Goal: Task Accomplishment & Management: Manage account settings

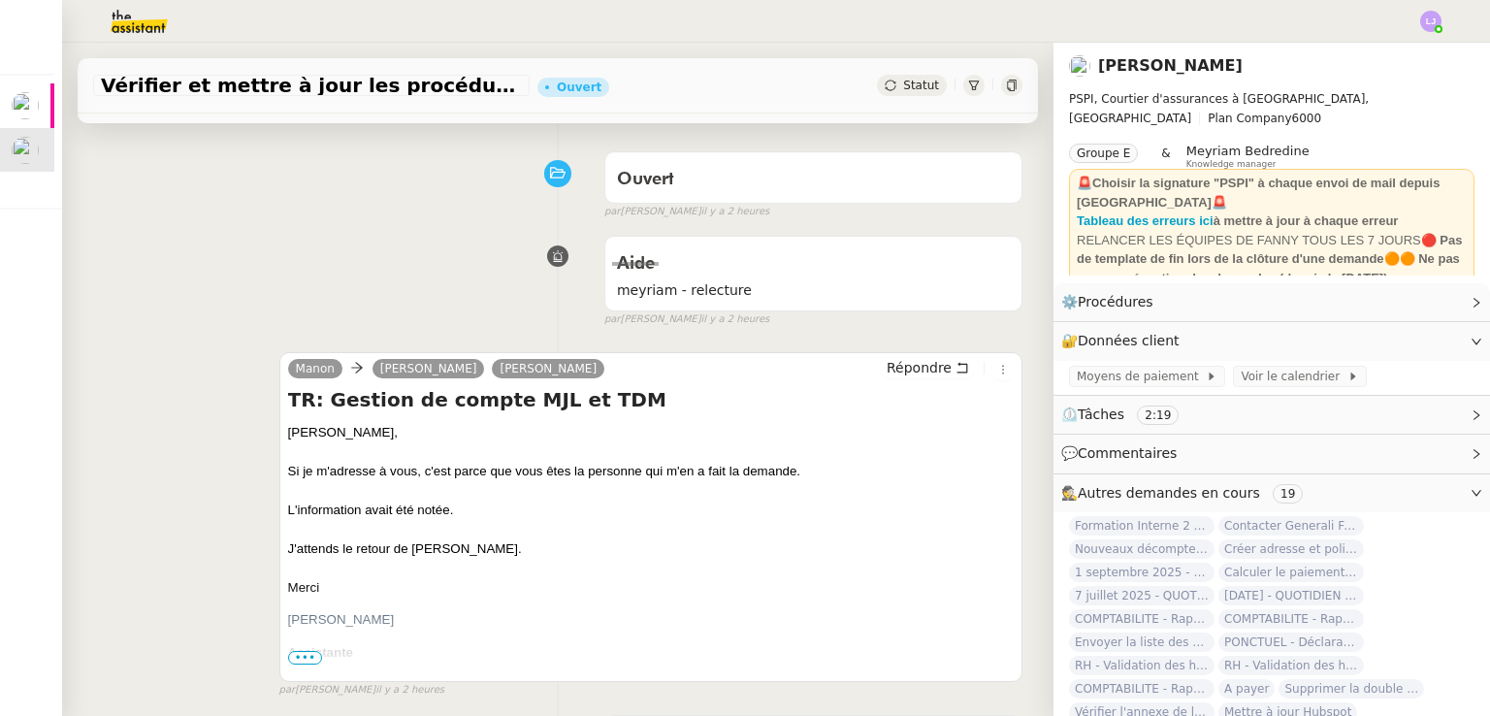
scroll to position [76, 0]
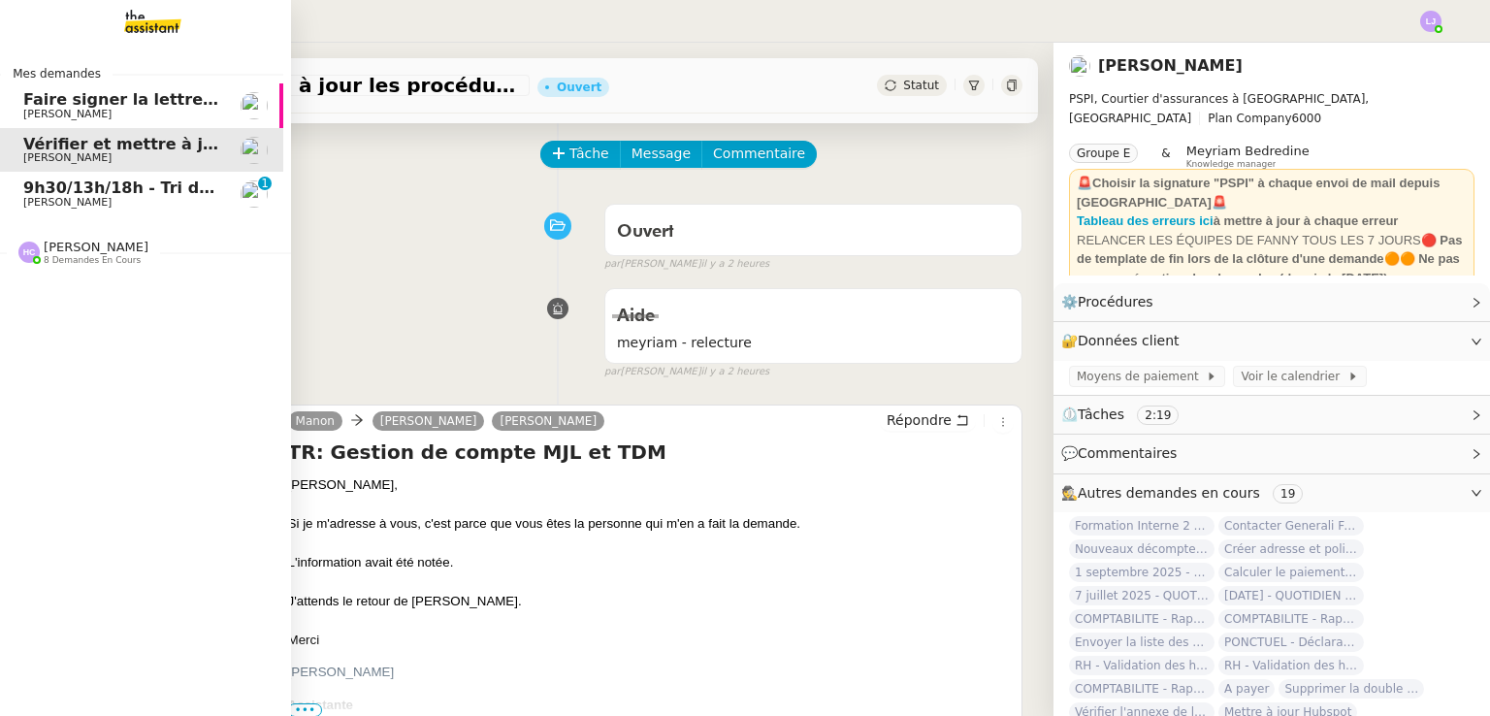
click at [18, 209] on link "9h30/13h/18h - Tri de la boite mail PRO - [DATE] [PERSON_NAME] 0 1 2 3 4 5 6 7 …" at bounding box center [137, 194] width 291 height 45
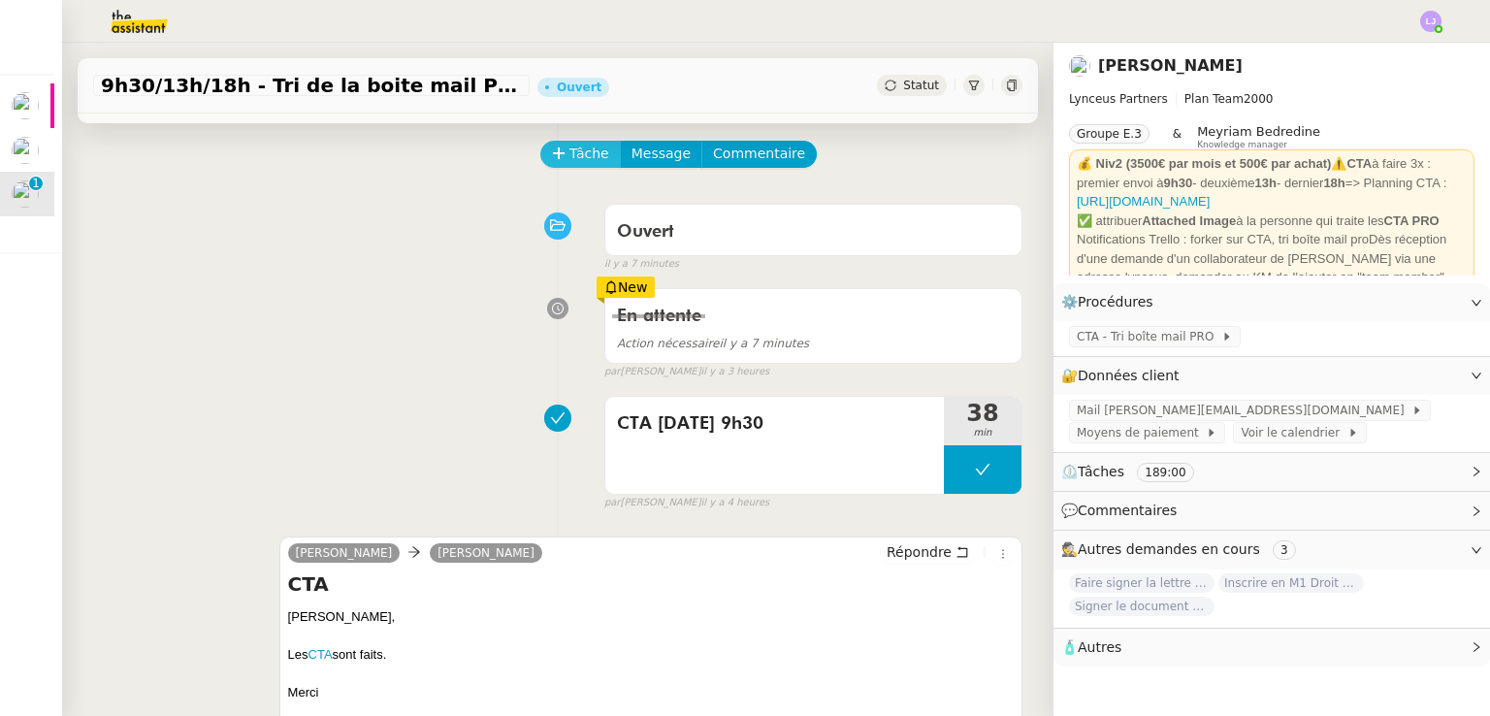
click at [583, 163] on span "Tâche" at bounding box center [590, 154] width 40 height 22
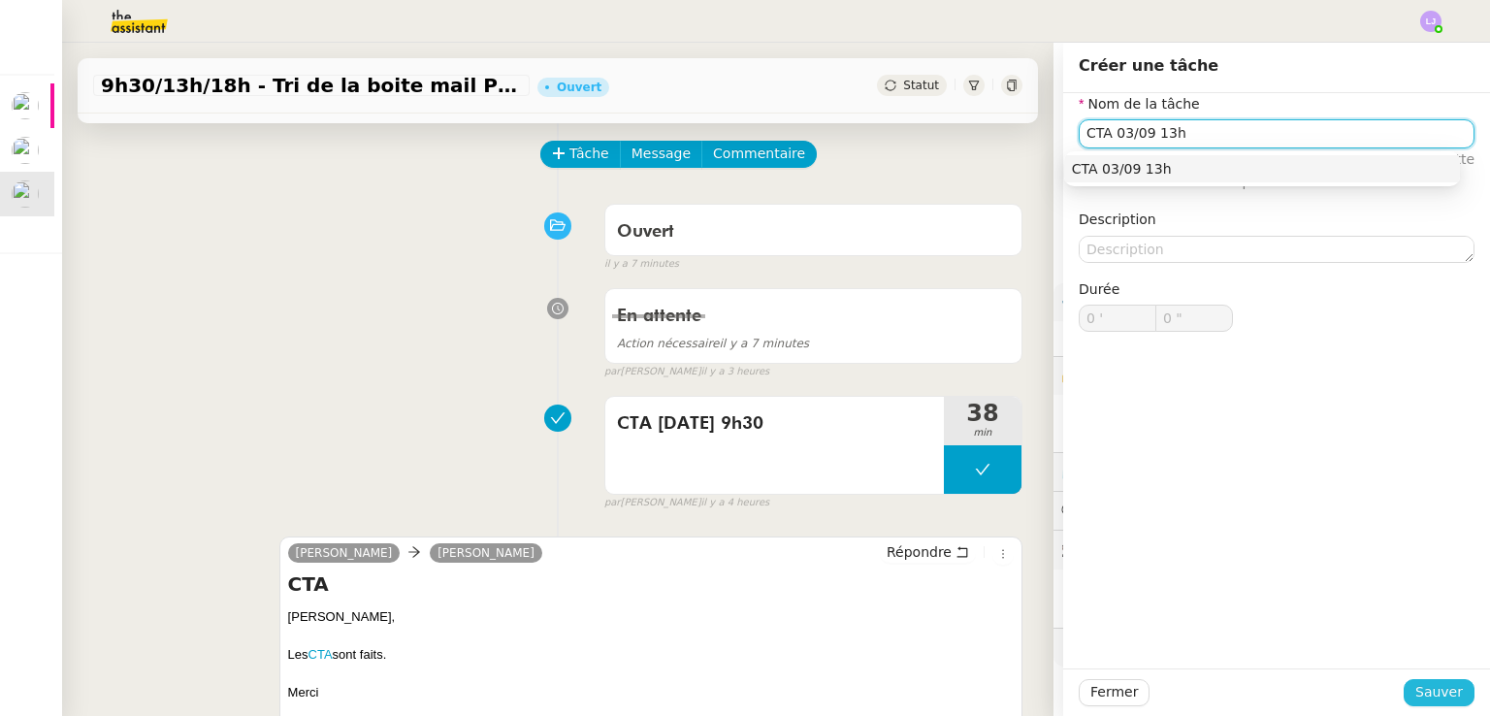
type input "CTA 03/09 13h"
click at [1429, 688] on span "Sauver" at bounding box center [1440, 692] width 48 height 22
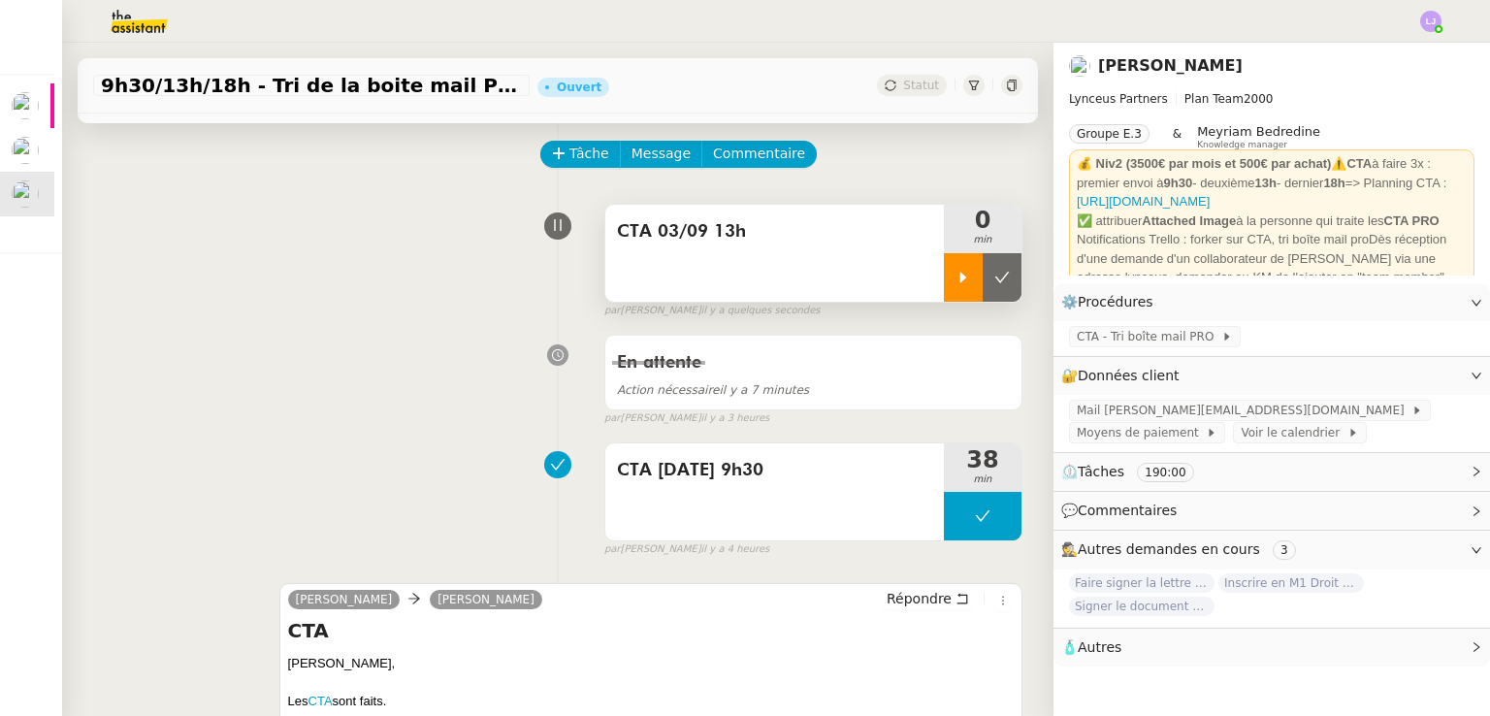
click at [956, 284] on icon at bounding box center [964, 278] width 16 height 16
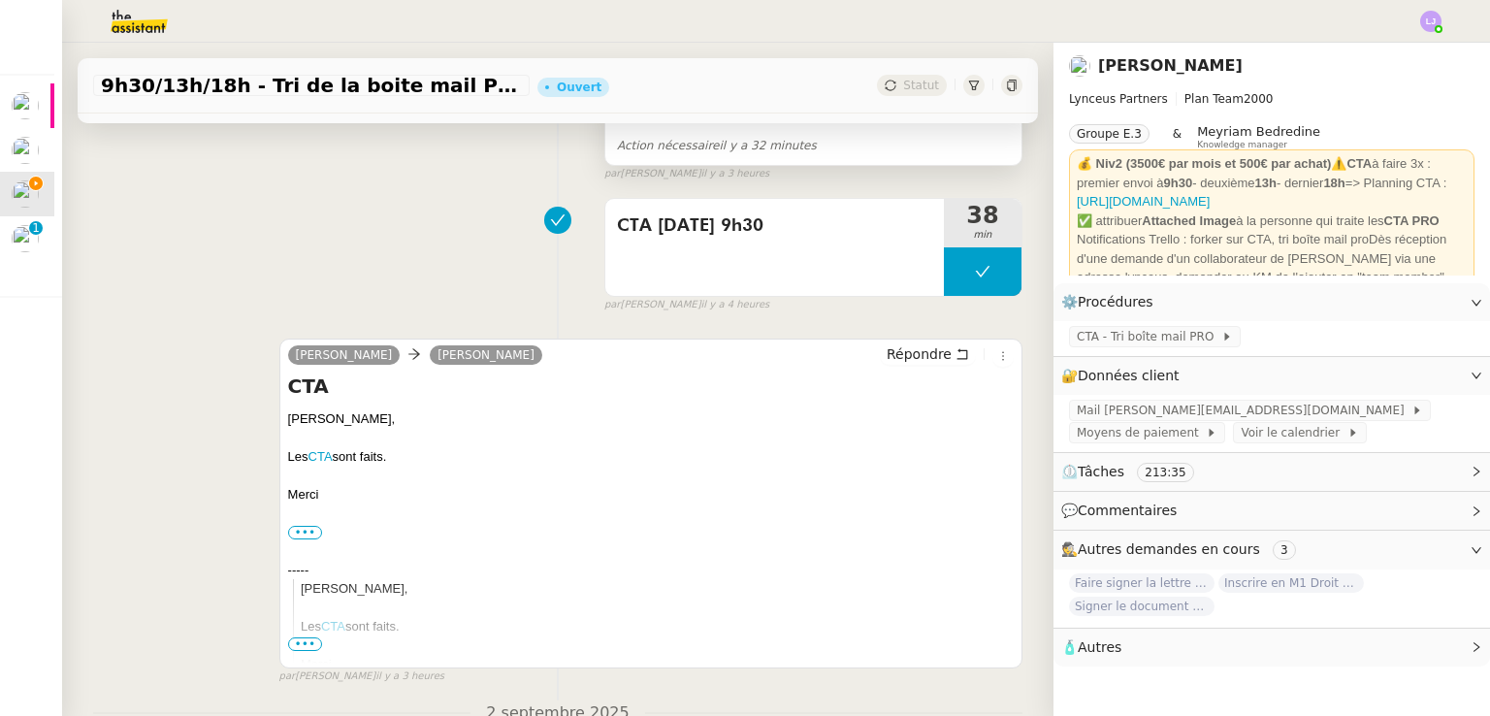
scroll to position [326, 0]
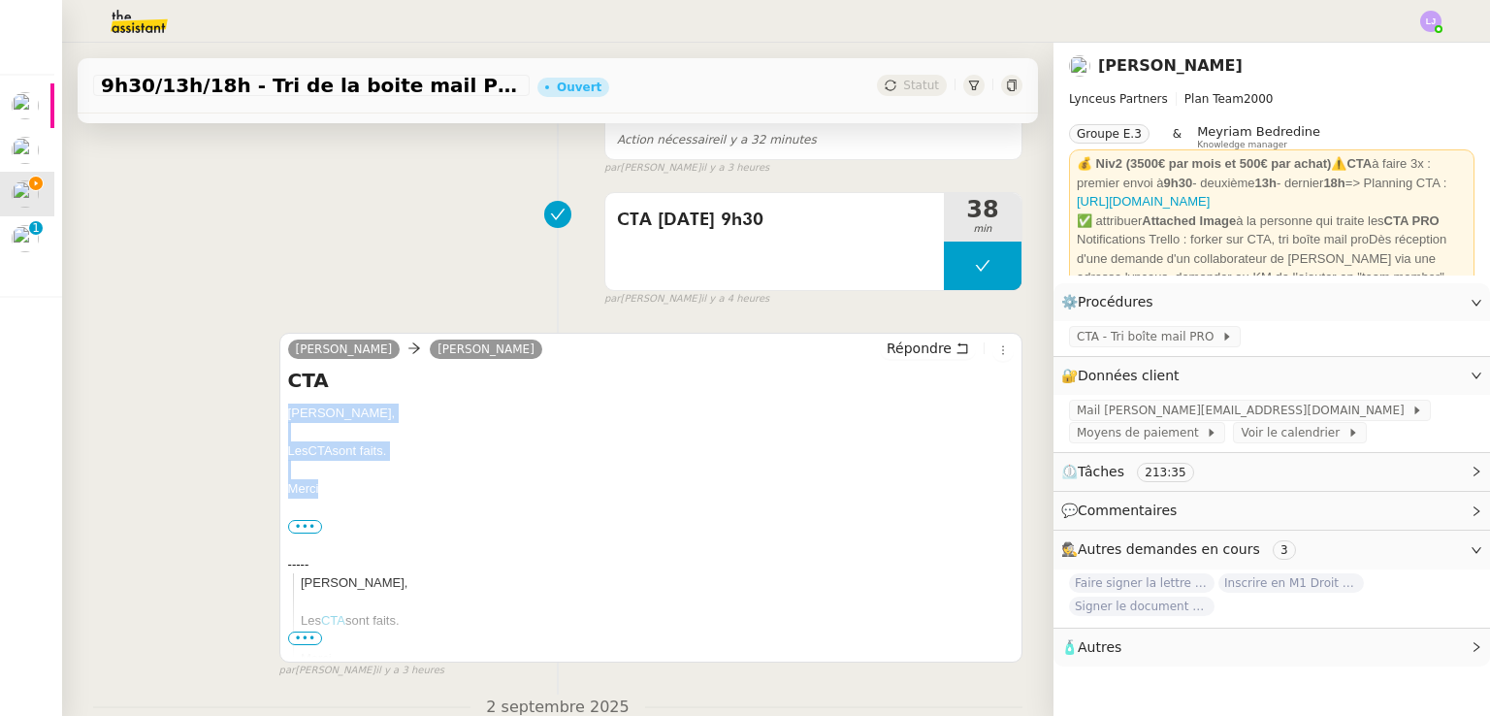
drag, startPoint x: 342, startPoint y: 486, endPoint x: 279, endPoint y: 417, distance: 93.4
click at [279, 417] on div "[PERSON_NAME] [PERSON_NAME] Répondre CTA [PERSON_NAME], Les CTA sont faits. [GE…" at bounding box center [650, 498] width 743 height 330
copy div "[PERSON_NAME], Les CTA sont faits. [GEOGRAPHIC_DATA]"
click at [904, 348] on span "Répondre" at bounding box center [919, 348] width 65 height 19
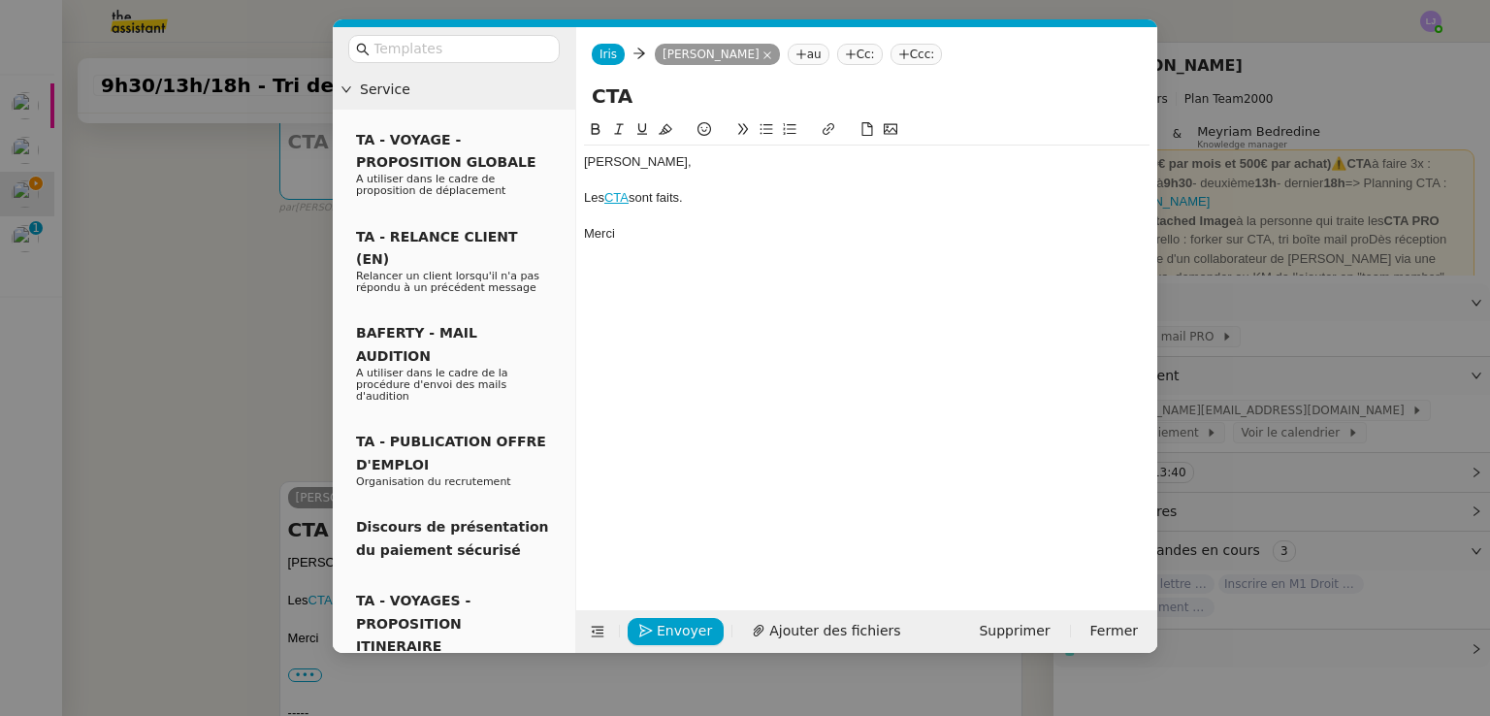
click at [699, 172] on div "[PERSON_NAME], Les CTA sont faits. [GEOGRAPHIC_DATA]" at bounding box center [867, 198] width 566 height 105
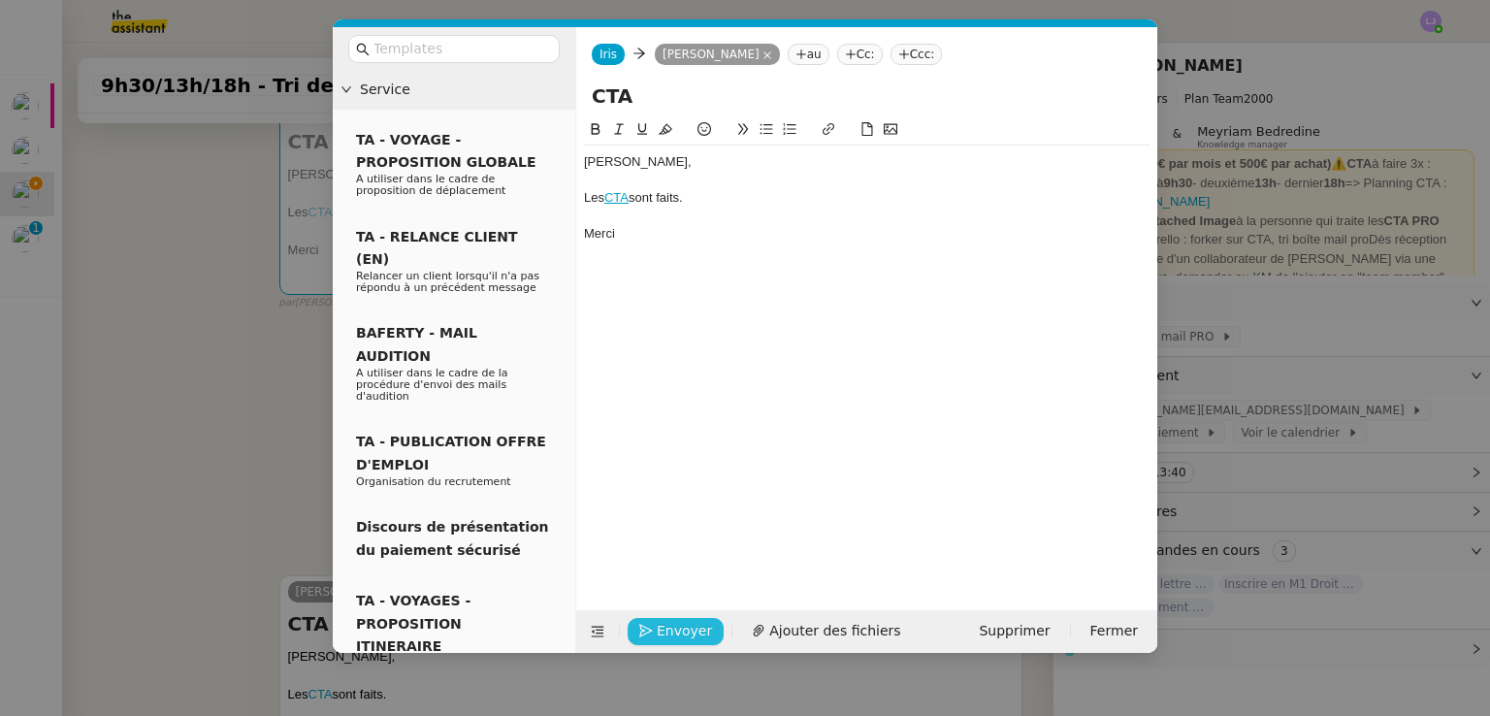
click at [677, 634] on span "Envoyer" at bounding box center [684, 631] width 55 height 22
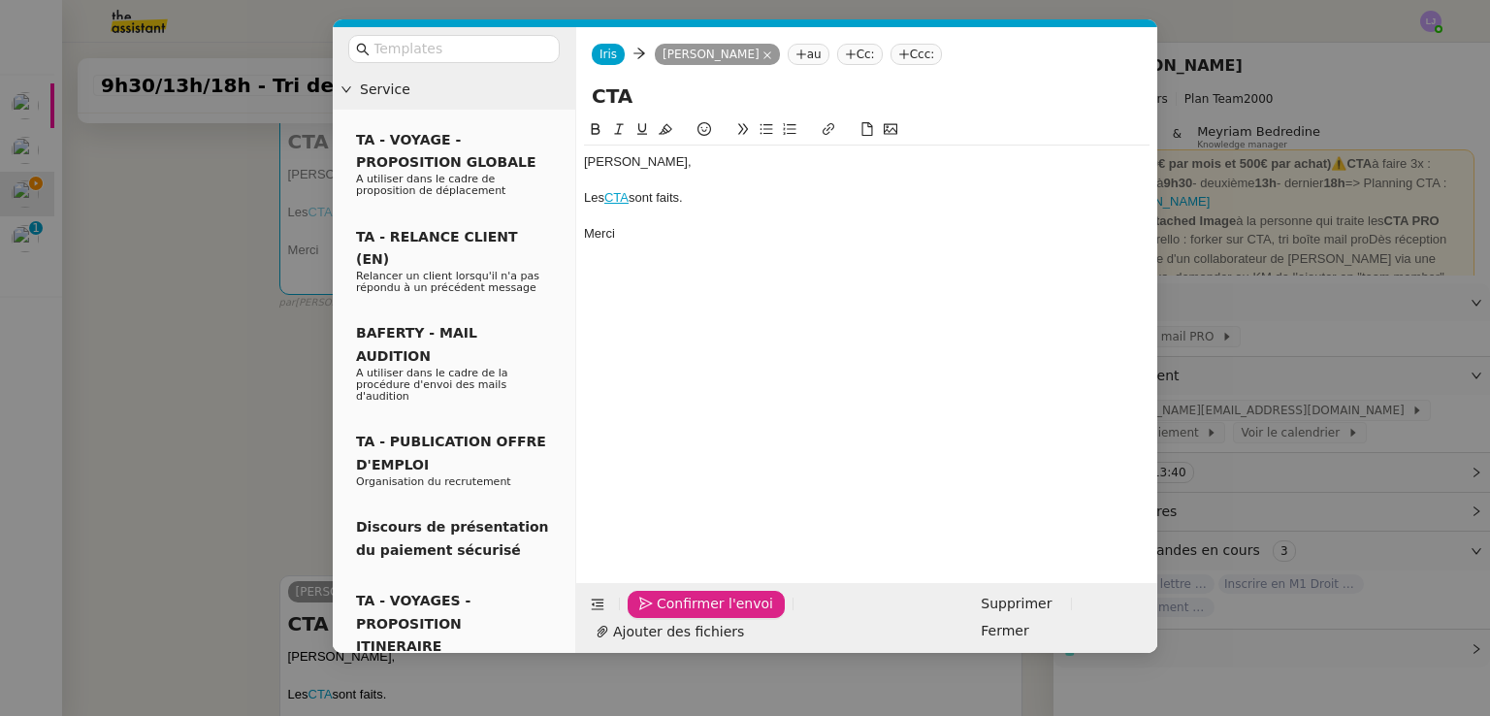
click at [677, 615] on span "Confirmer l'envoi" at bounding box center [715, 604] width 116 height 22
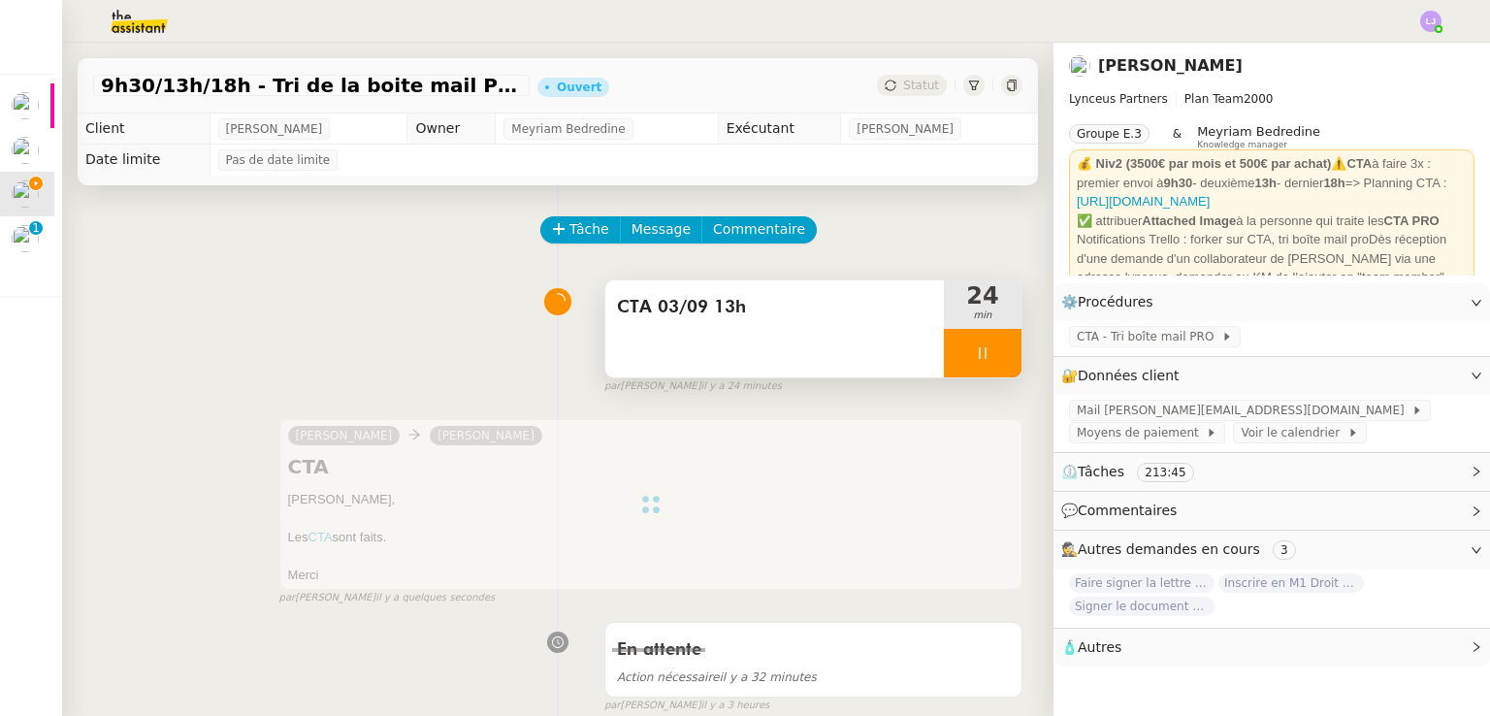
click at [975, 344] on div at bounding box center [983, 353] width 78 height 49
click at [983, 344] on button at bounding box center [1002, 353] width 39 height 49
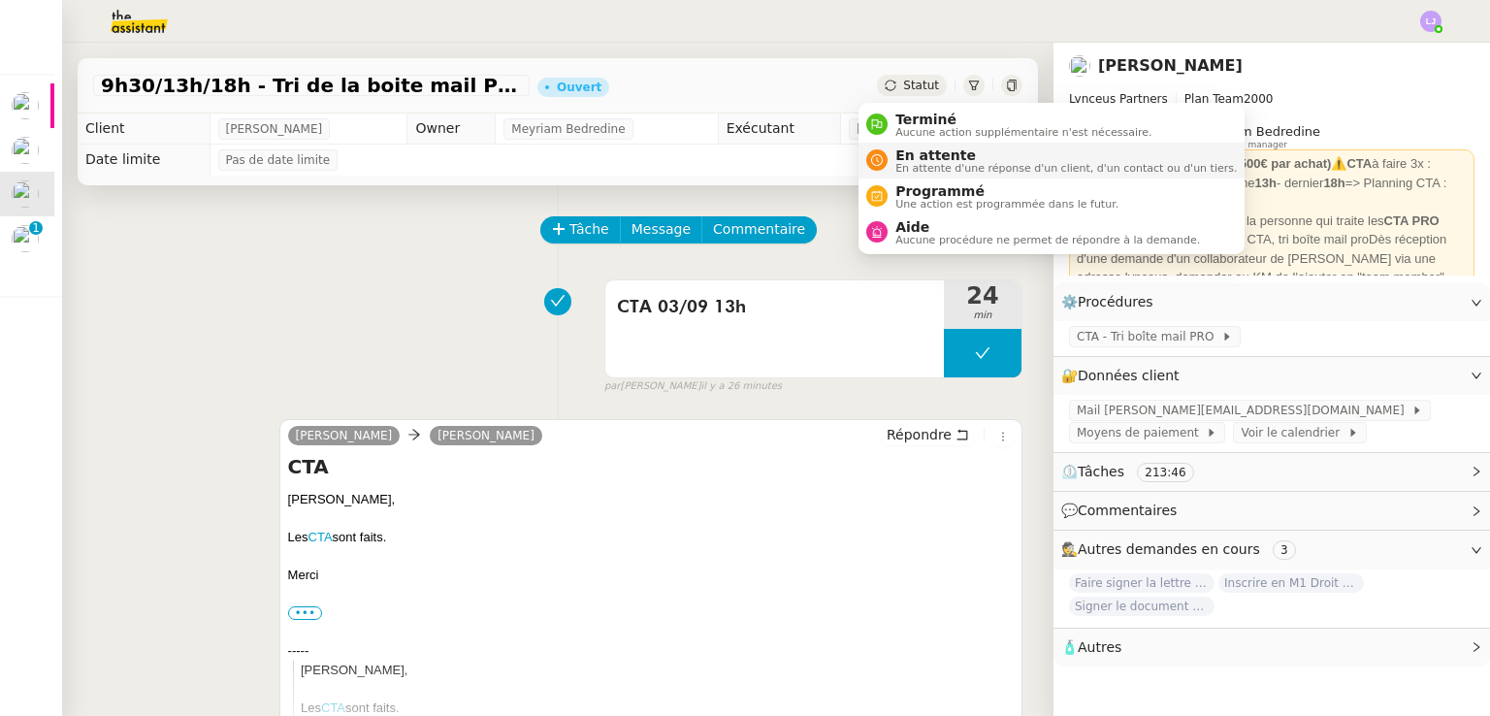
click at [926, 156] on span "En attente" at bounding box center [1067, 155] width 342 height 16
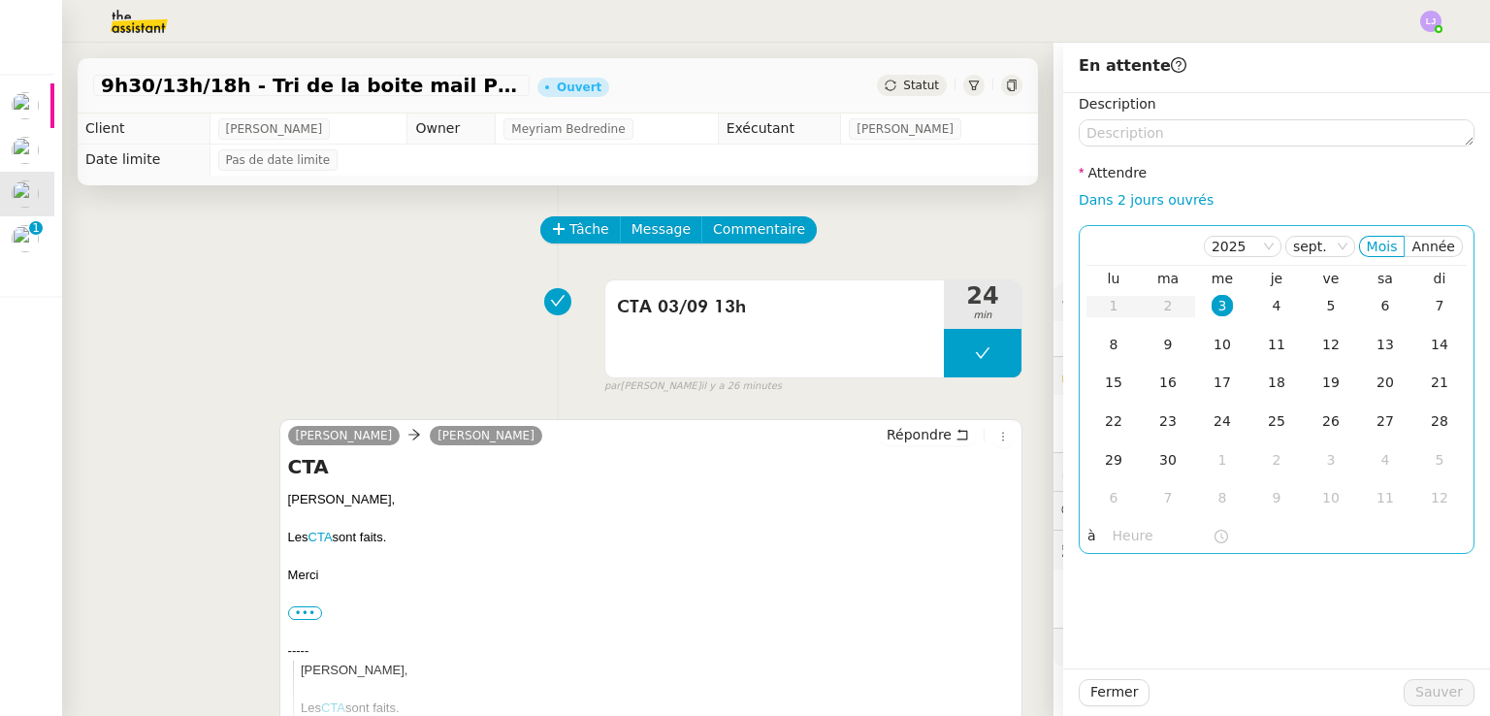
click at [1219, 303] on td "3" at bounding box center [1222, 306] width 54 height 39
click at [1126, 534] on input "text" at bounding box center [1163, 536] width 100 height 22
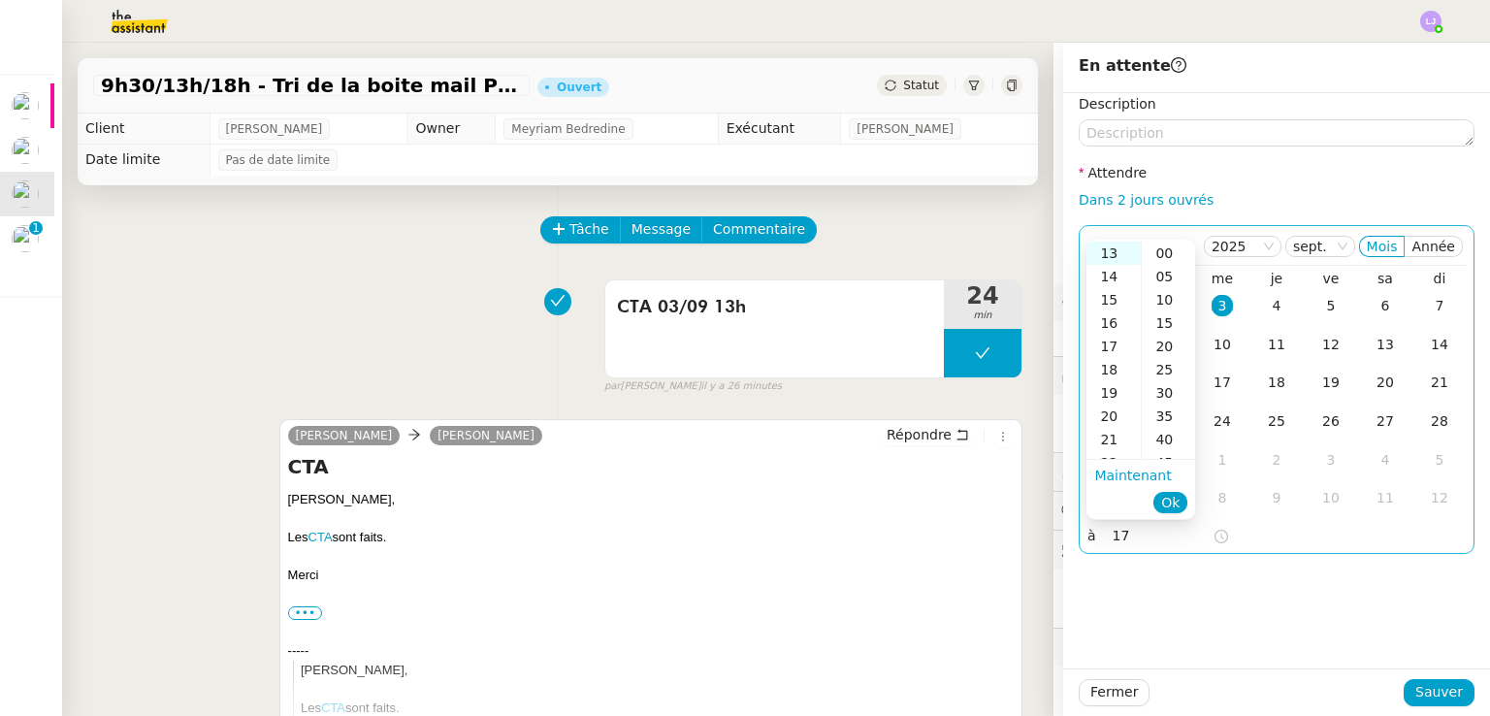
scroll to position [303, 0]
click at [1112, 342] on div "17" at bounding box center [1114, 346] width 54 height 23
click at [1160, 399] on div "30" at bounding box center [1168, 392] width 53 height 23
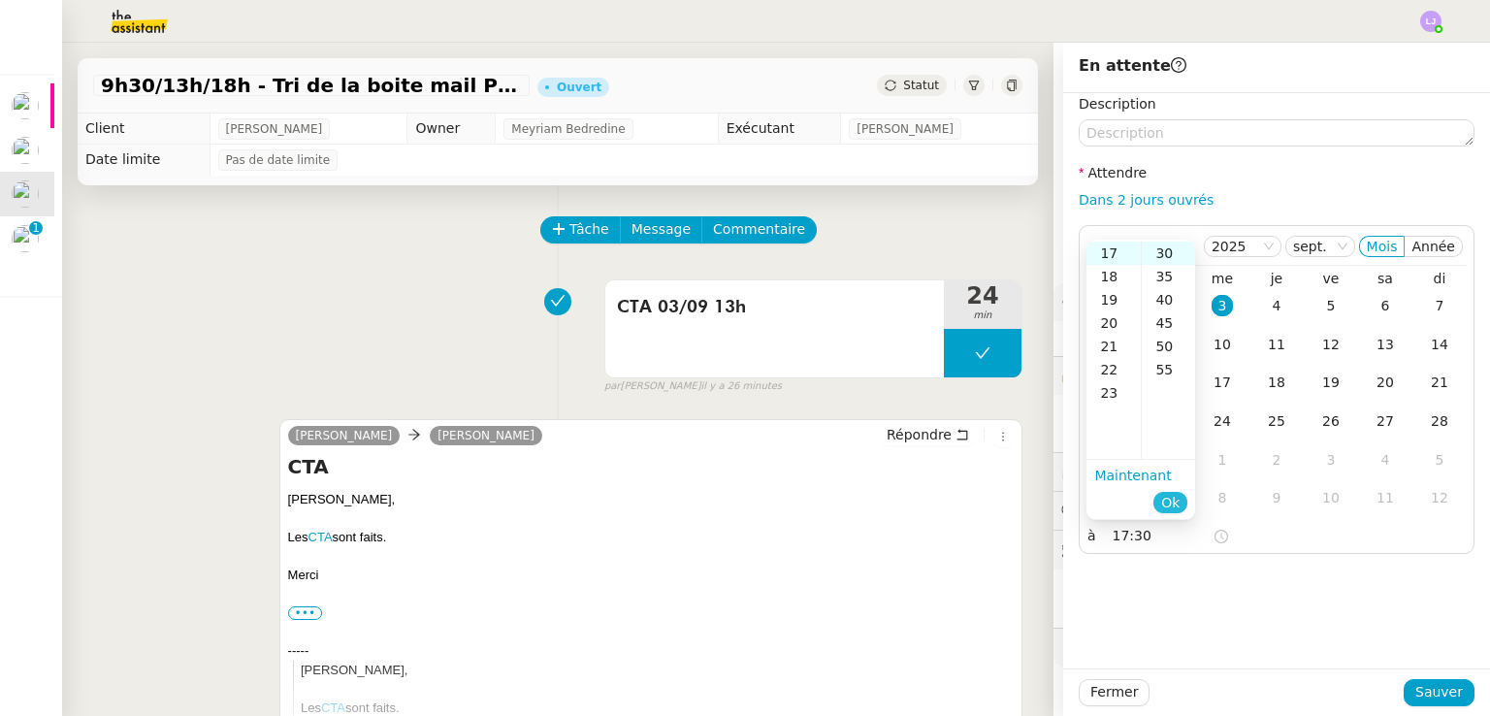
click at [1181, 505] on button "Ok" at bounding box center [1171, 502] width 34 height 21
type input "17:30"
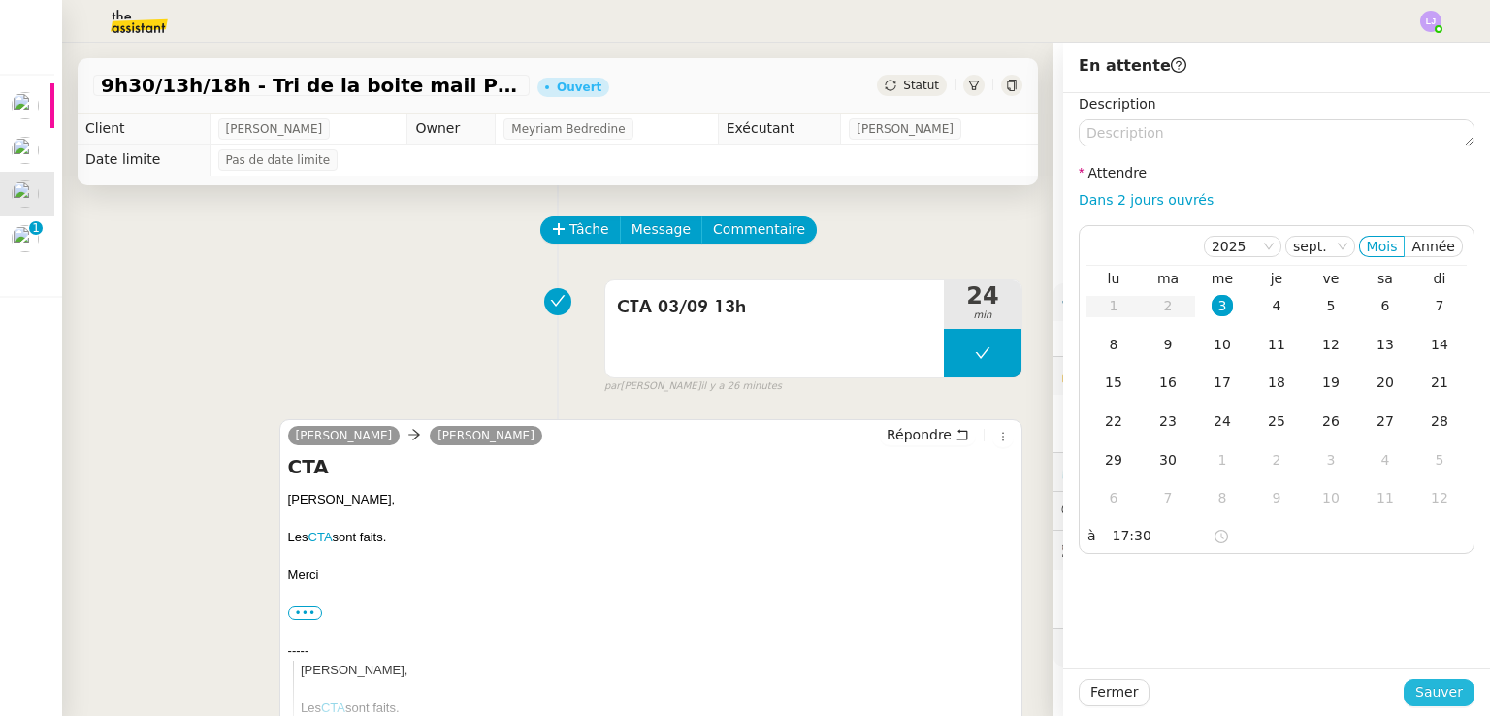
click at [1444, 697] on span "Sauver" at bounding box center [1440, 692] width 48 height 22
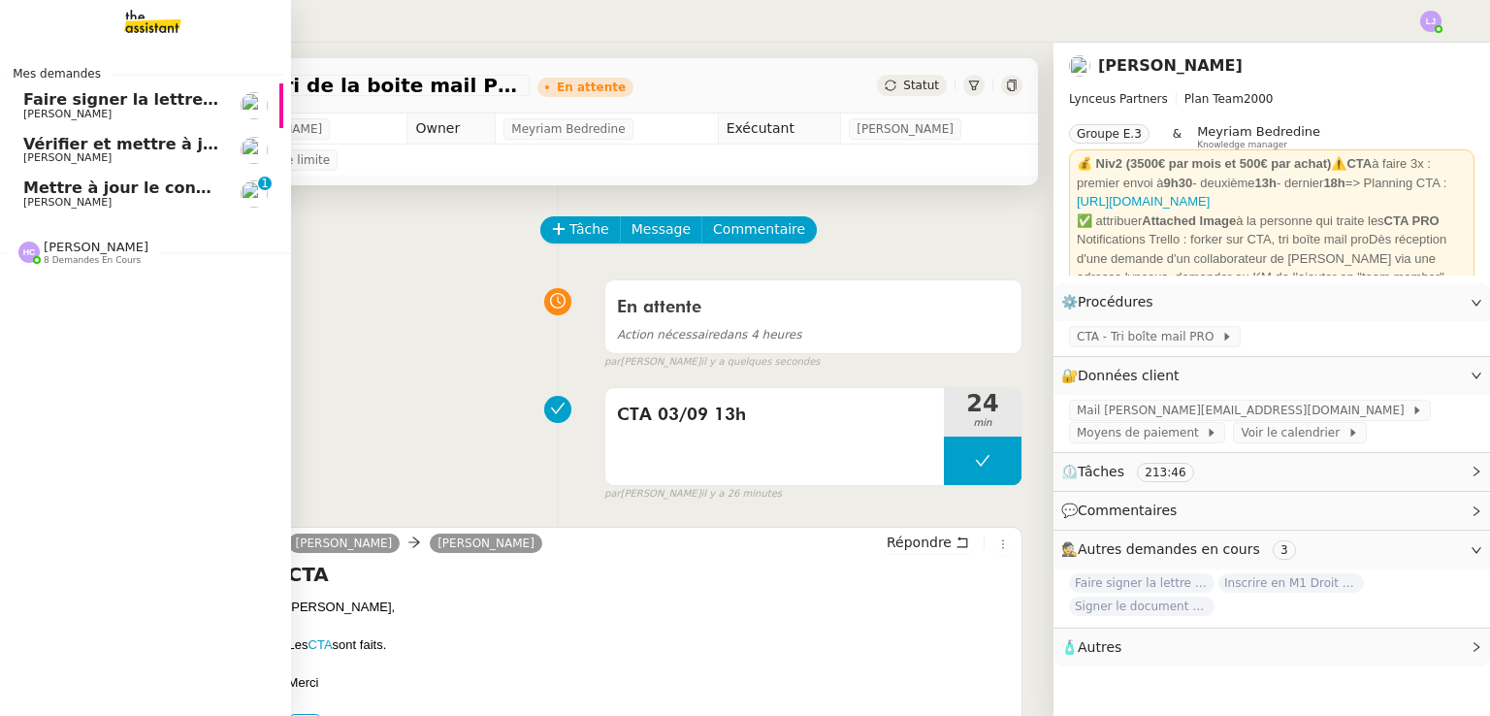
click at [177, 197] on span "[PERSON_NAME]" at bounding box center [121, 203] width 196 height 12
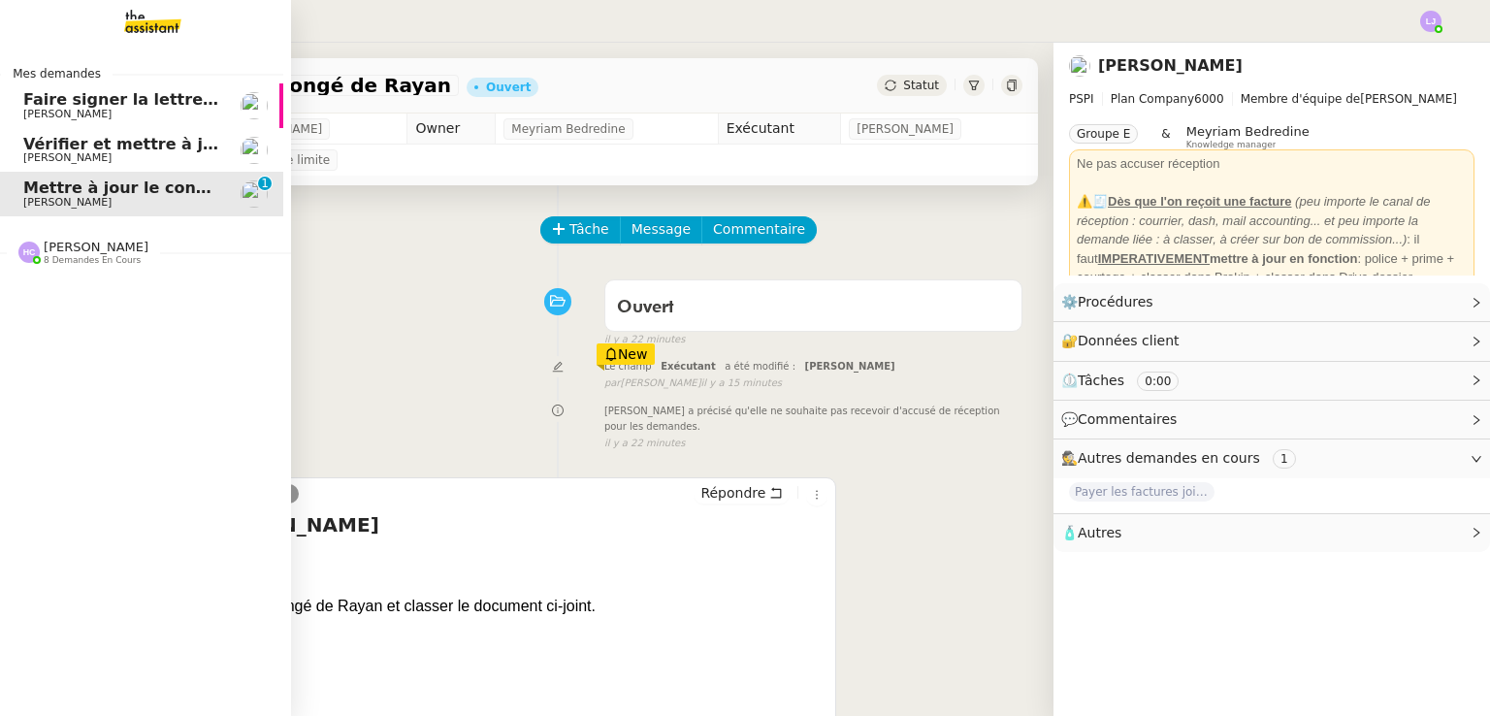
click at [166, 102] on span "Faire signer la lettre de liquidité" at bounding box center [165, 99] width 284 height 18
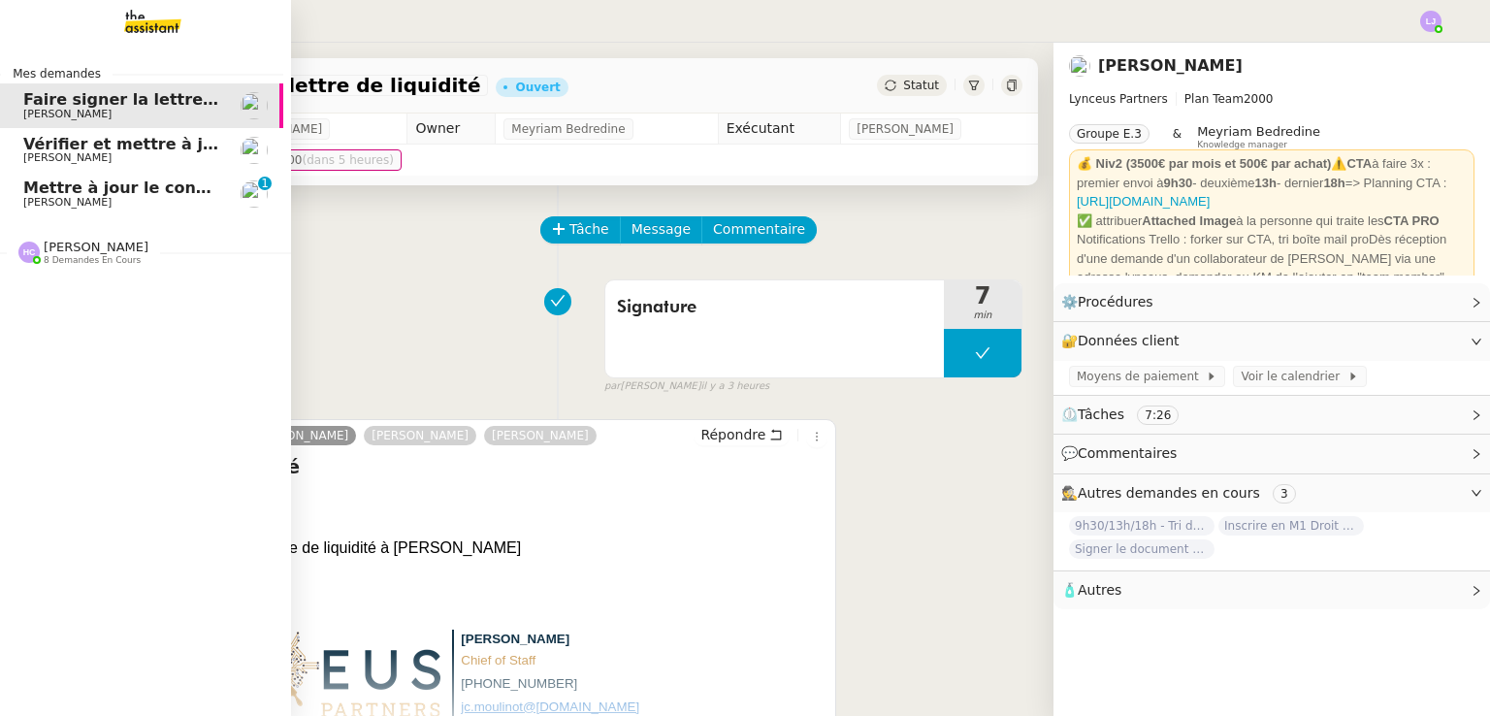
click at [68, 155] on span "[PERSON_NAME]" at bounding box center [67, 157] width 88 height 13
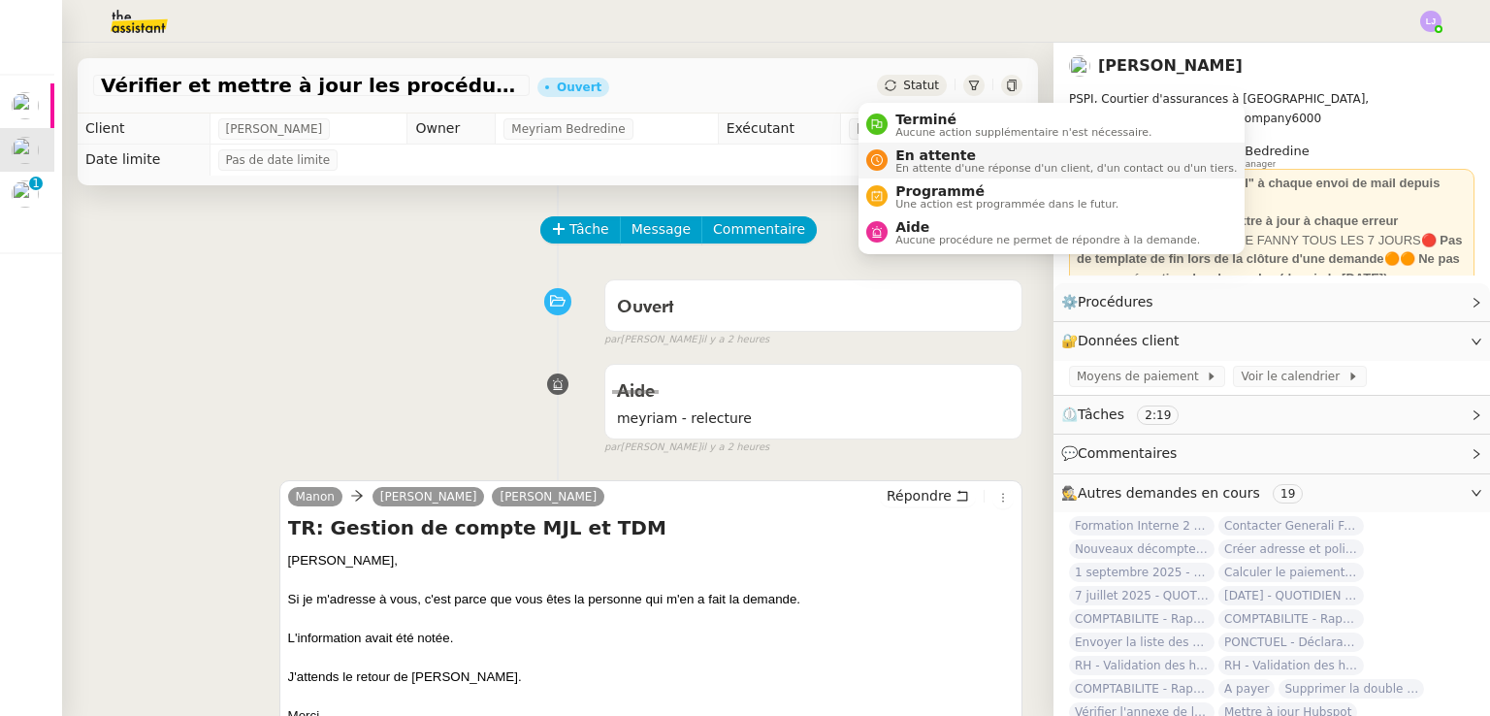
click at [920, 152] on span "En attente" at bounding box center [1067, 155] width 342 height 16
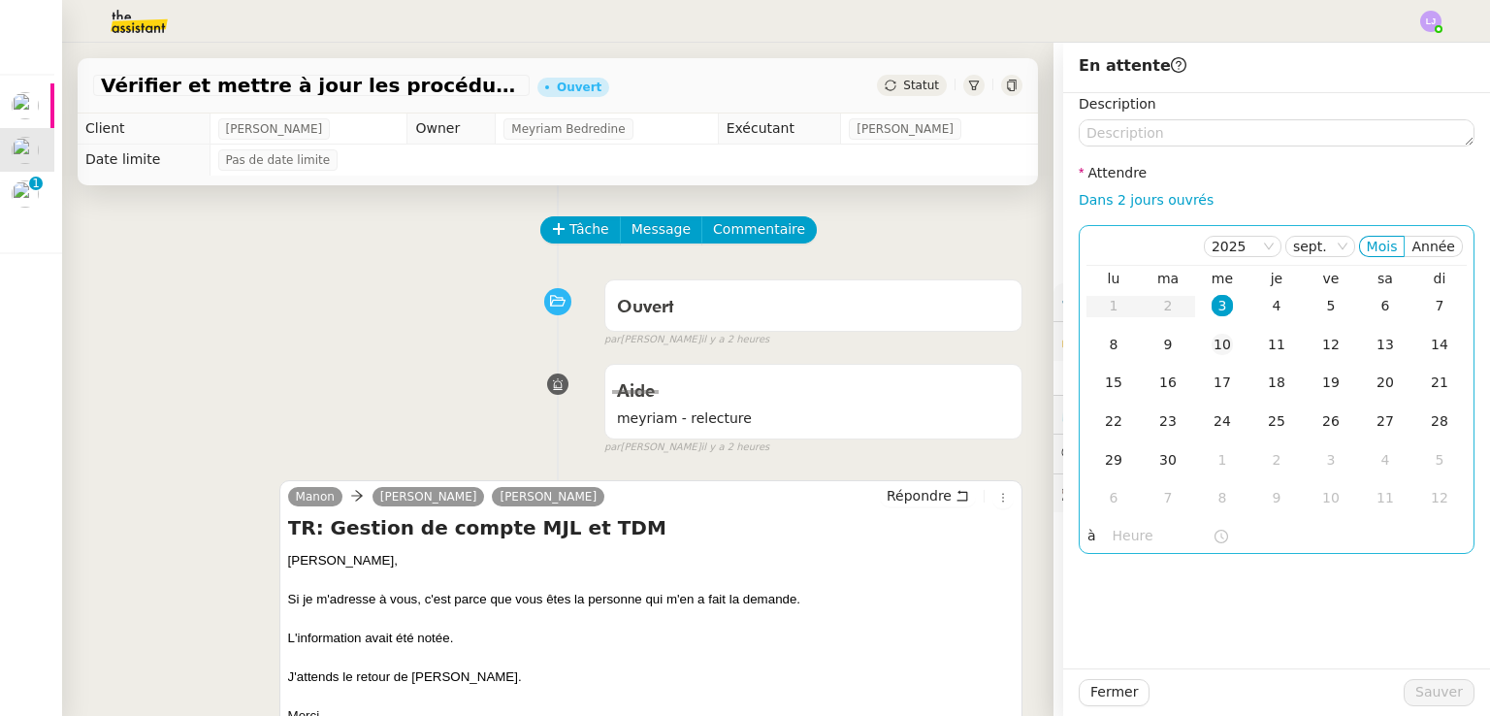
click at [1223, 358] on td "10" at bounding box center [1222, 345] width 54 height 39
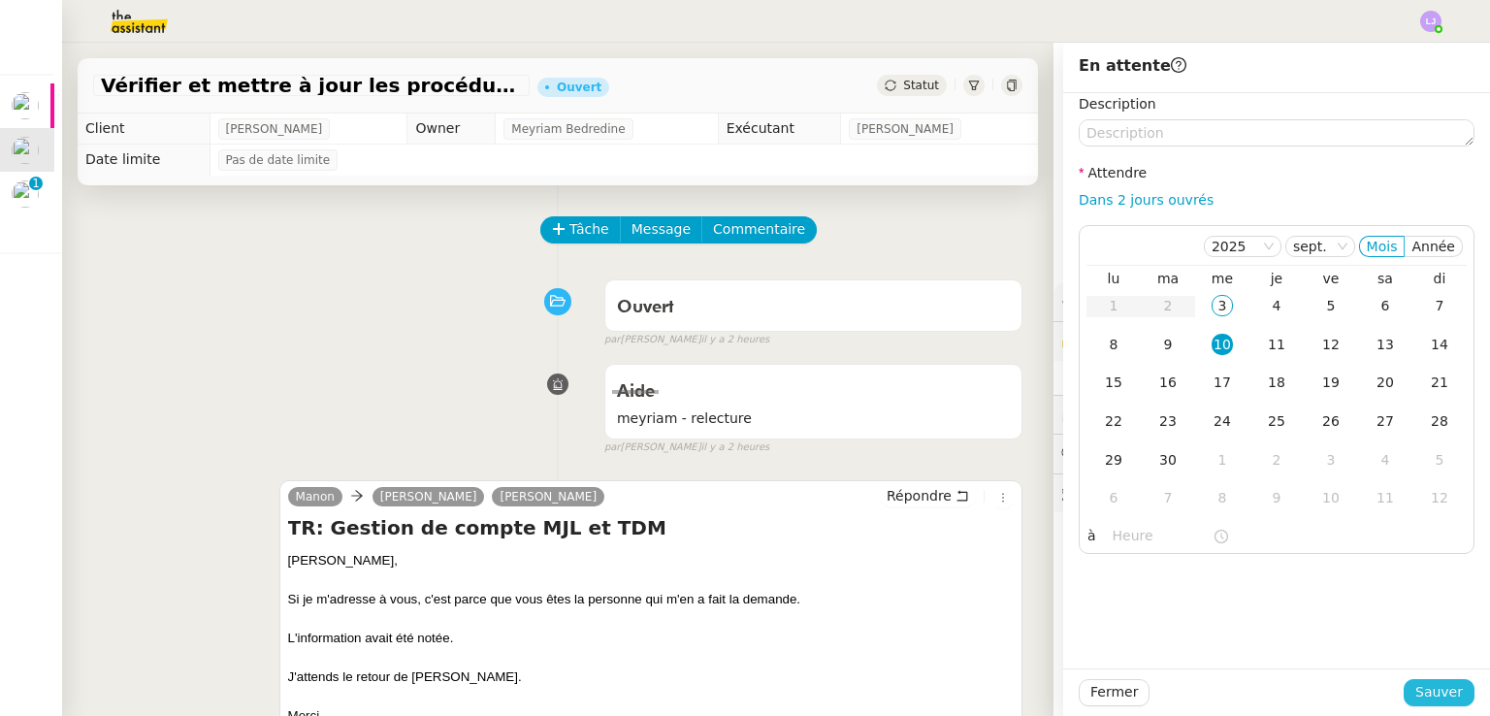
click at [1429, 705] on button "Sauver" at bounding box center [1439, 692] width 71 height 27
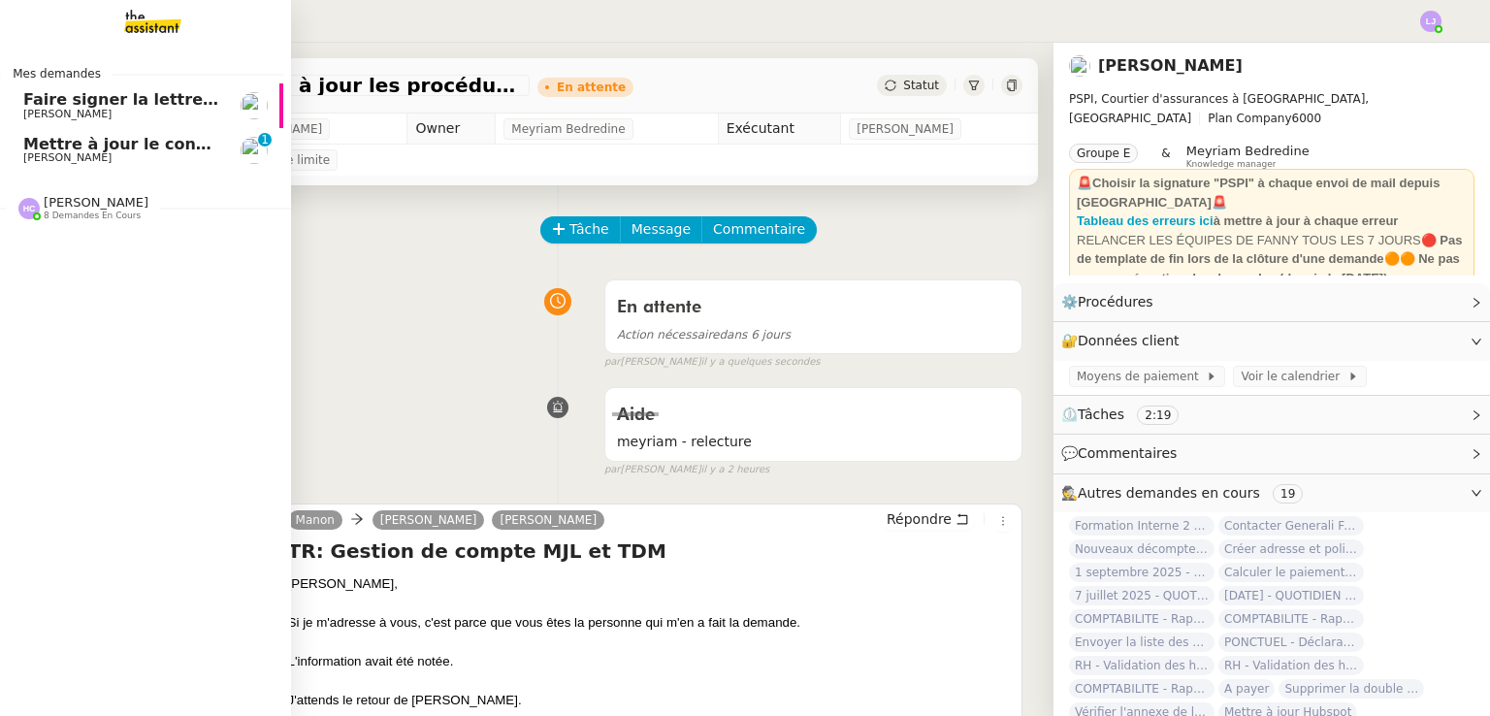
click at [147, 102] on span "Faire signer la lettre de liquidité" at bounding box center [165, 99] width 284 height 18
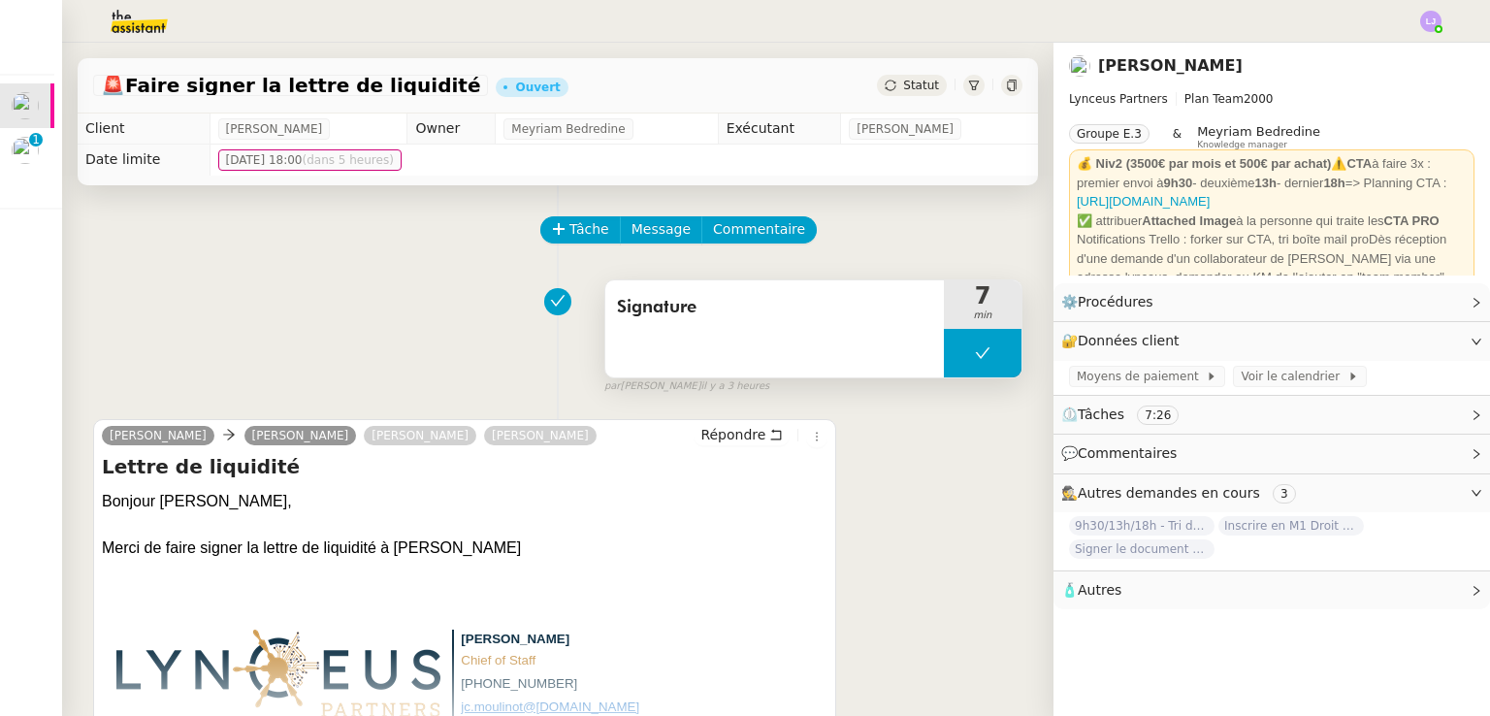
click at [975, 360] on icon at bounding box center [983, 353] width 16 height 16
click at [952, 360] on div at bounding box center [963, 353] width 39 height 49
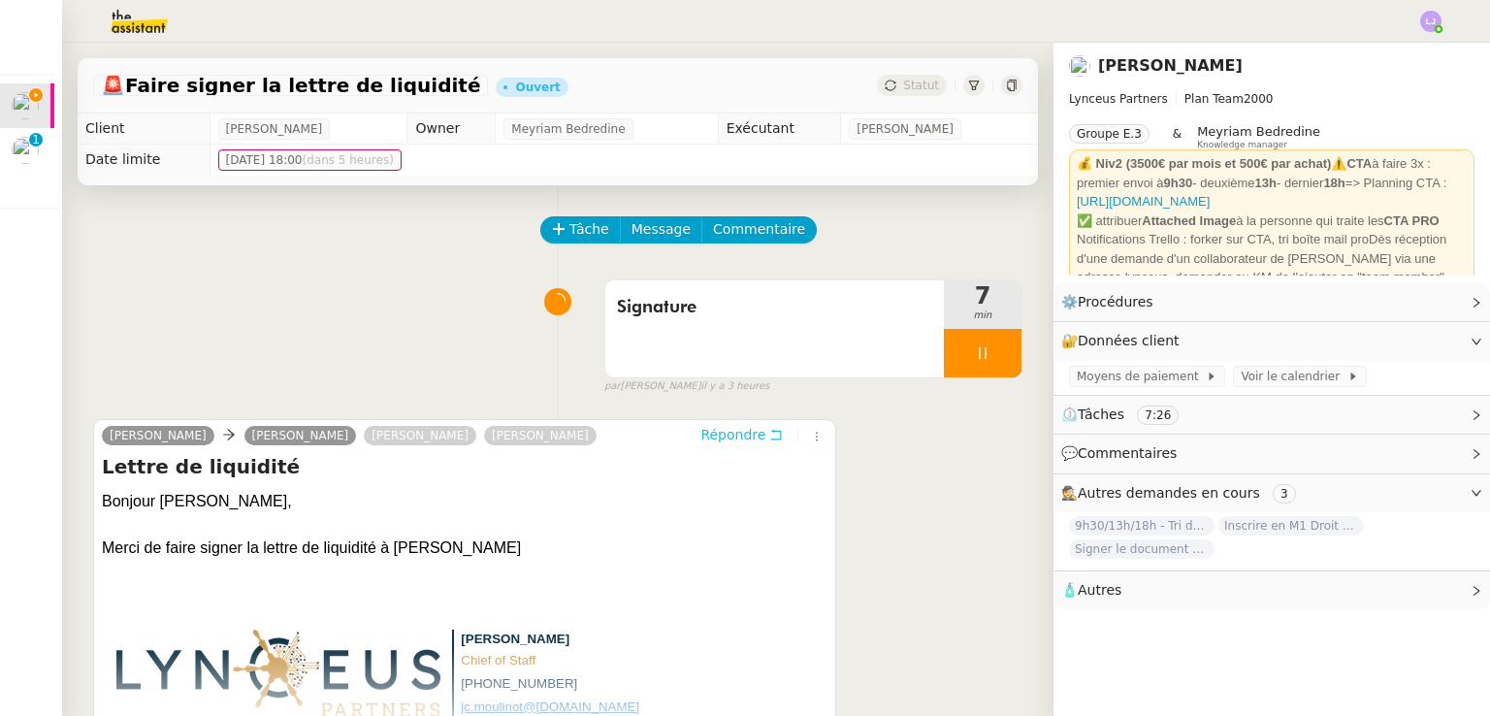
click at [722, 430] on span "Répondre" at bounding box center [733, 434] width 65 height 19
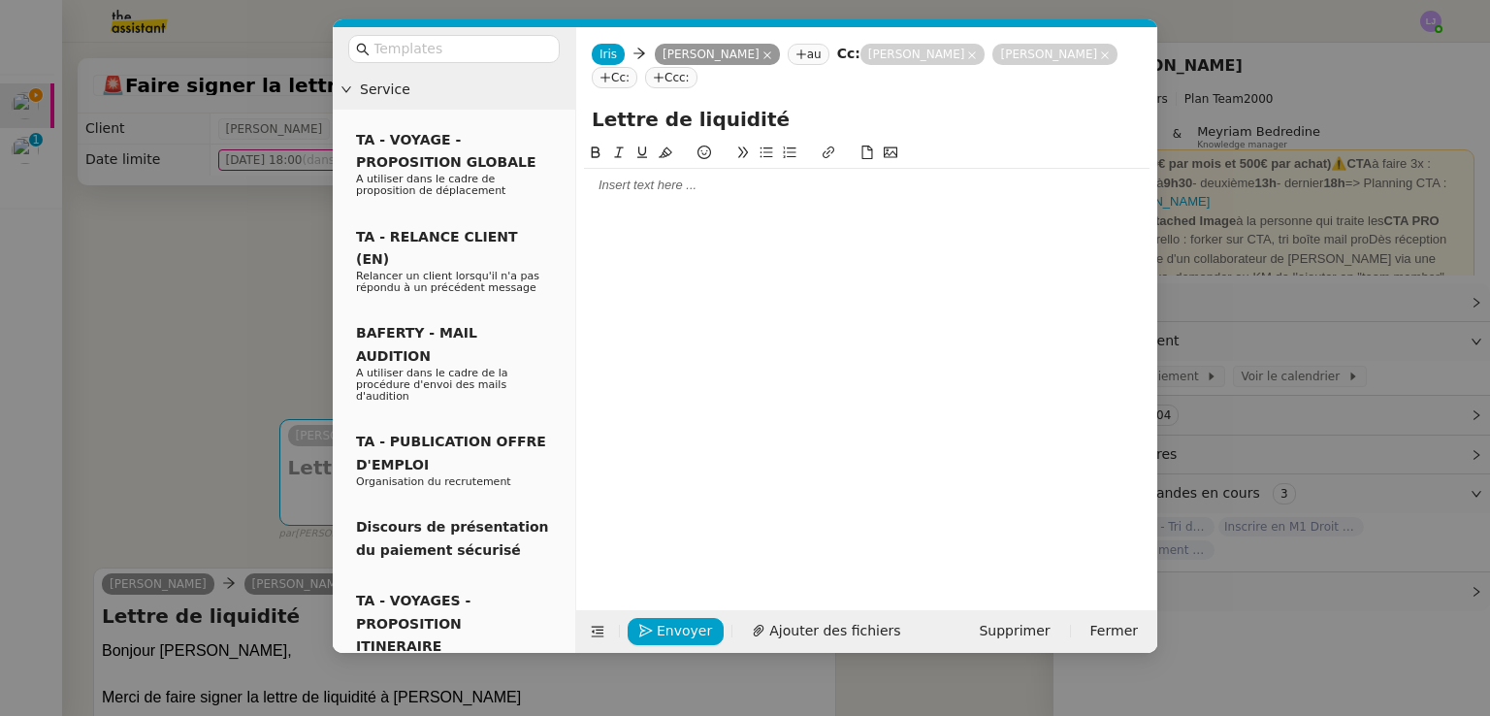
click at [1248, 232] on nz-modal-container "Service TA - VOYAGE - PROPOSITION GLOBALE A utiliser dans le cadre de propositi…" at bounding box center [745, 358] width 1490 height 716
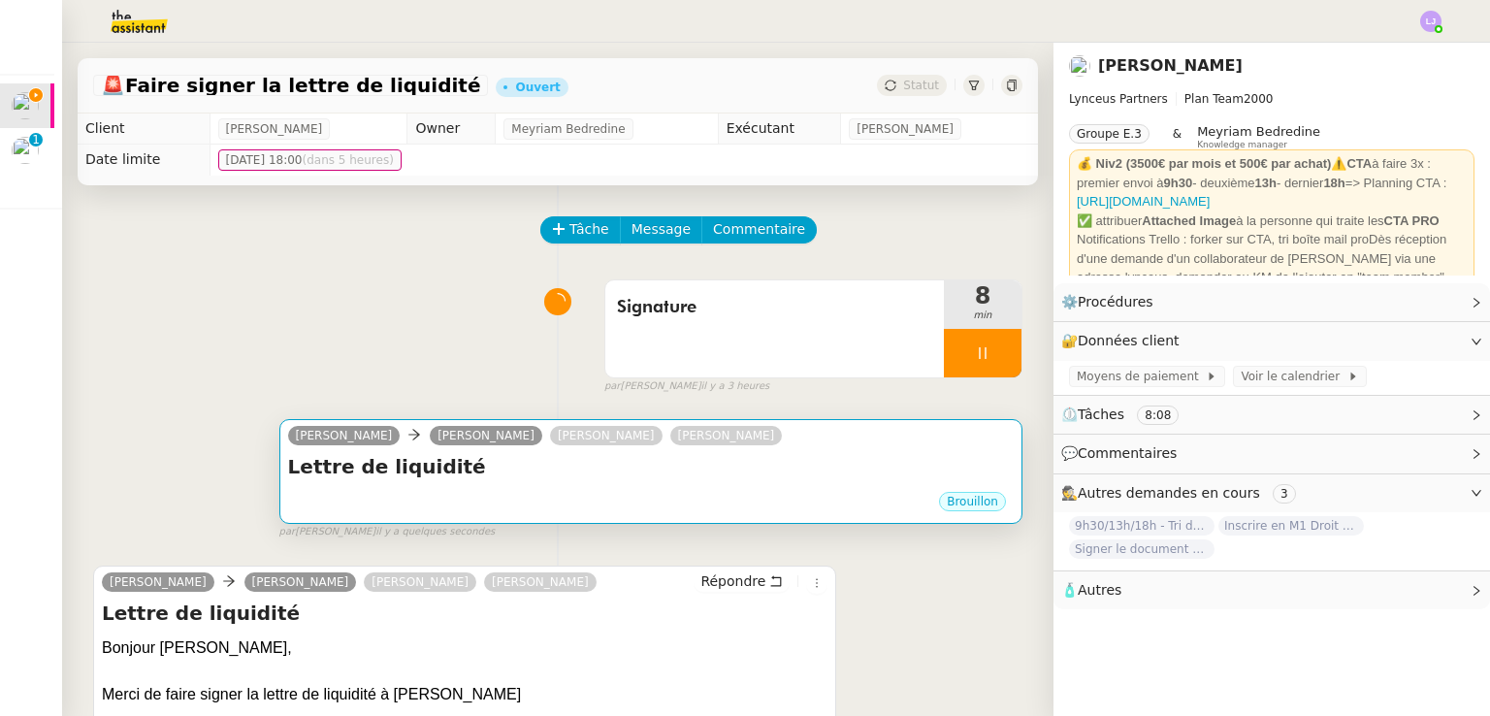
click at [584, 480] on h4 "Lettre de liquidité" at bounding box center [651, 466] width 726 height 27
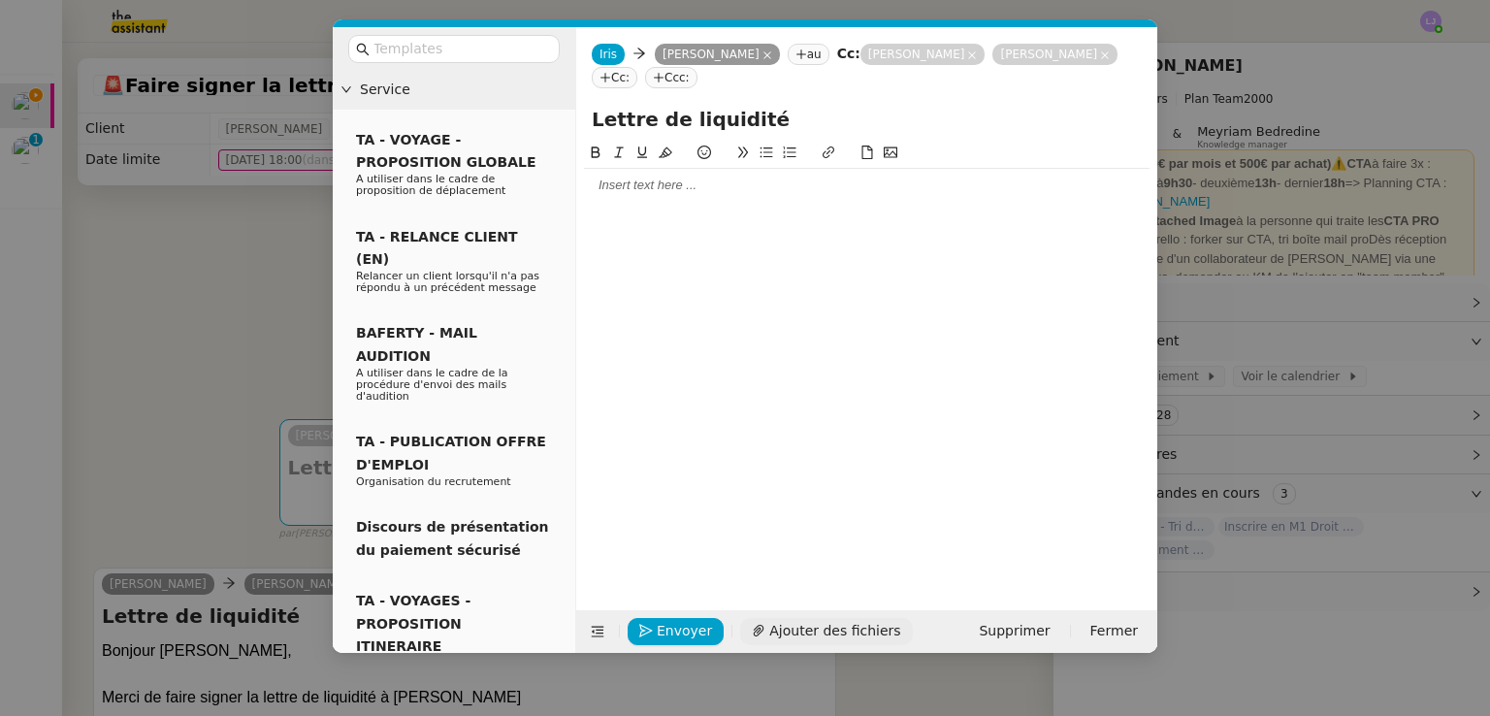
click at [816, 626] on span "Ajouter des fichiers" at bounding box center [834, 631] width 131 height 22
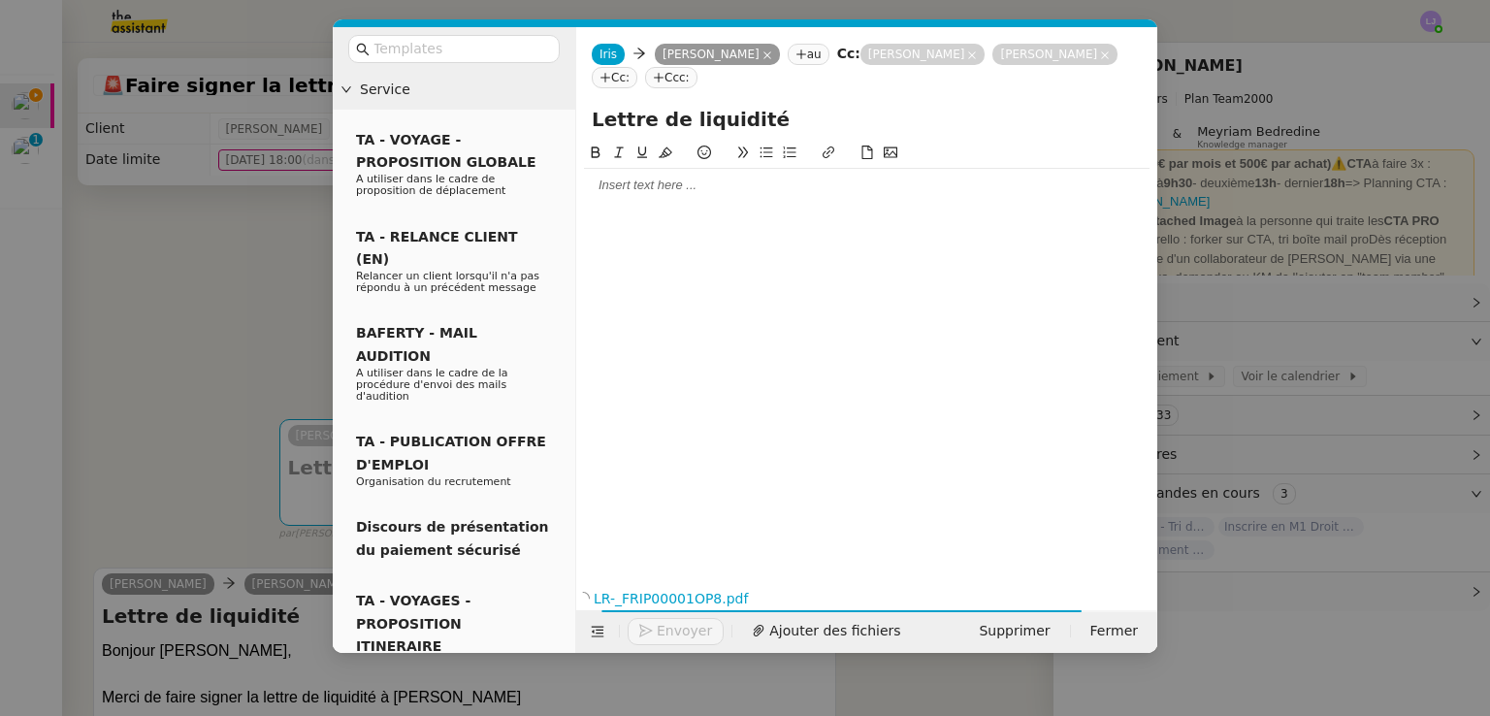
click at [754, 191] on div at bounding box center [867, 185] width 566 height 17
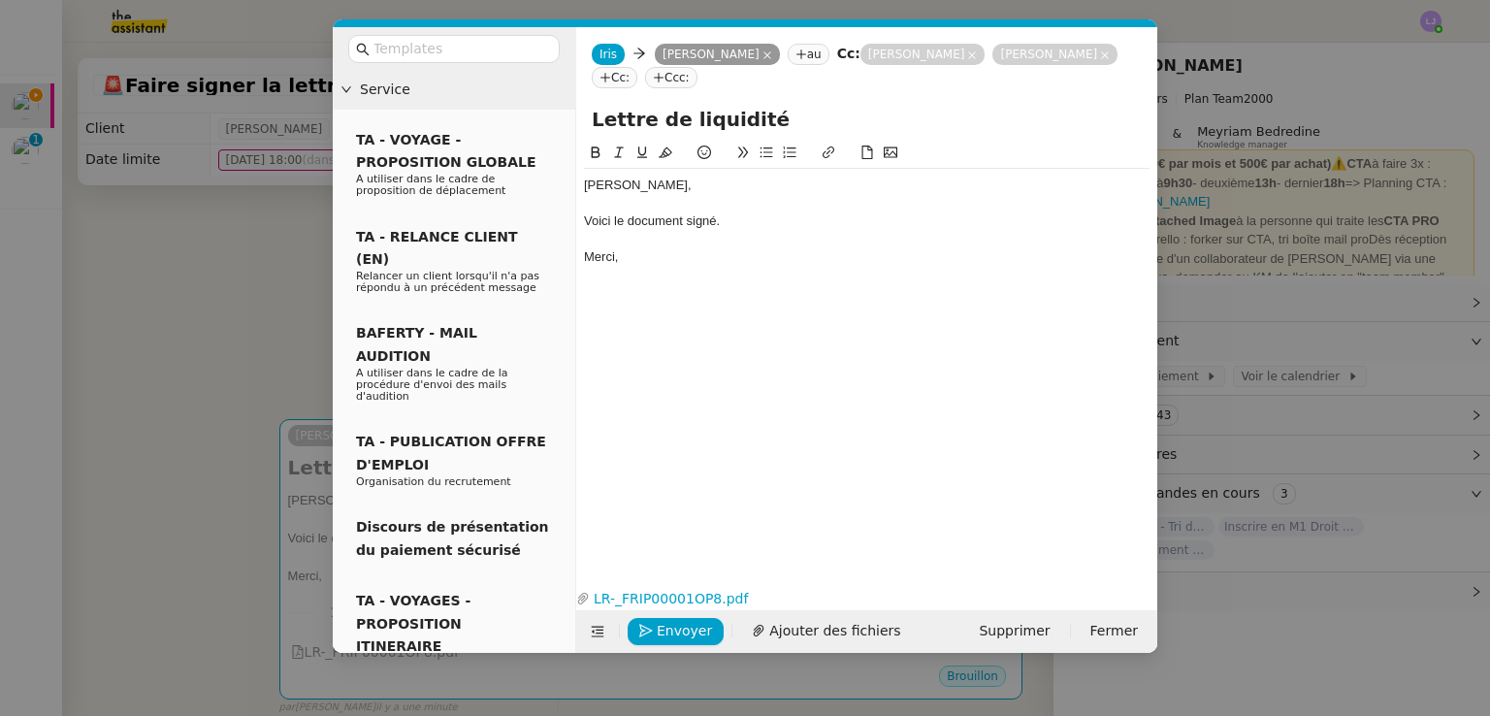
click at [621, 82] on nz-tag "Cc:" at bounding box center [615, 77] width 46 height 21
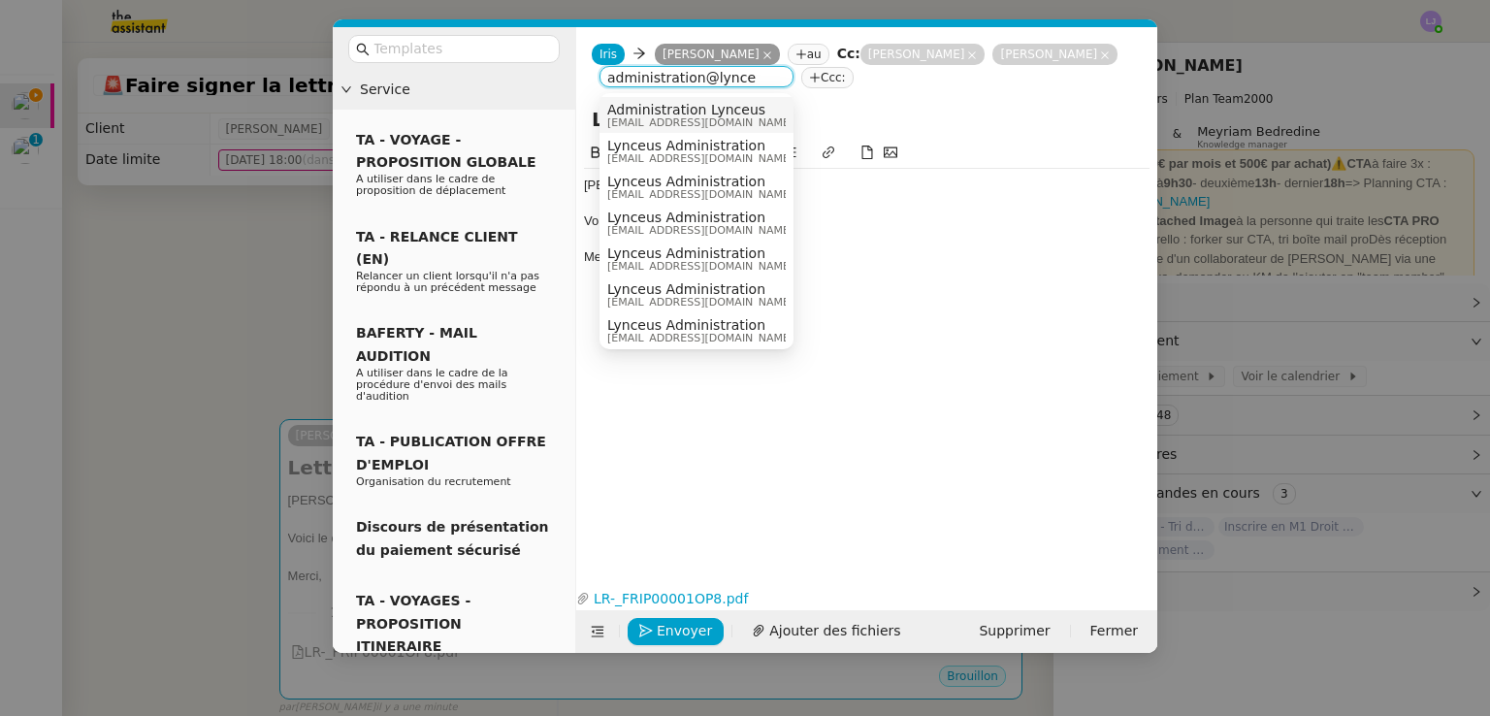
type input "administration@lynce"
click at [745, 117] on span "[EMAIL_ADDRESS][DOMAIN_NAME]" at bounding box center [700, 122] width 186 height 11
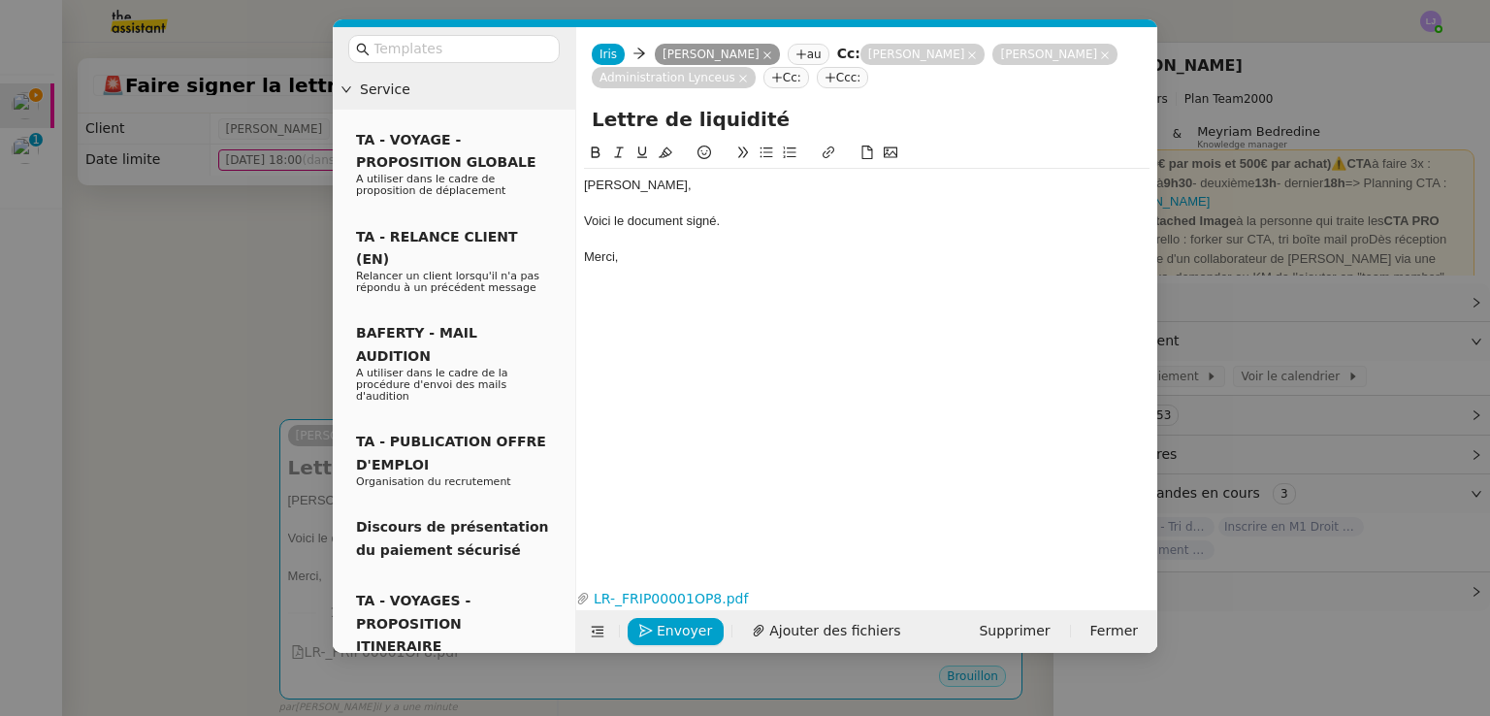
click at [281, 466] on nz-modal-container "Service TA - VOYAGE - PROPOSITION GLOBALE A utiliser dans le cadre de propositi…" at bounding box center [745, 358] width 1490 height 716
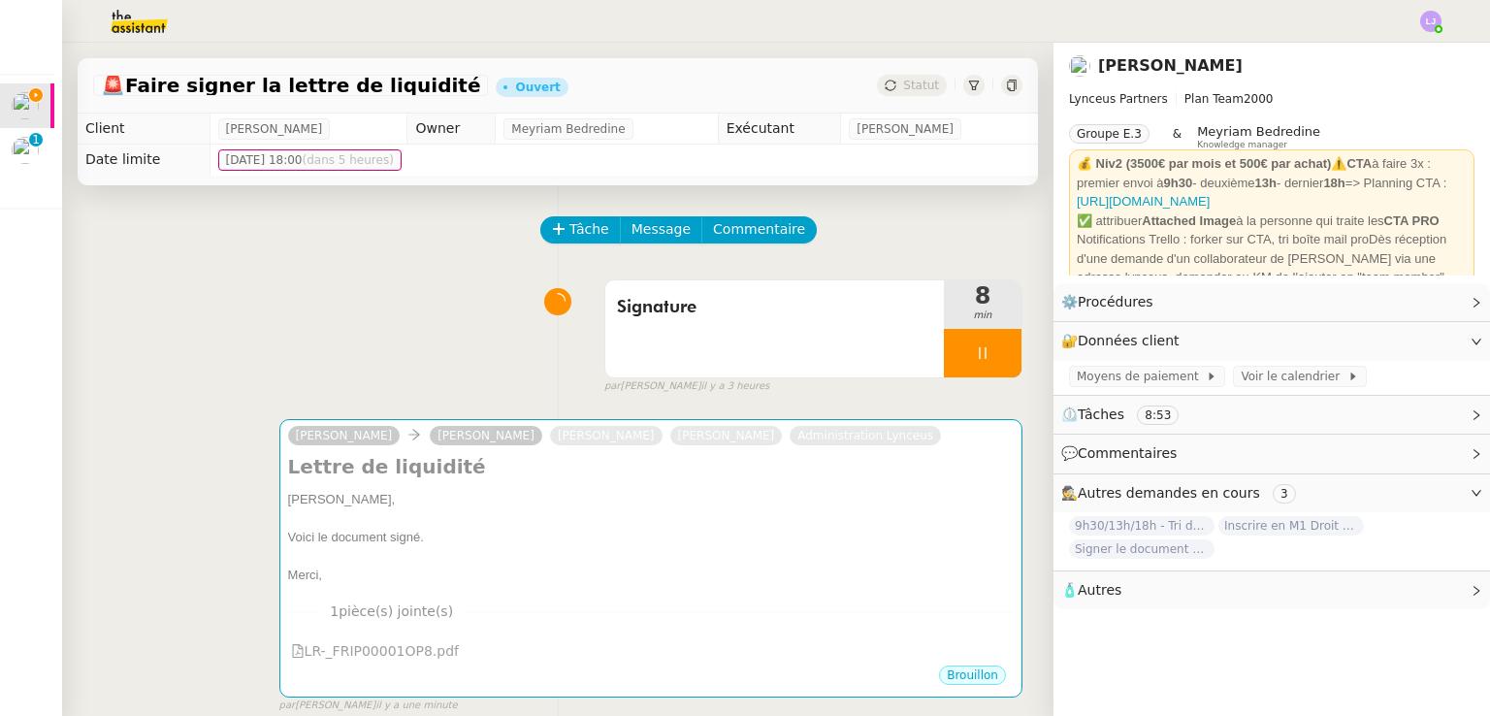
scroll to position [497, 0]
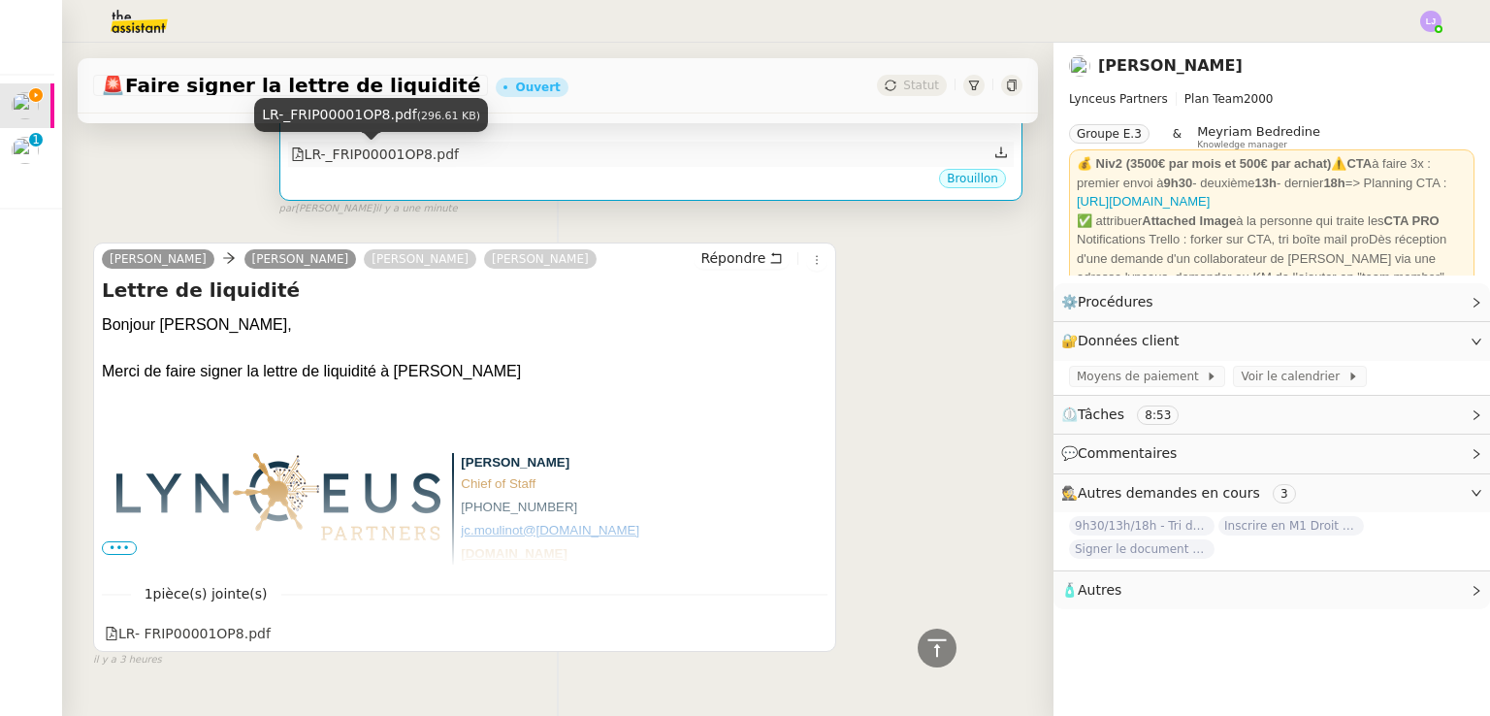
click at [369, 163] on div "LR-_FRIP00001OP8.pdf" at bounding box center [375, 155] width 168 height 22
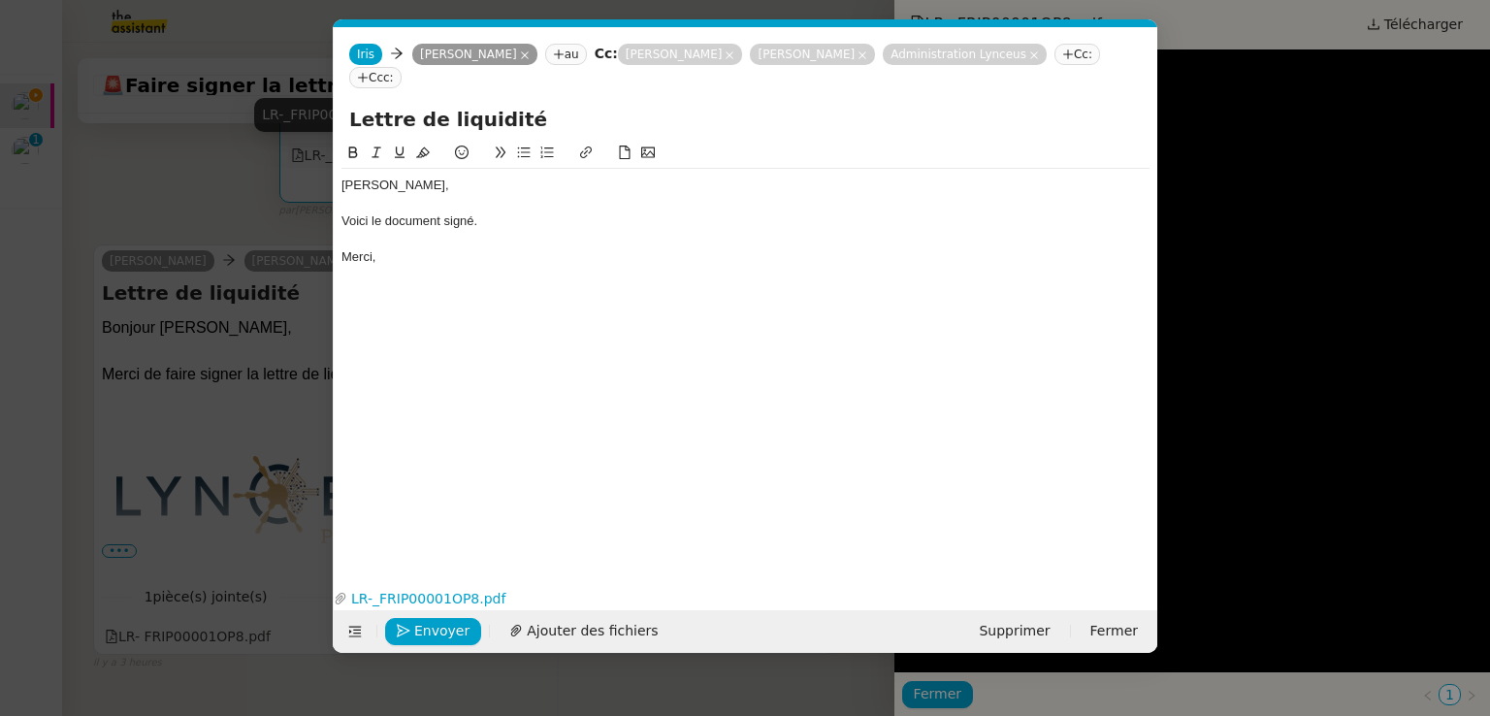
scroll to position [498, 0]
click at [1348, 245] on nz-modal-container "Service TA - VOYAGE - PROPOSITION GLOBALE A utiliser dans le cadre de propositi…" at bounding box center [745, 358] width 1490 height 716
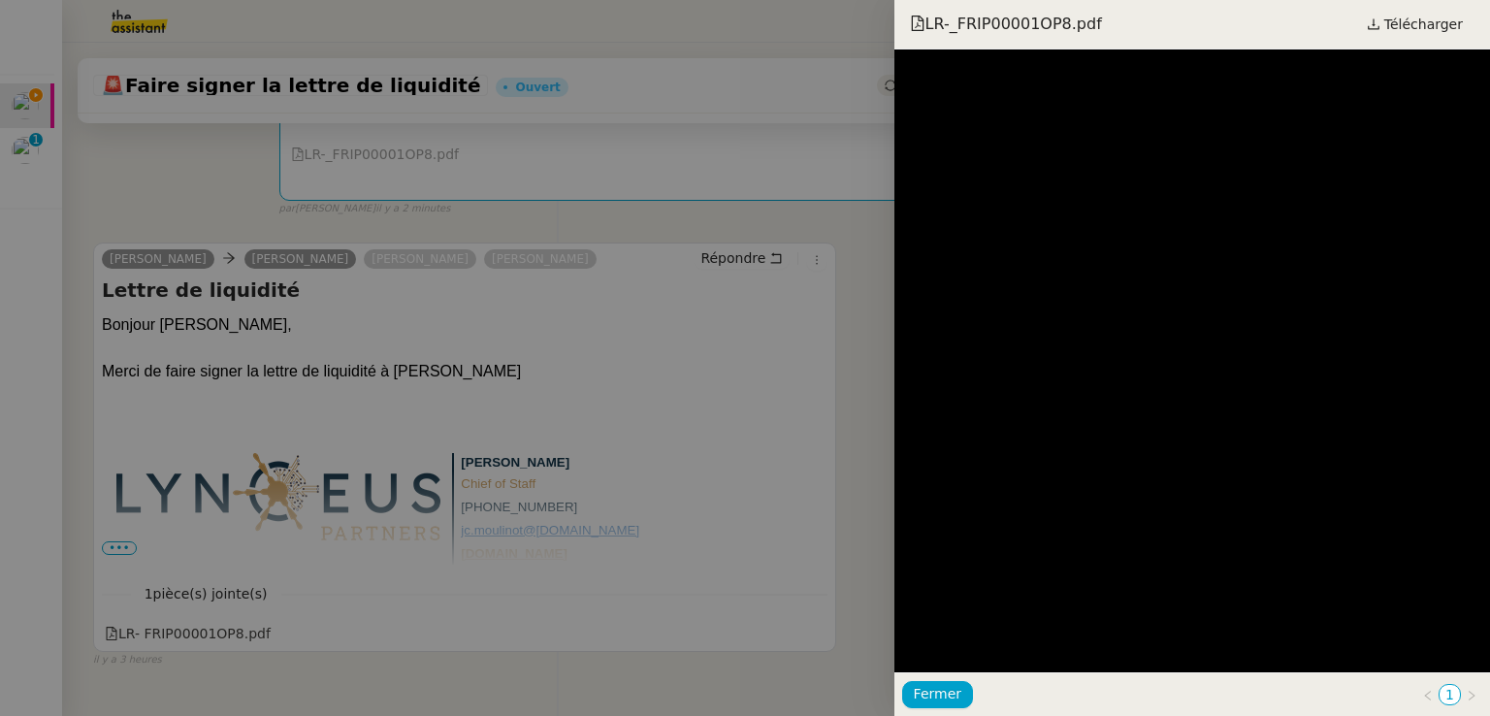
scroll to position [497, 0]
click at [560, 305] on div at bounding box center [745, 358] width 1490 height 716
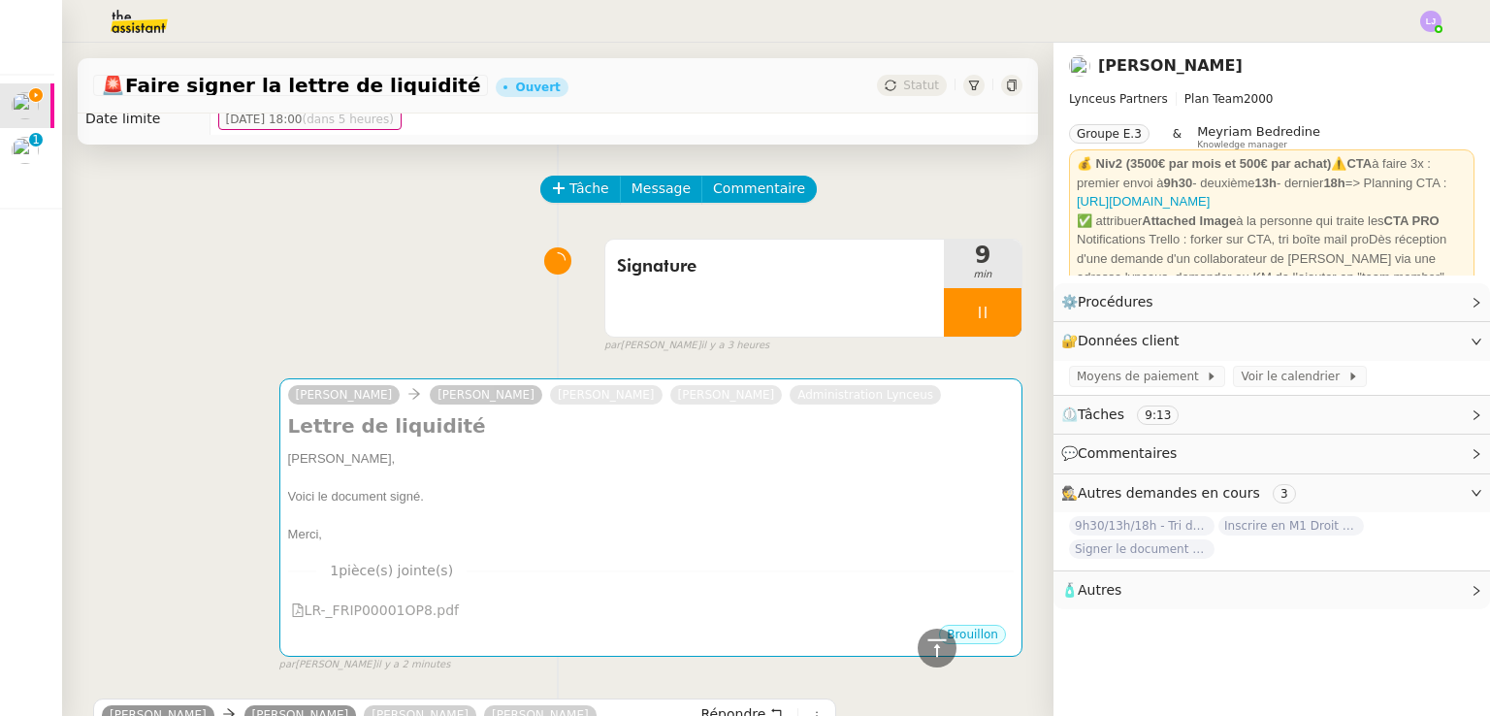
scroll to position [0, 0]
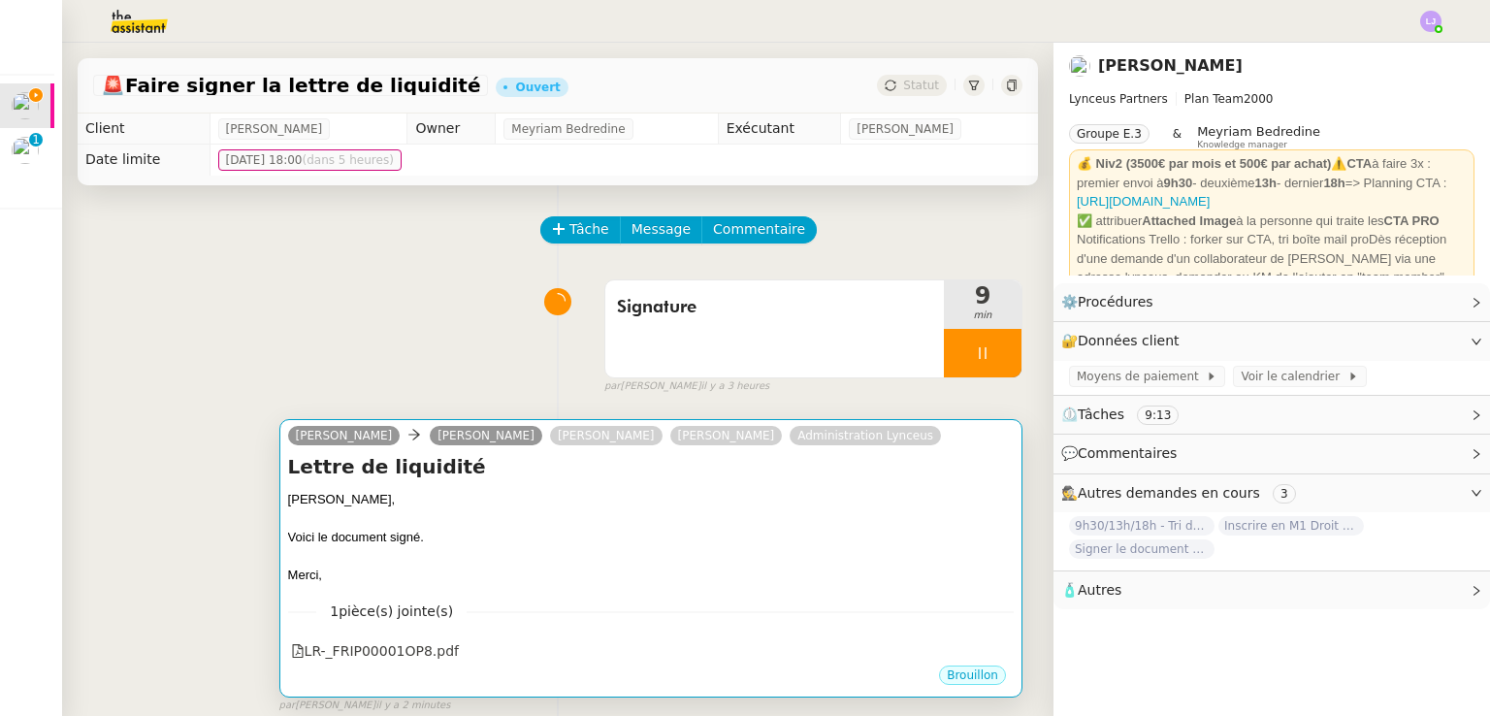
click at [715, 533] on div "Voici le document signé." at bounding box center [651, 537] width 726 height 19
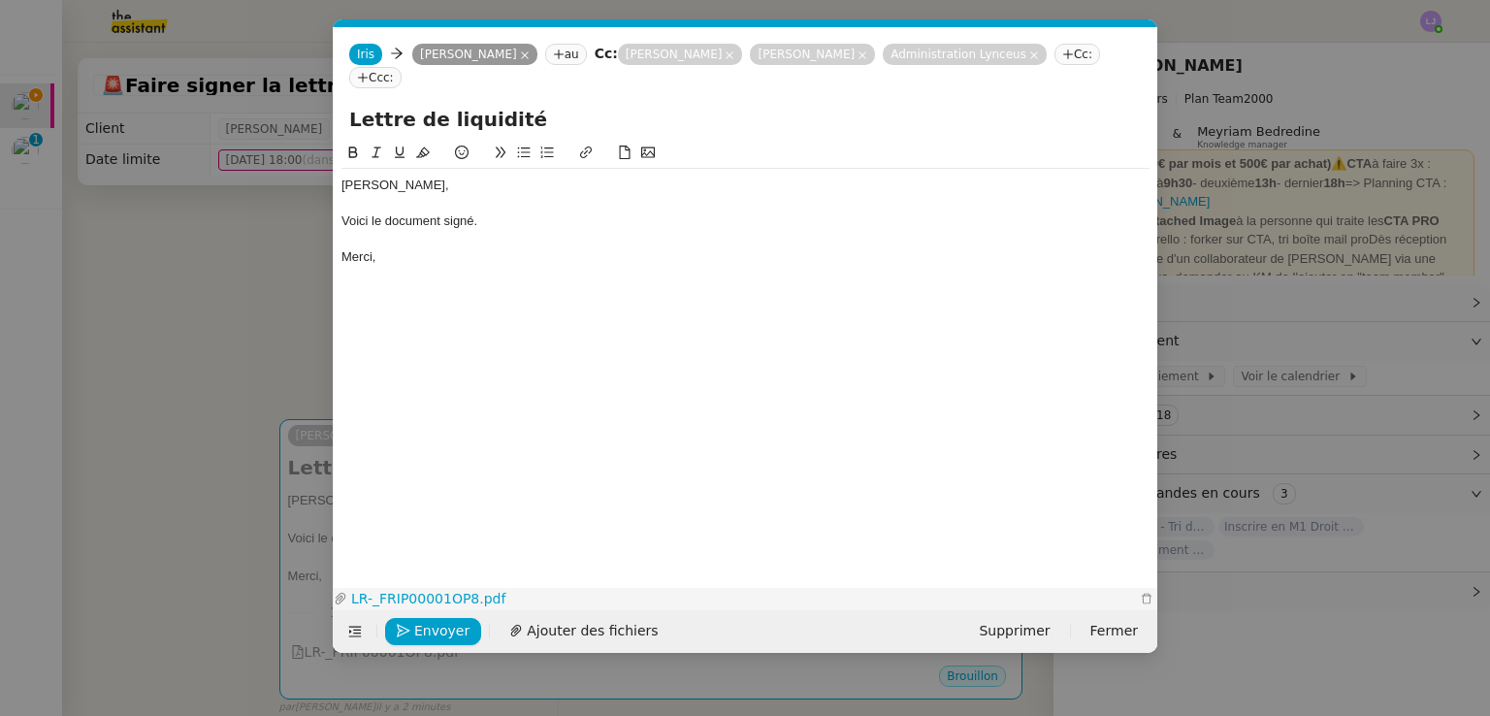
scroll to position [0, 41]
click at [411, 618] on button "Envoyer" at bounding box center [433, 631] width 96 height 27
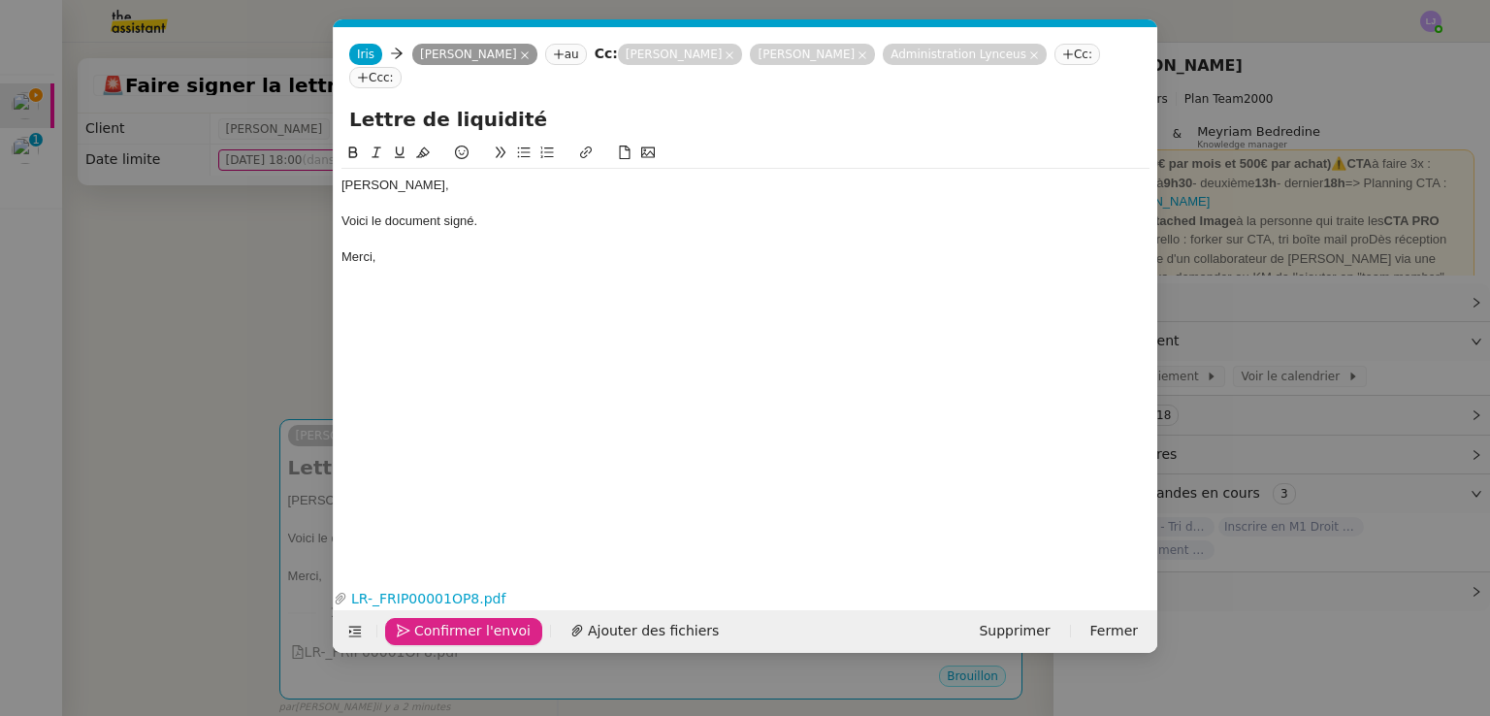
click at [411, 618] on button "Confirmer l'envoi" at bounding box center [463, 631] width 157 height 27
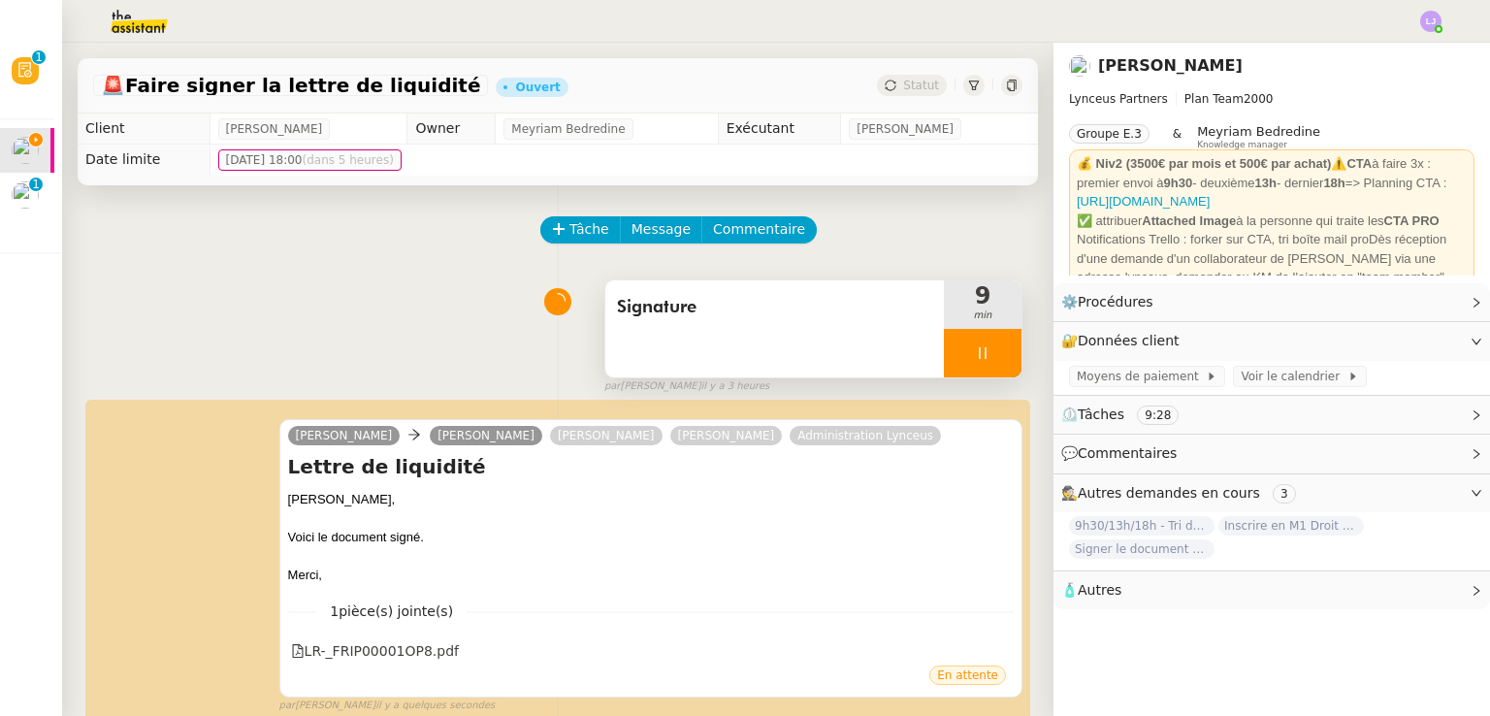
click at [975, 355] on div at bounding box center [983, 353] width 78 height 49
click at [994, 355] on icon at bounding box center [1002, 353] width 16 height 16
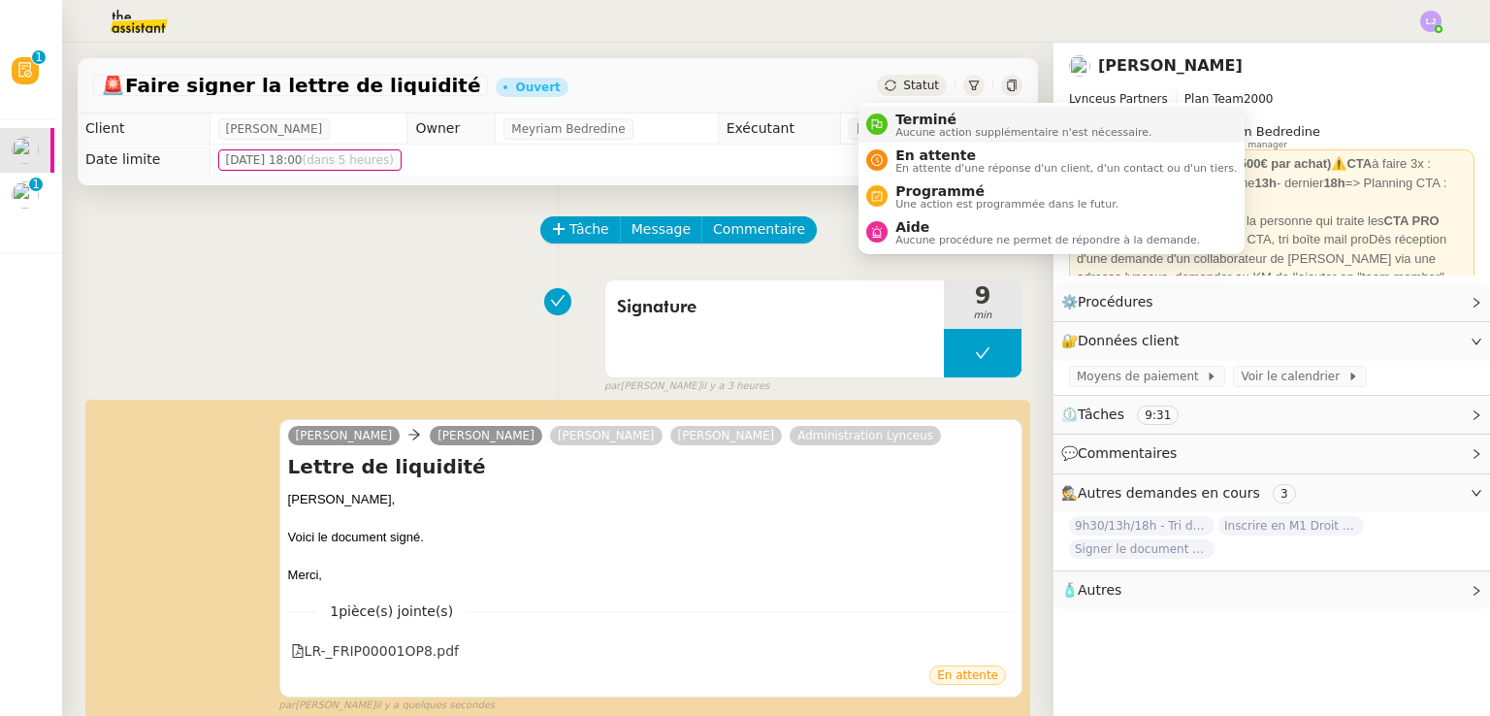
click at [912, 113] on span "Terminé" at bounding box center [1024, 120] width 256 height 16
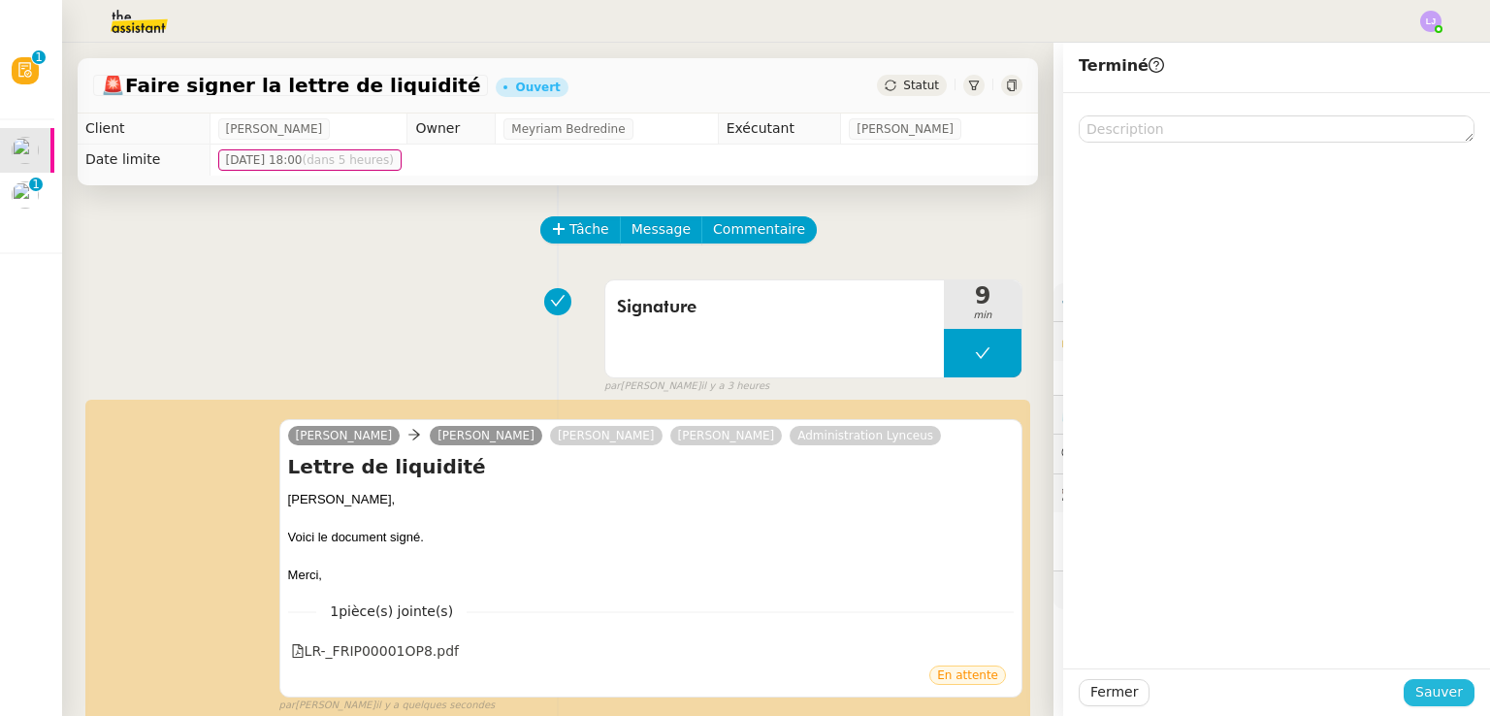
click at [1436, 684] on span "Sauver" at bounding box center [1440, 692] width 48 height 22
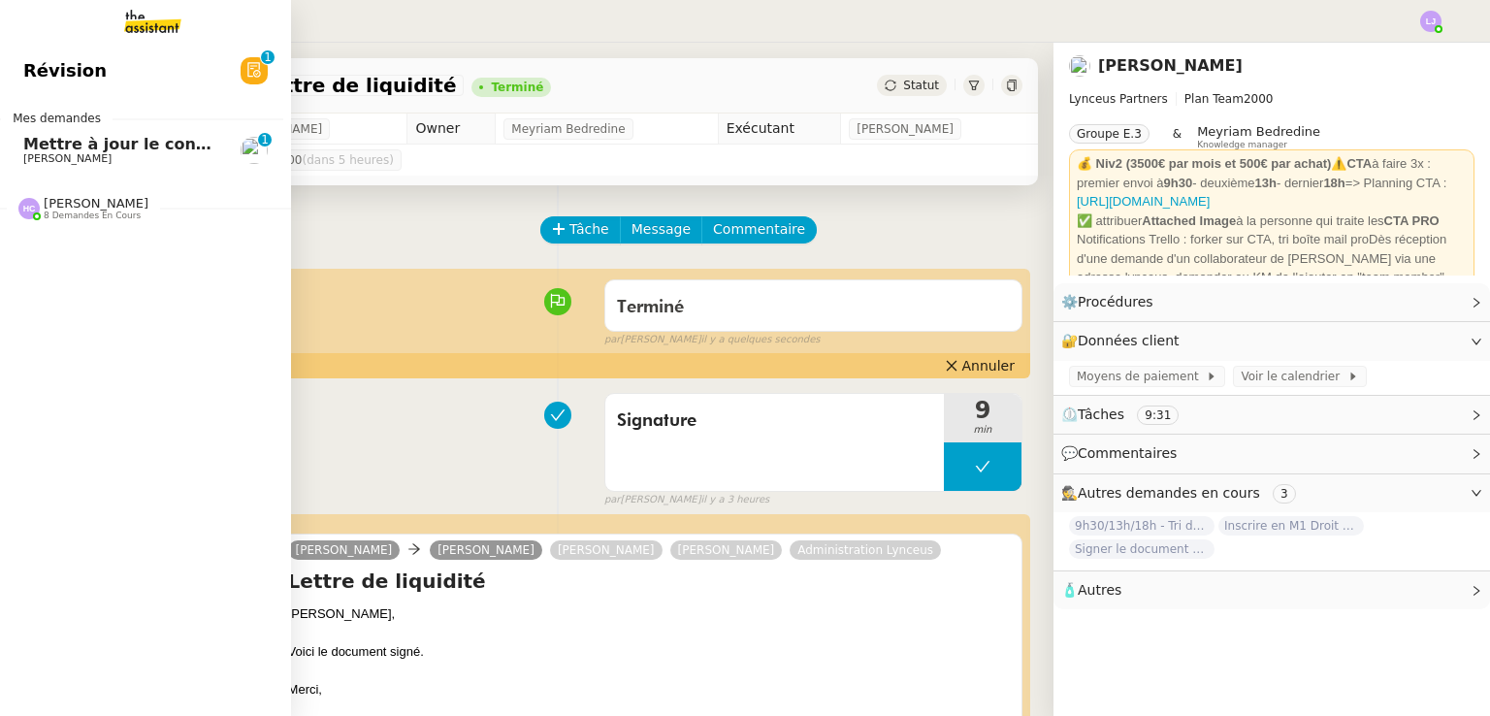
click at [105, 153] on span "[PERSON_NAME]" at bounding box center [121, 159] width 196 height 12
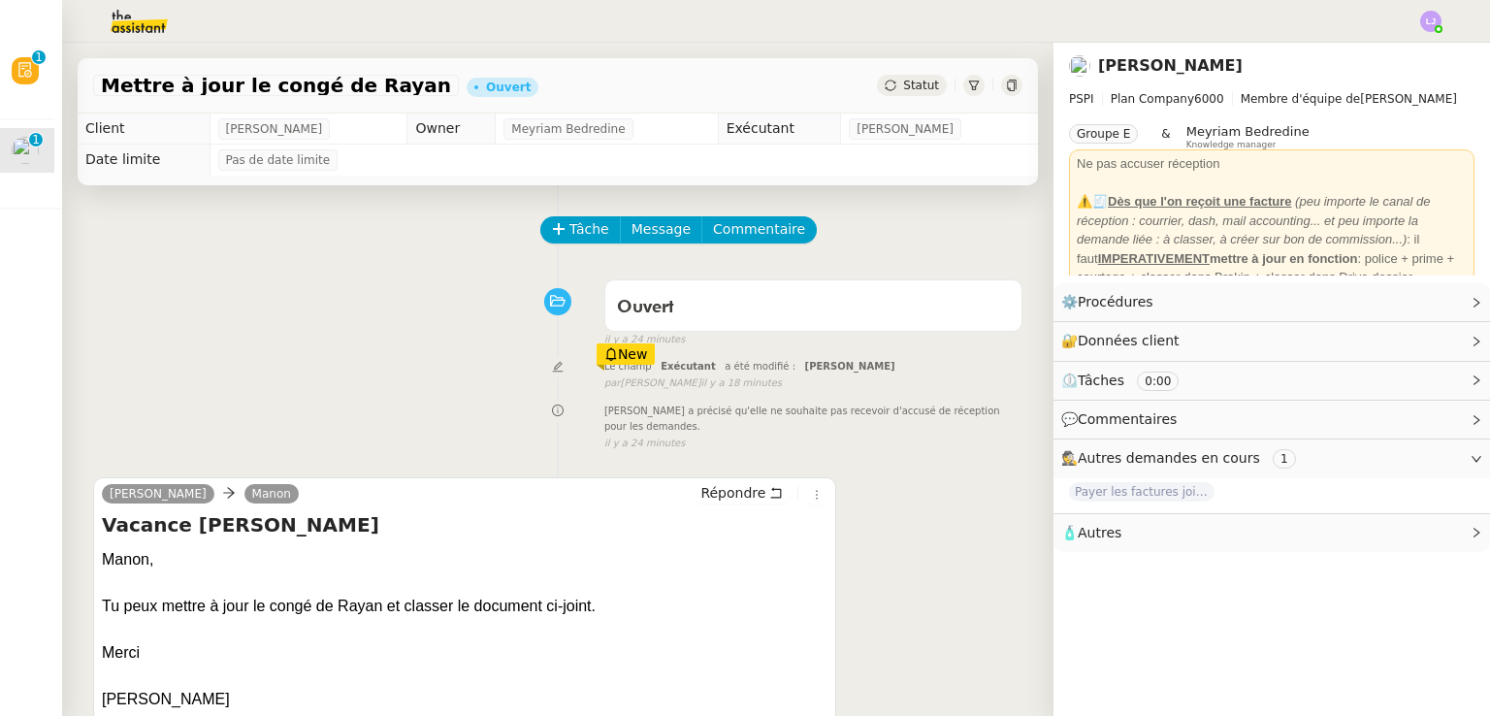
click at [547, 210] on div "Tâche Message Commentaire Veuillez patienter une erreur s'est produite 👌👌👌 mess…" at bounding box center [558, 584] width 992 height 799
click at [570, 230] on span "Tâche" at bounding box center [590, 229] width 40 height 22
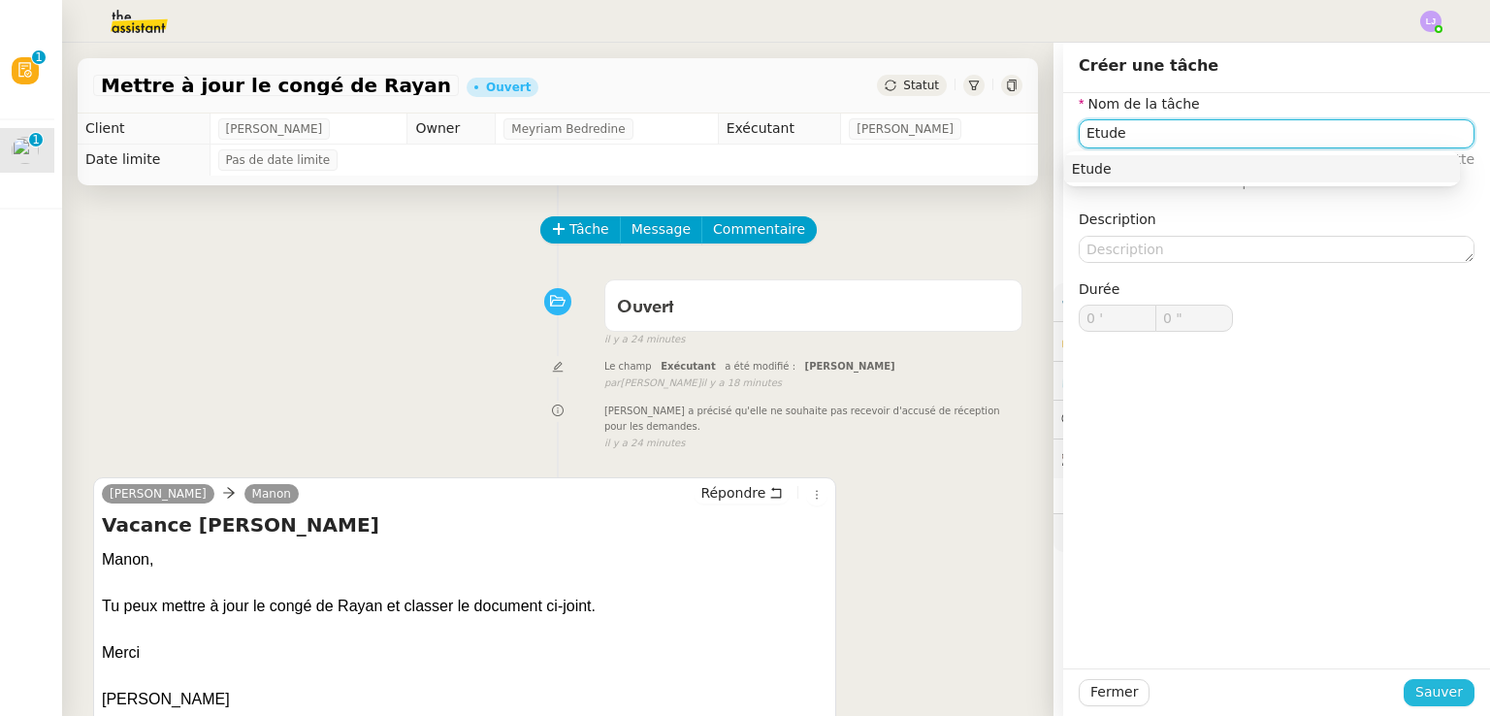
type input "Etude"
click at [1439, 701] on span "Sauver" at bounding box center [1440, 692] width 48 height 22
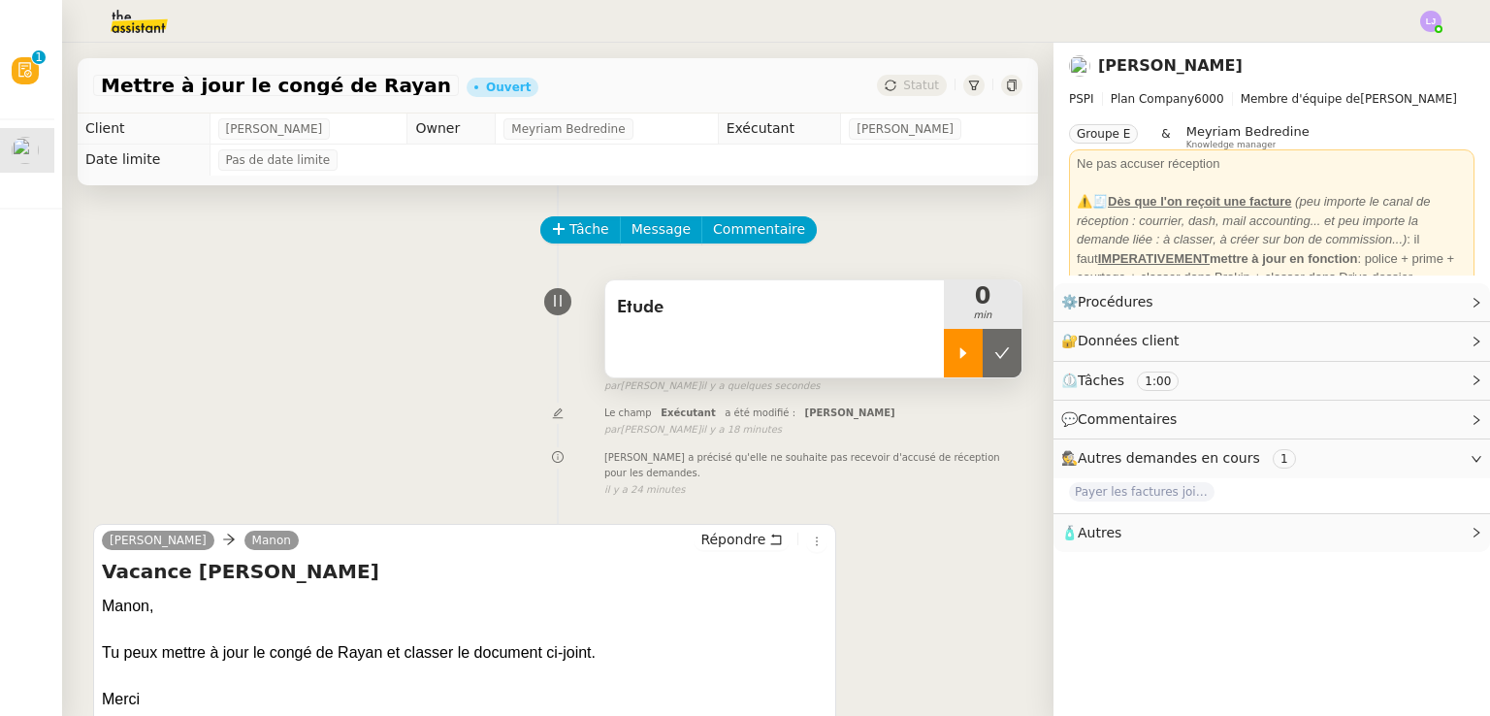
click at [944, 343] on div at bounding box center [963, 353] width 39 height 49
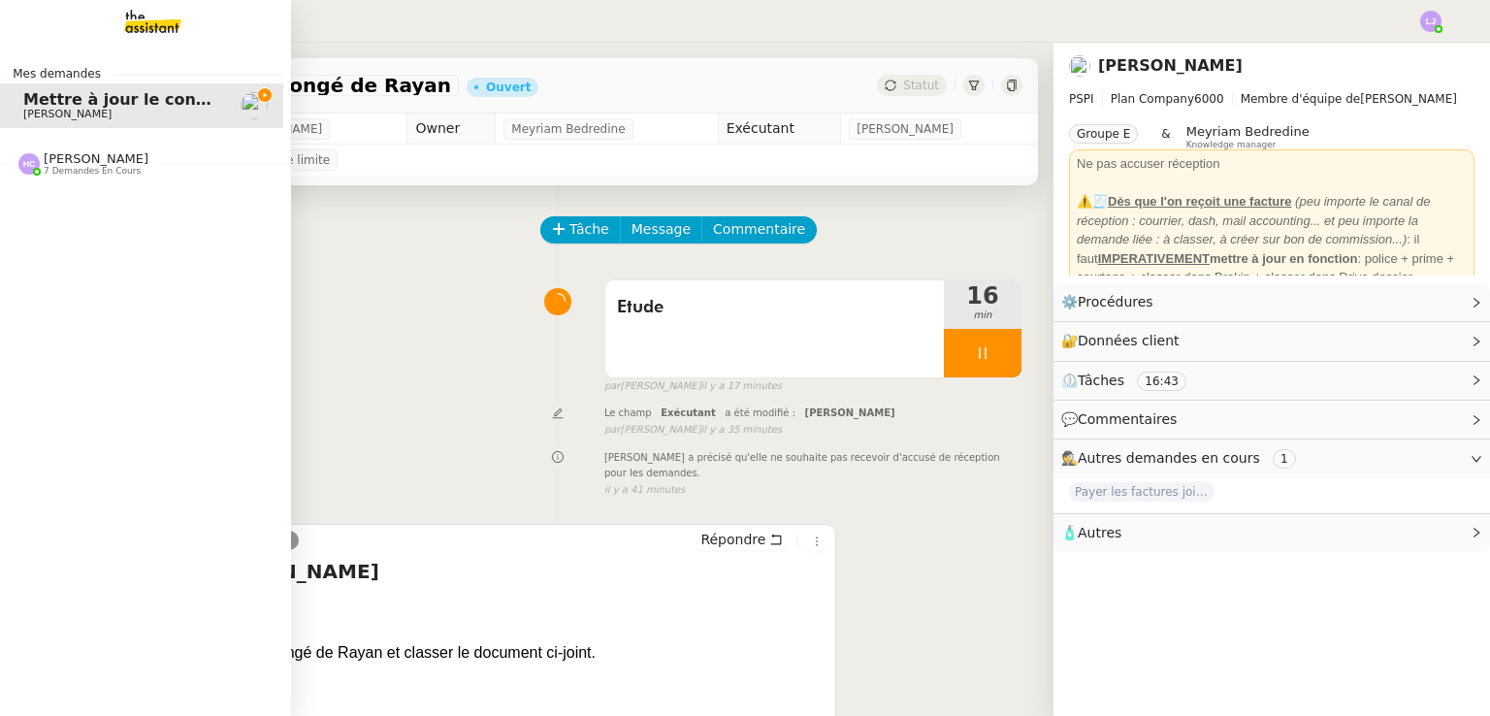
click at [198, 173] on nz-divider "[PERSON_NAME] 7 demandes en cours" at bounding box center [145, 163] width 291 height 25
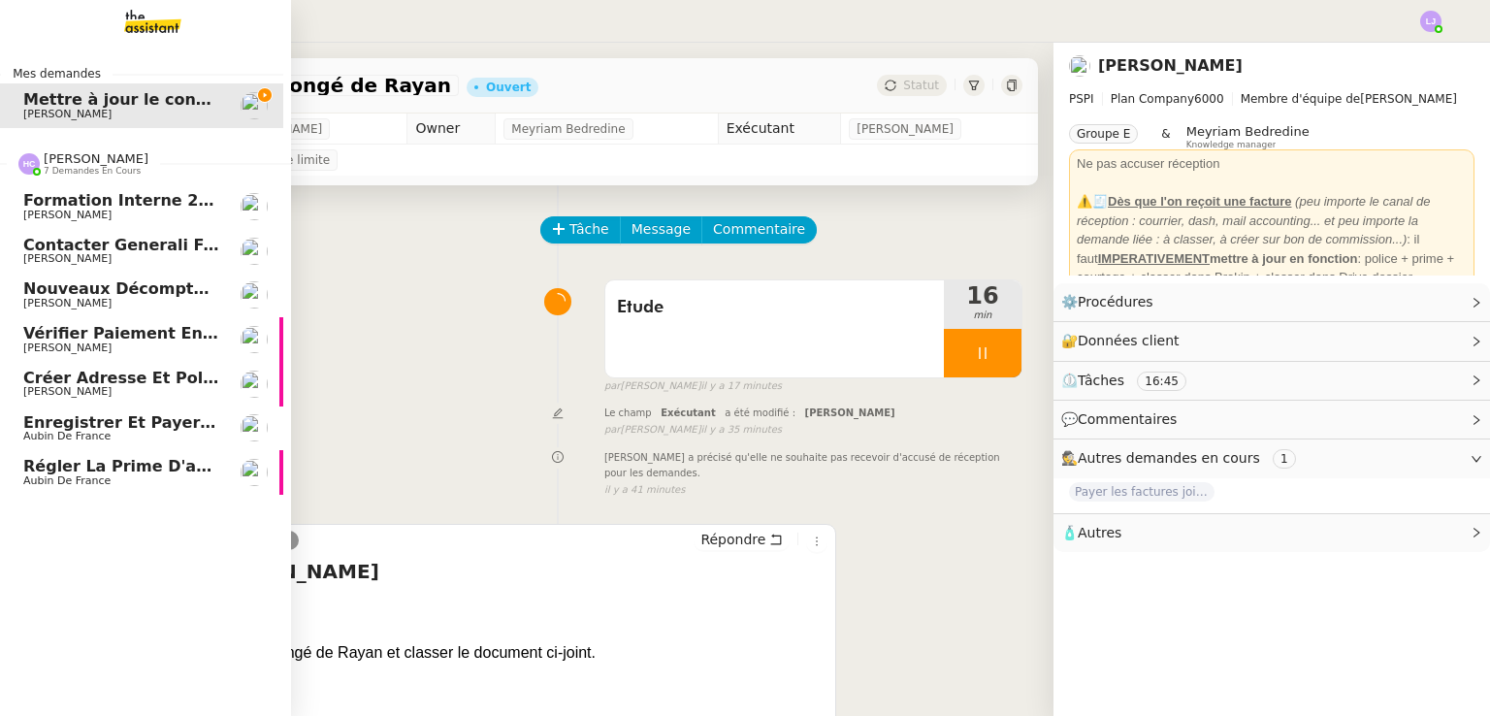
click at [204, 207] on span "Formation Interne 2 - [PERSON_NAME]" at bounding box center [191, 200] width 337 height 18
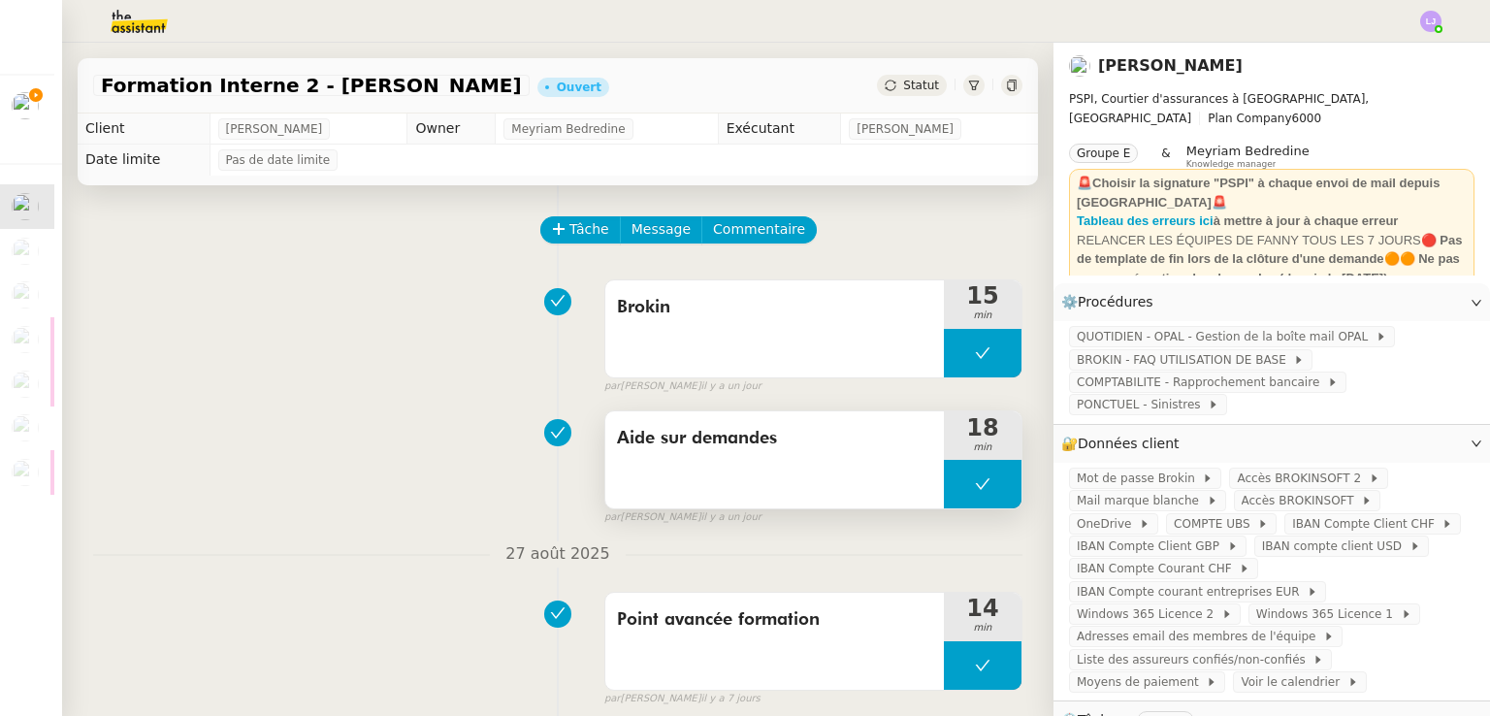
click at [951, 495] on button at bounding box center [983, 484] width 78 height 49
click at [951, 495] on div at bounding box center [963, 484] width 39 height 49
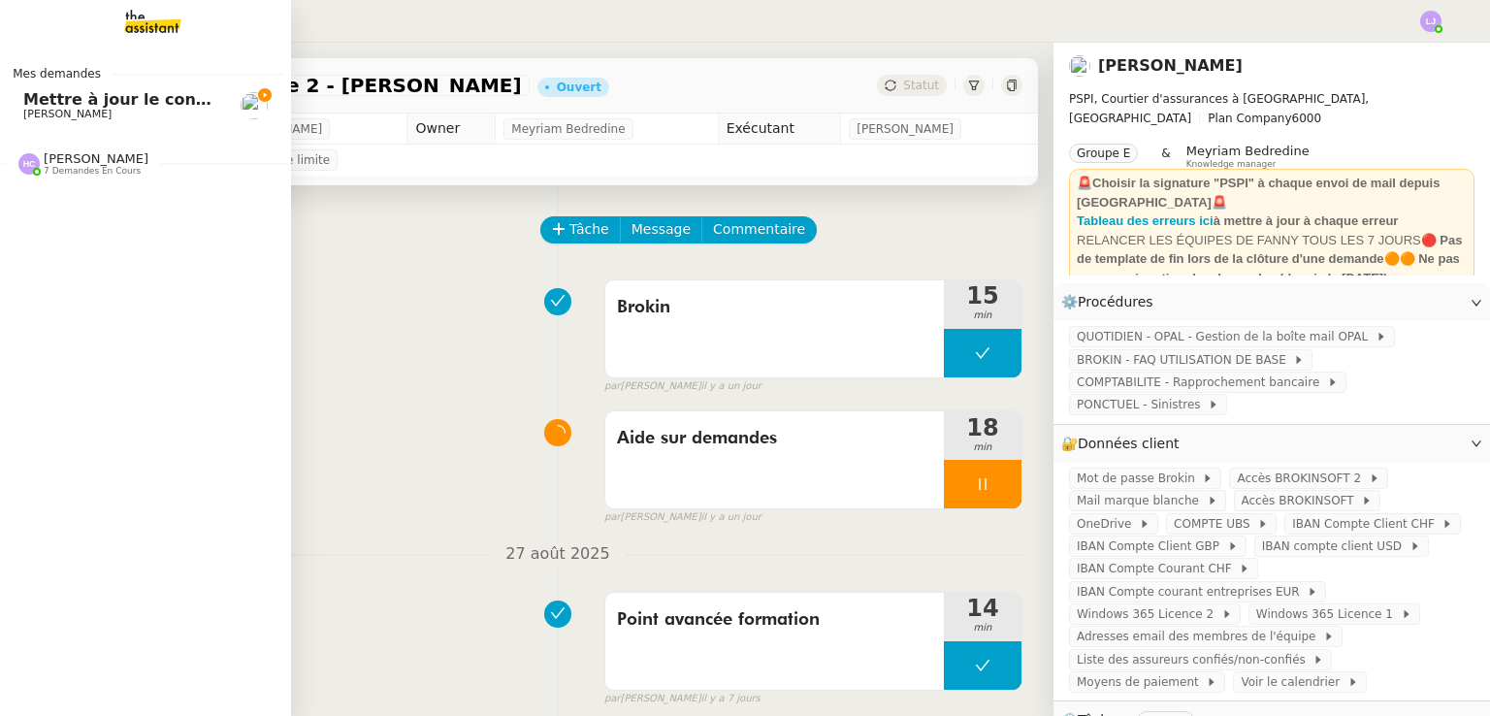
click at [0, 125] on link "Mettre à jour le congé de [PERSON_NAME]" at bounding box center [137, 105] width 291 height 45
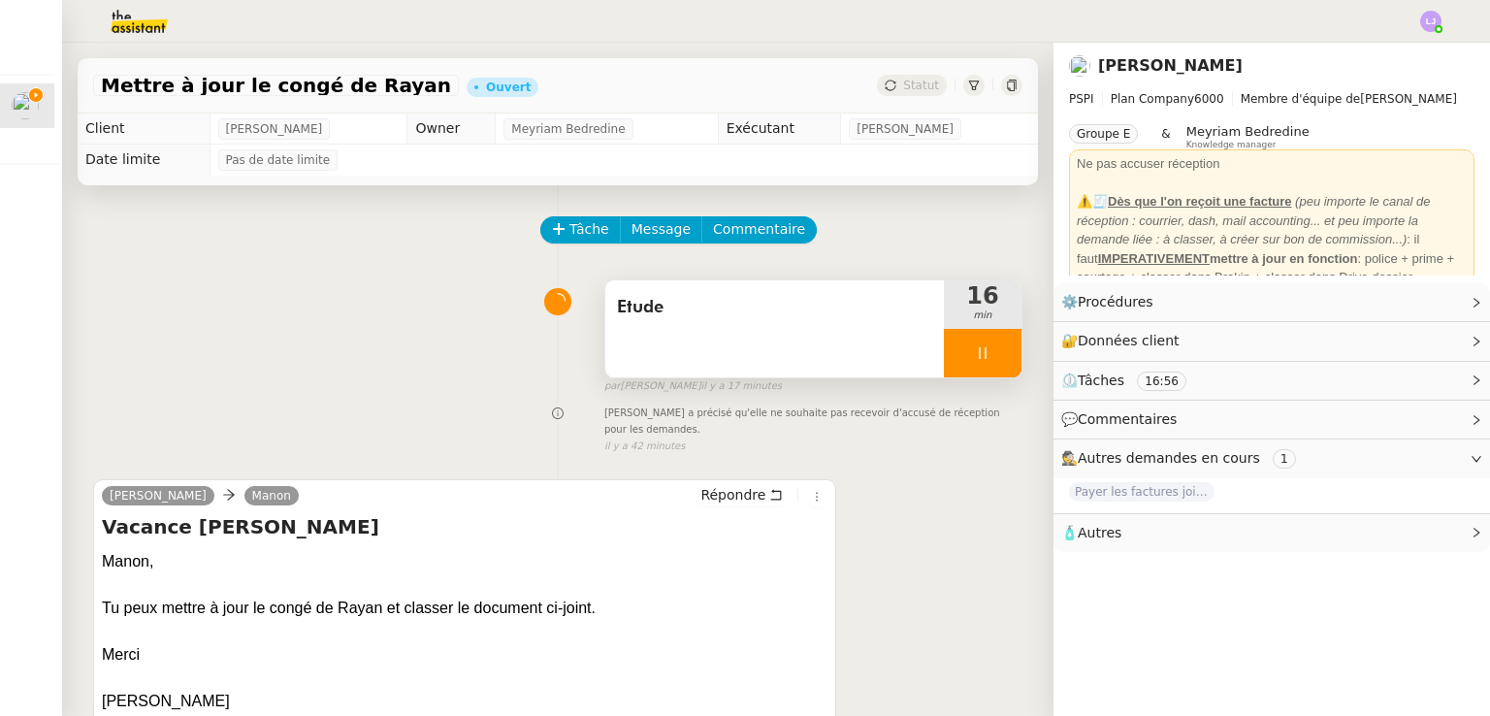
click at [947, 363] on div at bounding box center [983, 353] width 78 height 49
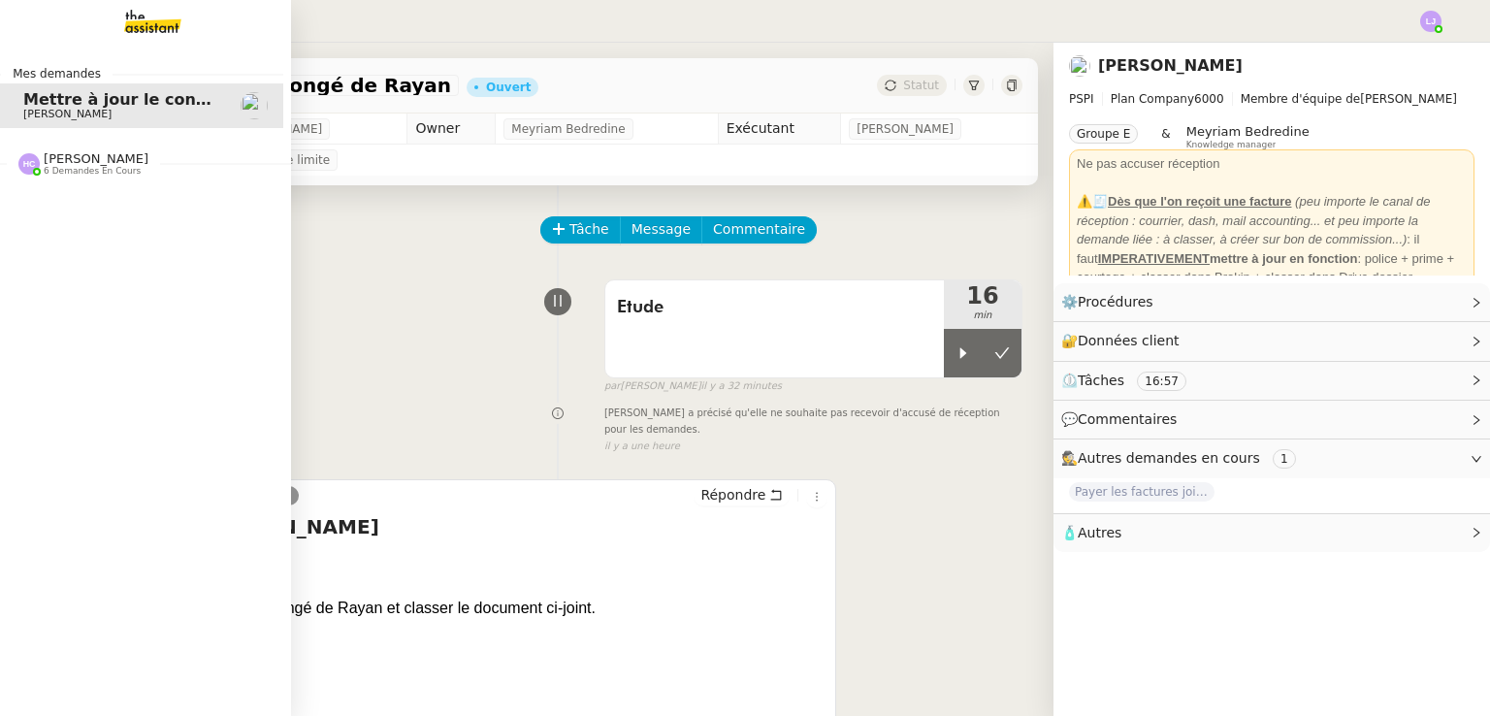
click at [75, 155] on span "[PERSON_NAME]" at bounding box center [96, 158] width 105 height 15
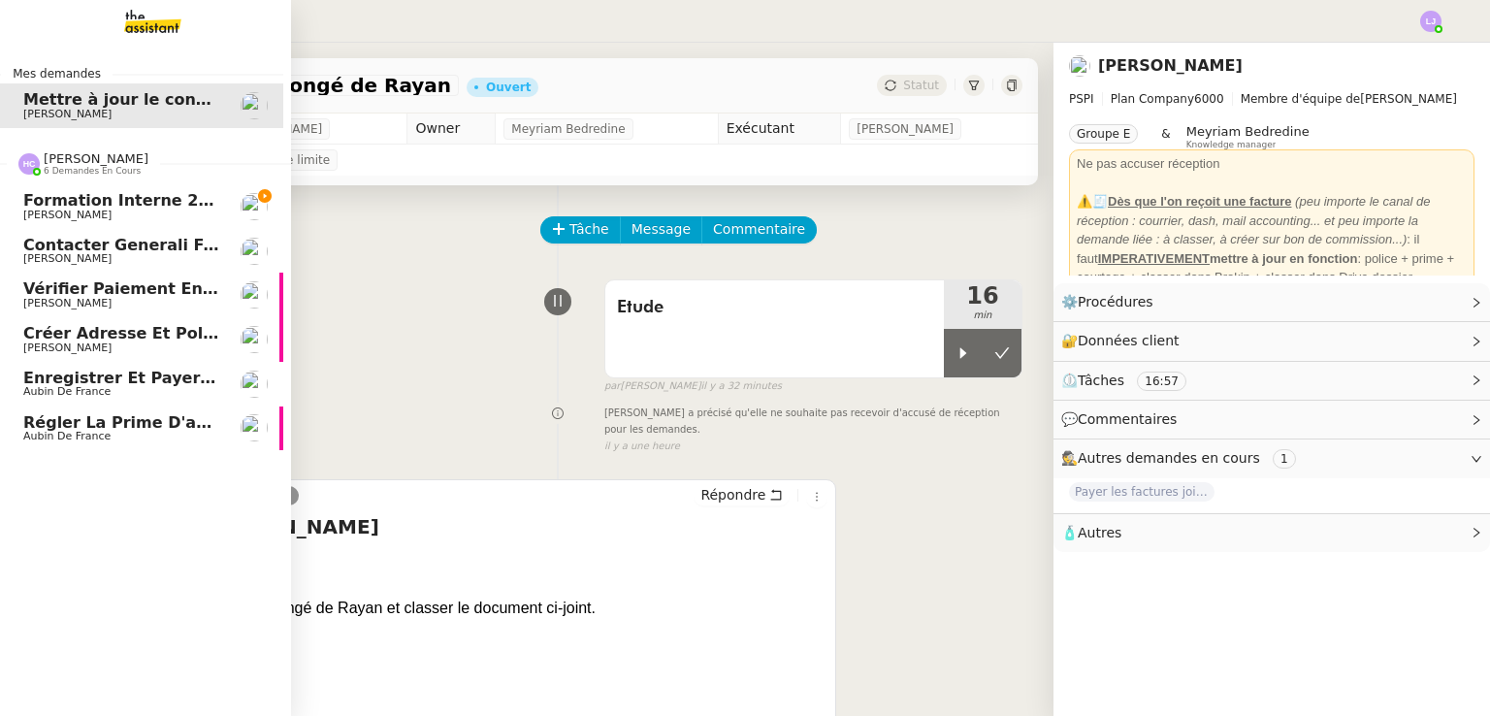
click at [255, 213] on img at bounding box center [254, 206] width 27 height 27
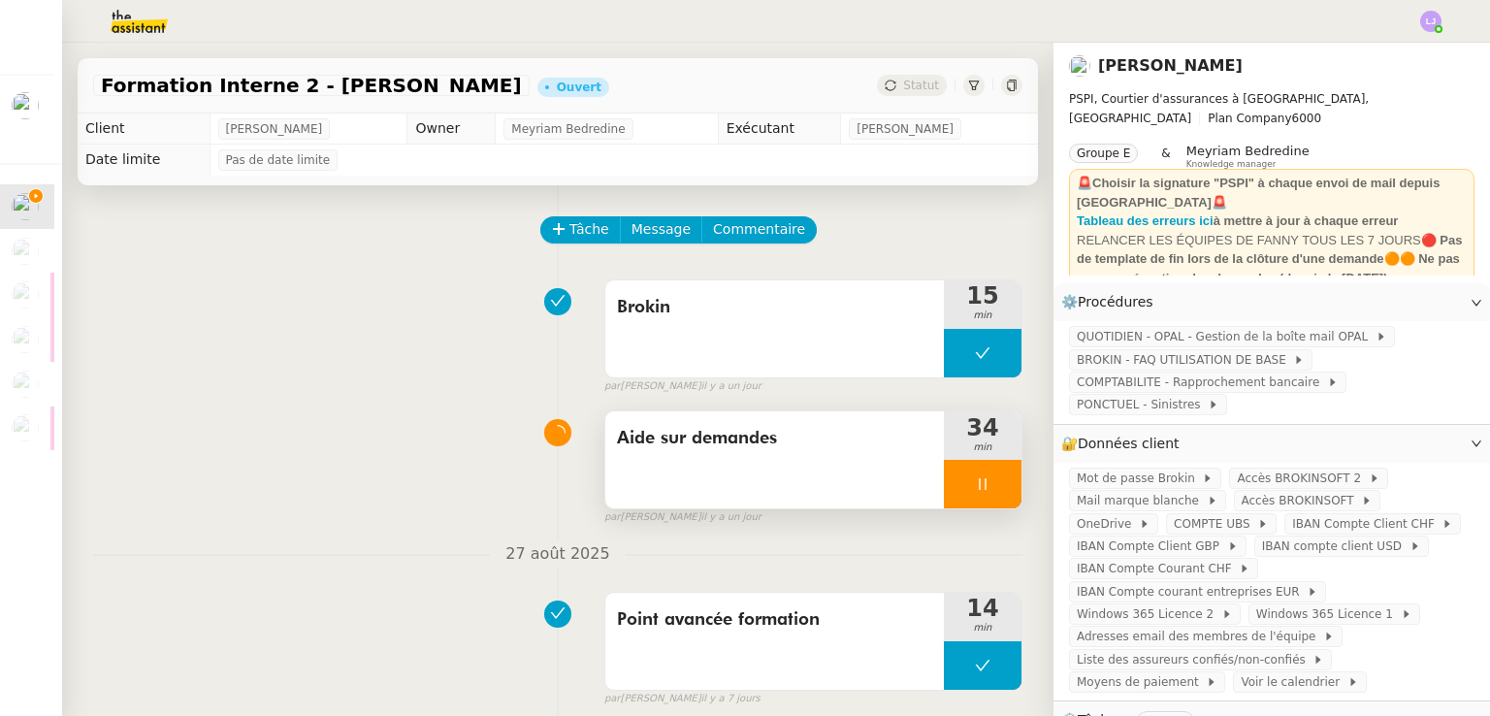
click at [977, 482] on div at bounding box center [983, 484] width 78 height 49
click at [994, 482] on icon at bounding box center [1002, 484] width 16 height 16
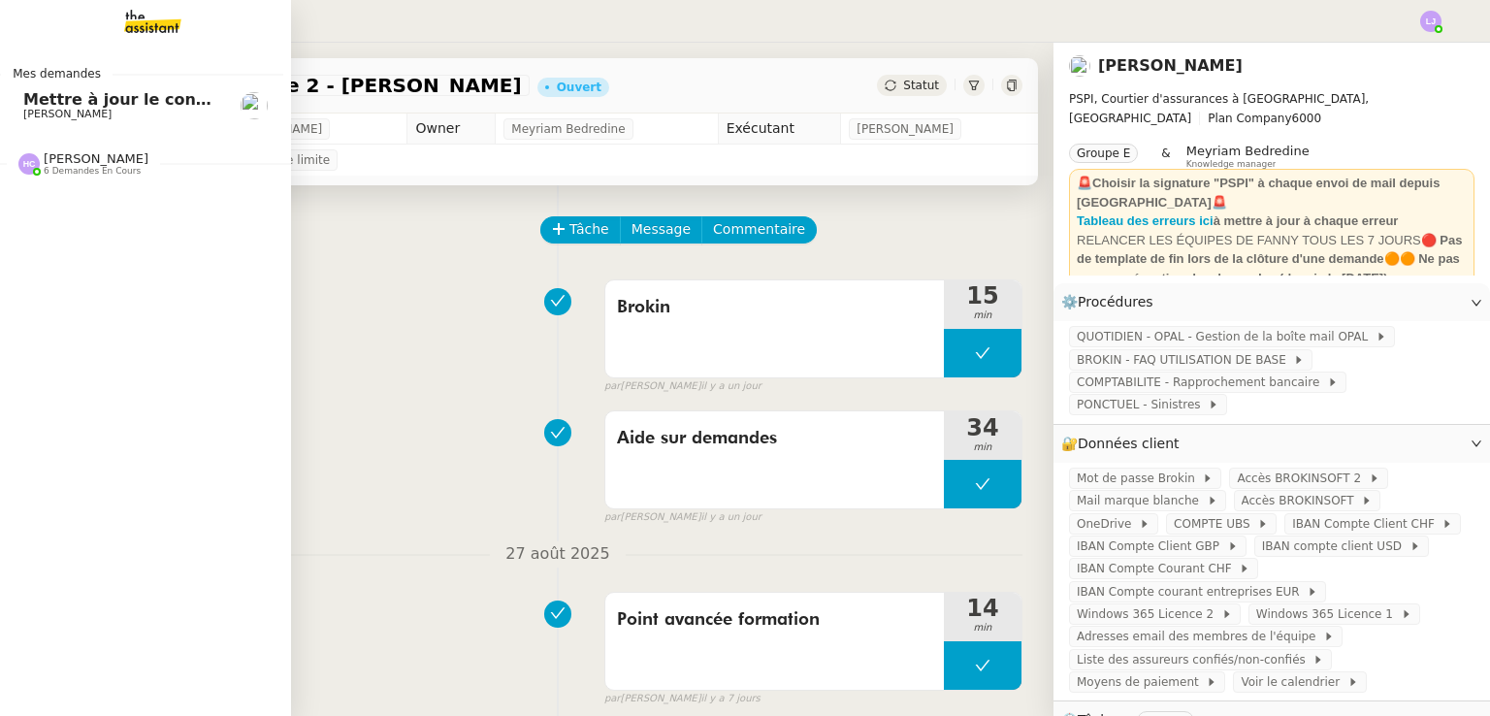
click at [72, 102] on span "Mettre à jour le congé de Rayan" at bounding box center [163, 99] width 280 height 18
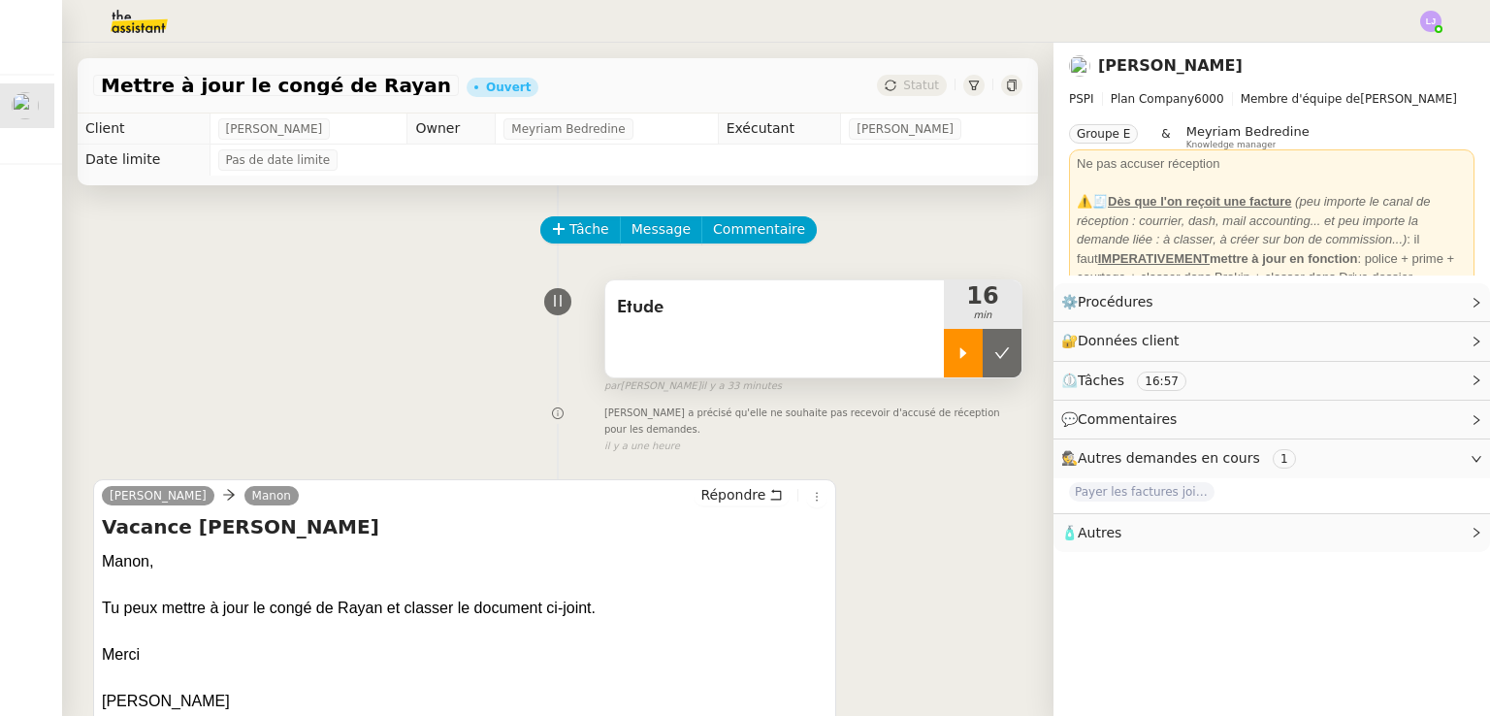
click at [956, 360] on icon at bounding box center [964, 353] width 16 height 16
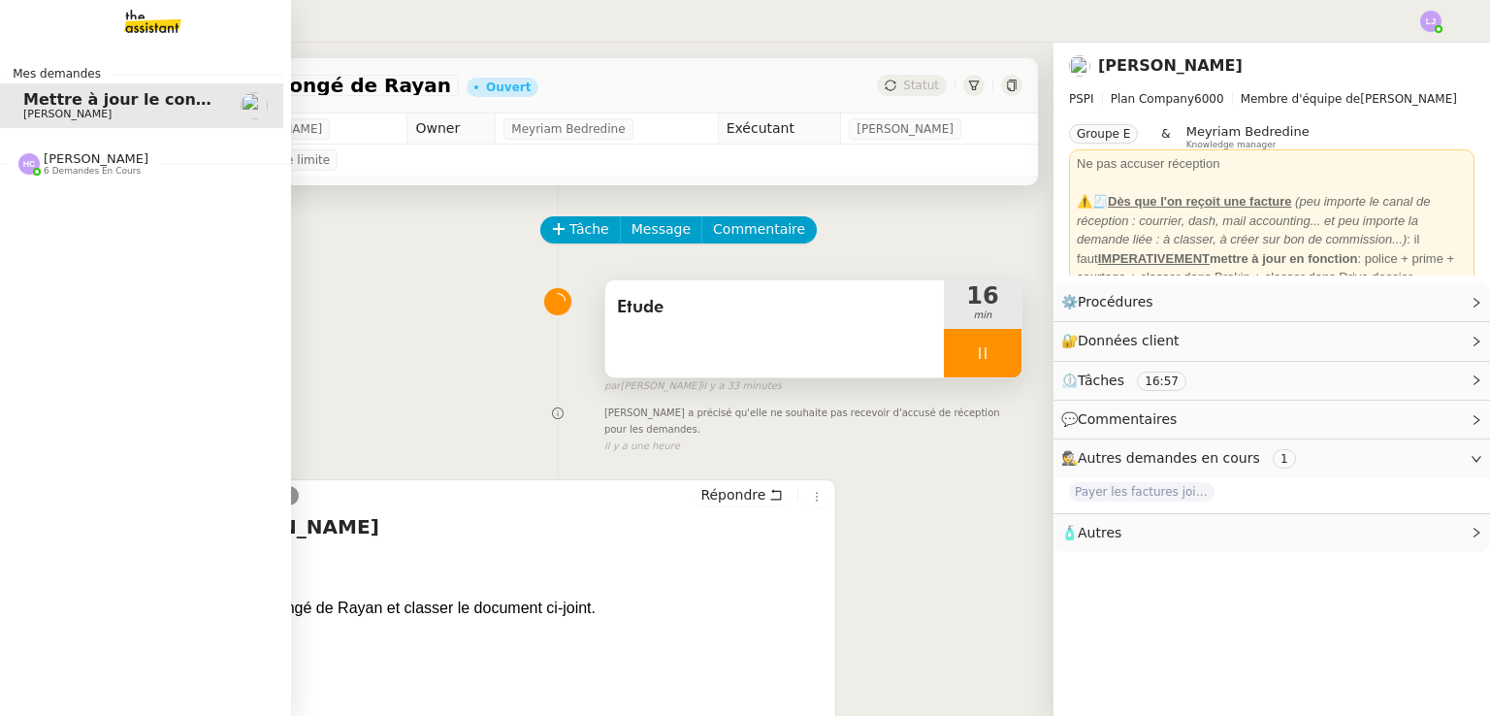
click at [116, 164] on div "[PERSON_NAME] 6 demandes en cours" at bounding box center [96, 163] width 105 height 25
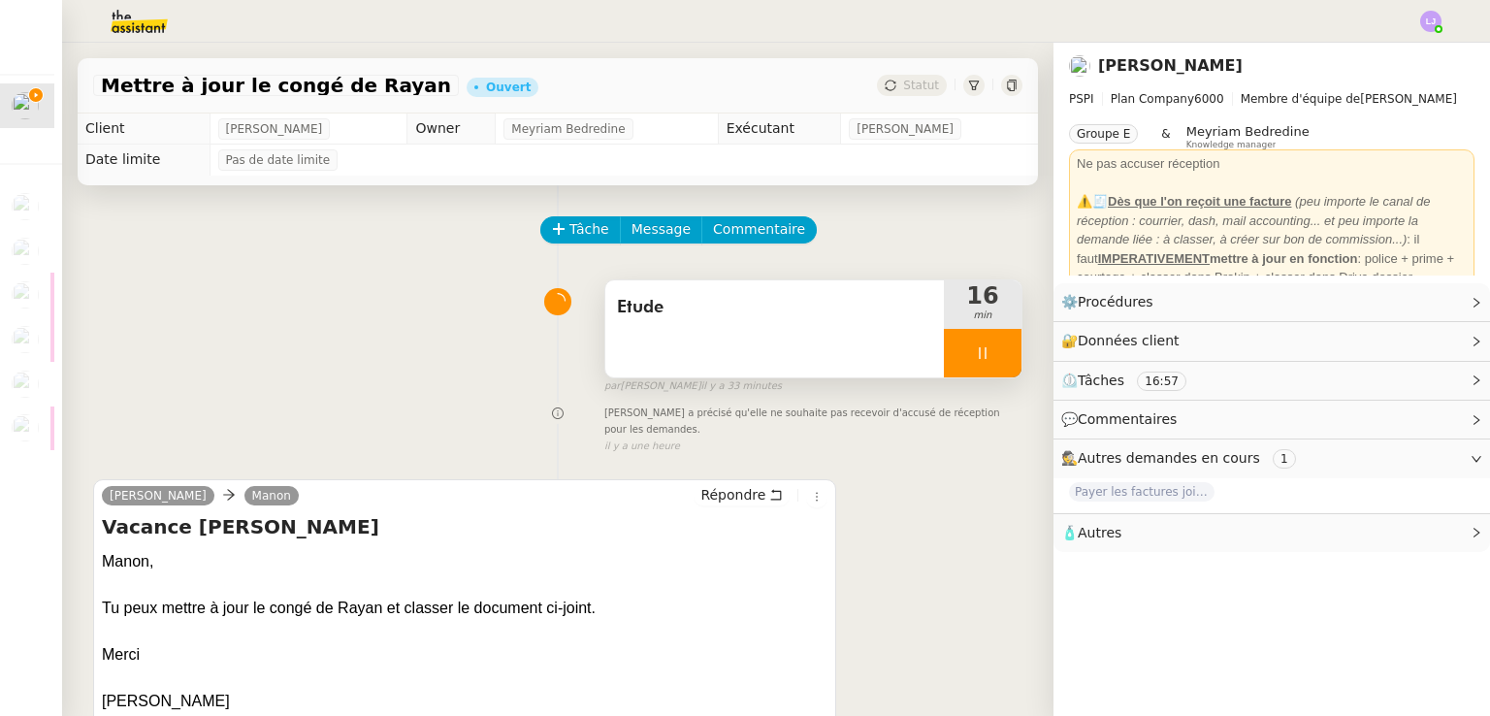
click at [731, 301] on span "Etude" at bounding box center [774, 307] width 315 height 29
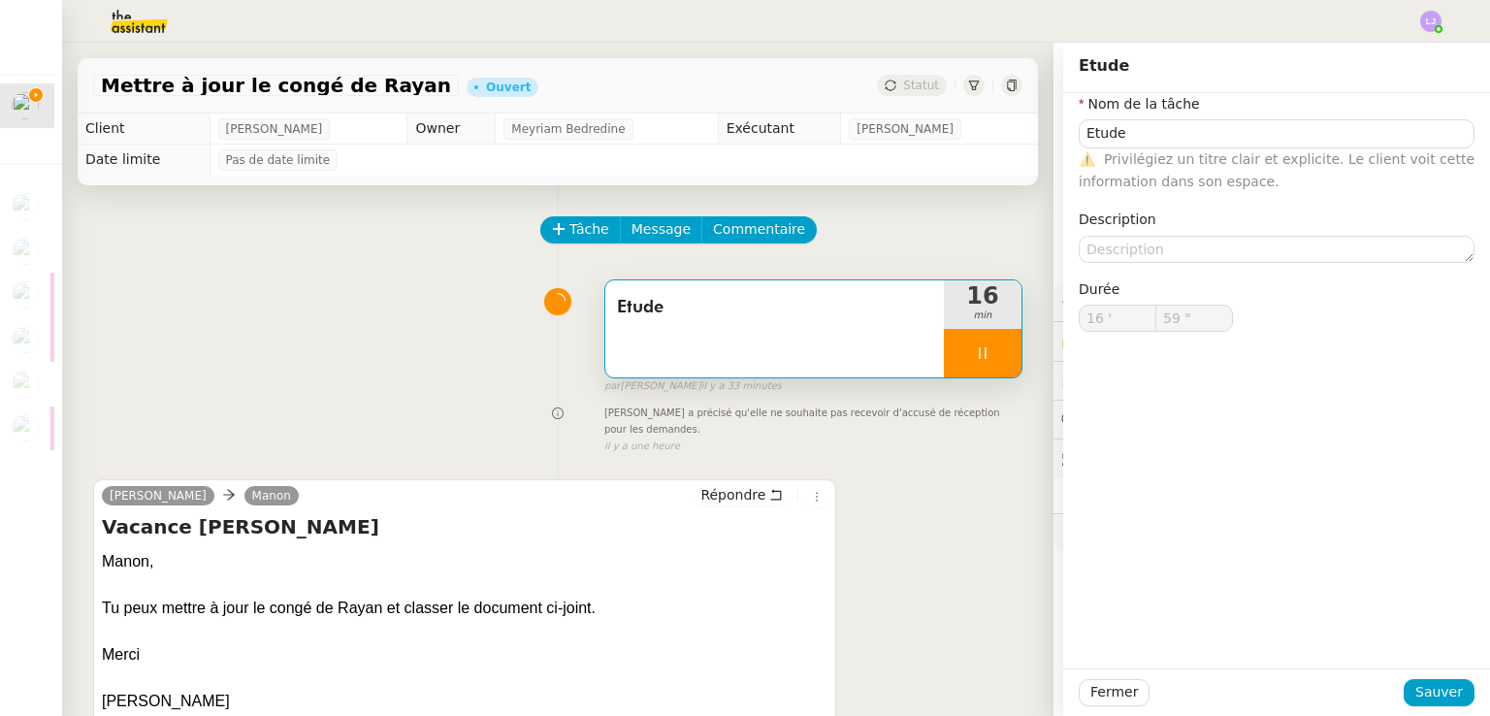
type input "17 '"
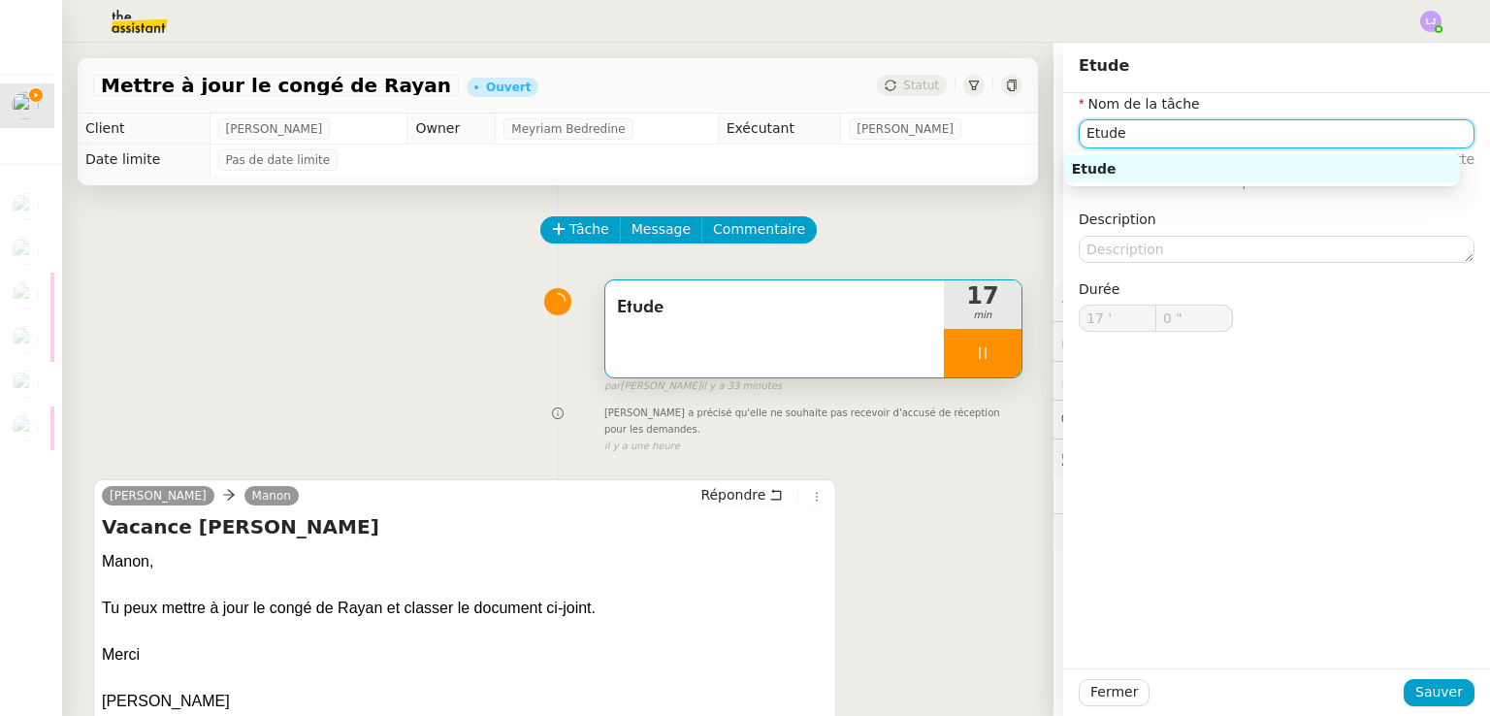
click at [1131, 146] on input "Etude" at bounding box center [1277, 133] width 396 height 28
type input "1 ""
click at [1131, 146] on input "Etude" at bounding box center [1277, 133] width 396 height 28
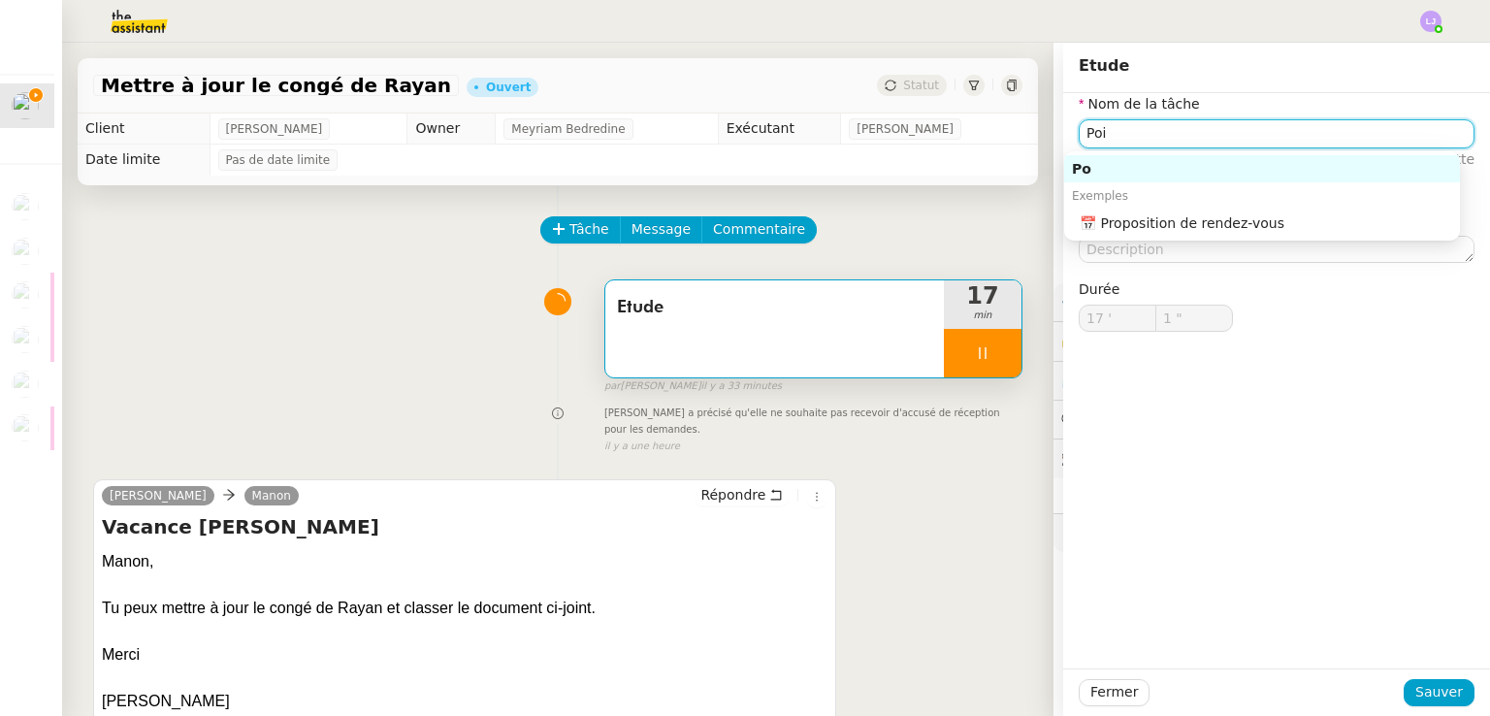
type input "Poin"
type input "2 ""
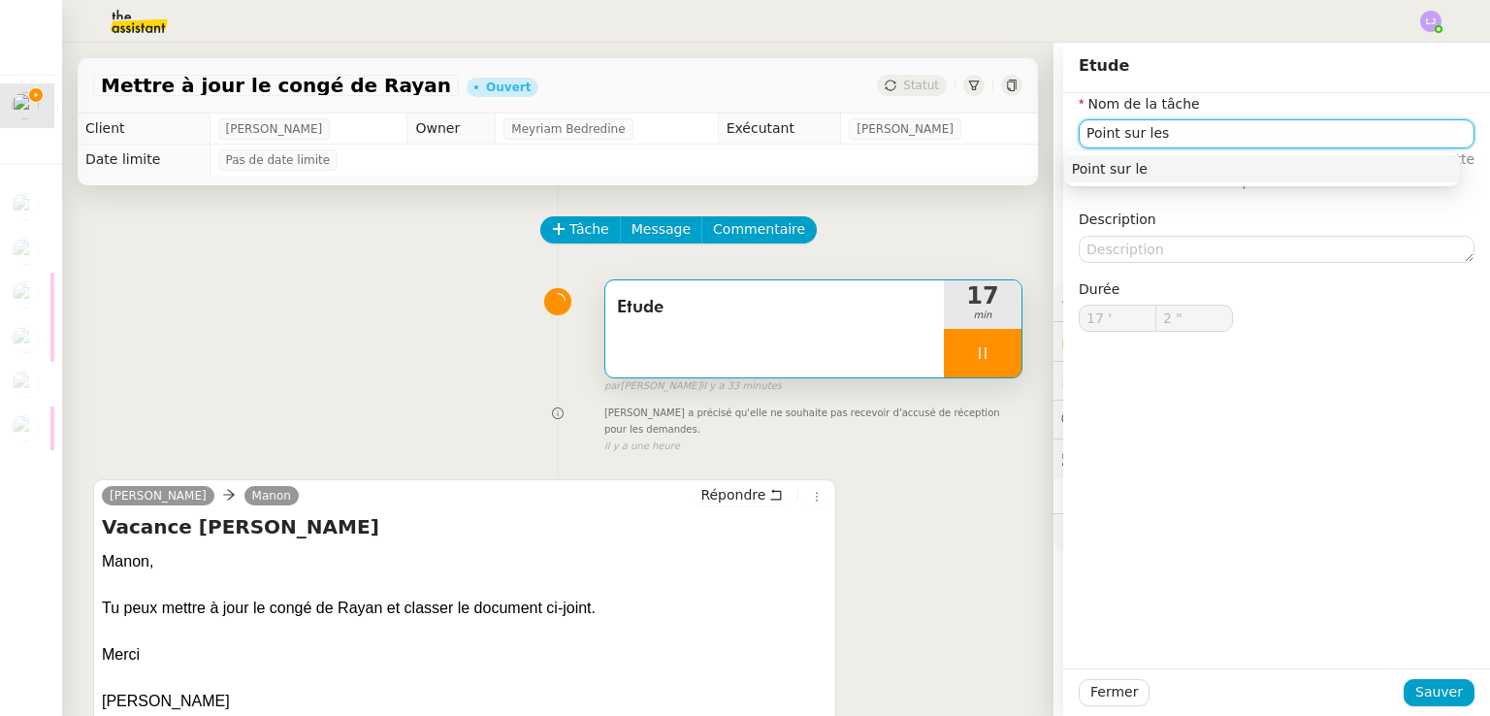
type input "Point sur les"
type input "3 ""
type input "Point sur les demandes"
type input "5 ""
type input "Point sur les demandes"
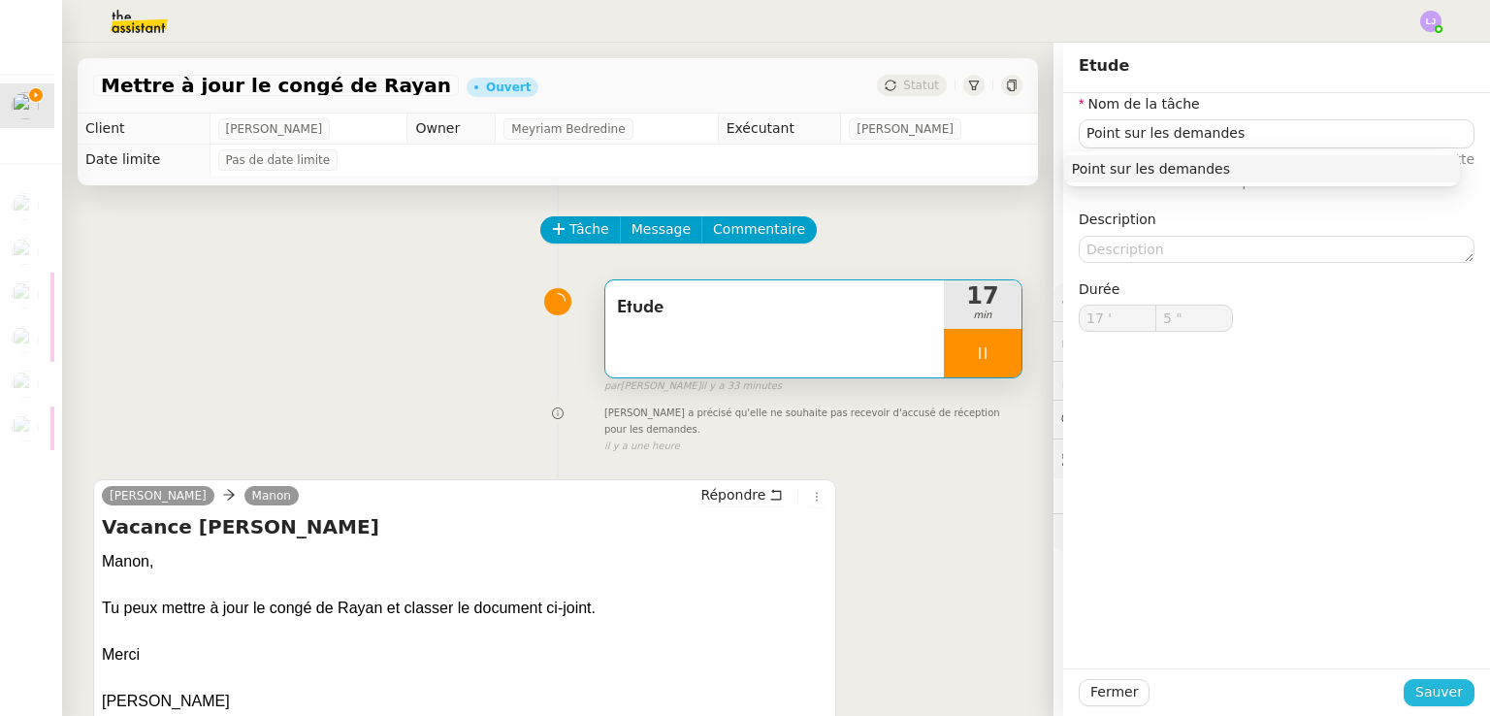
click at [1436, 702] on span "Sauver" at bounding box center [1440, 692] width 48 height 22
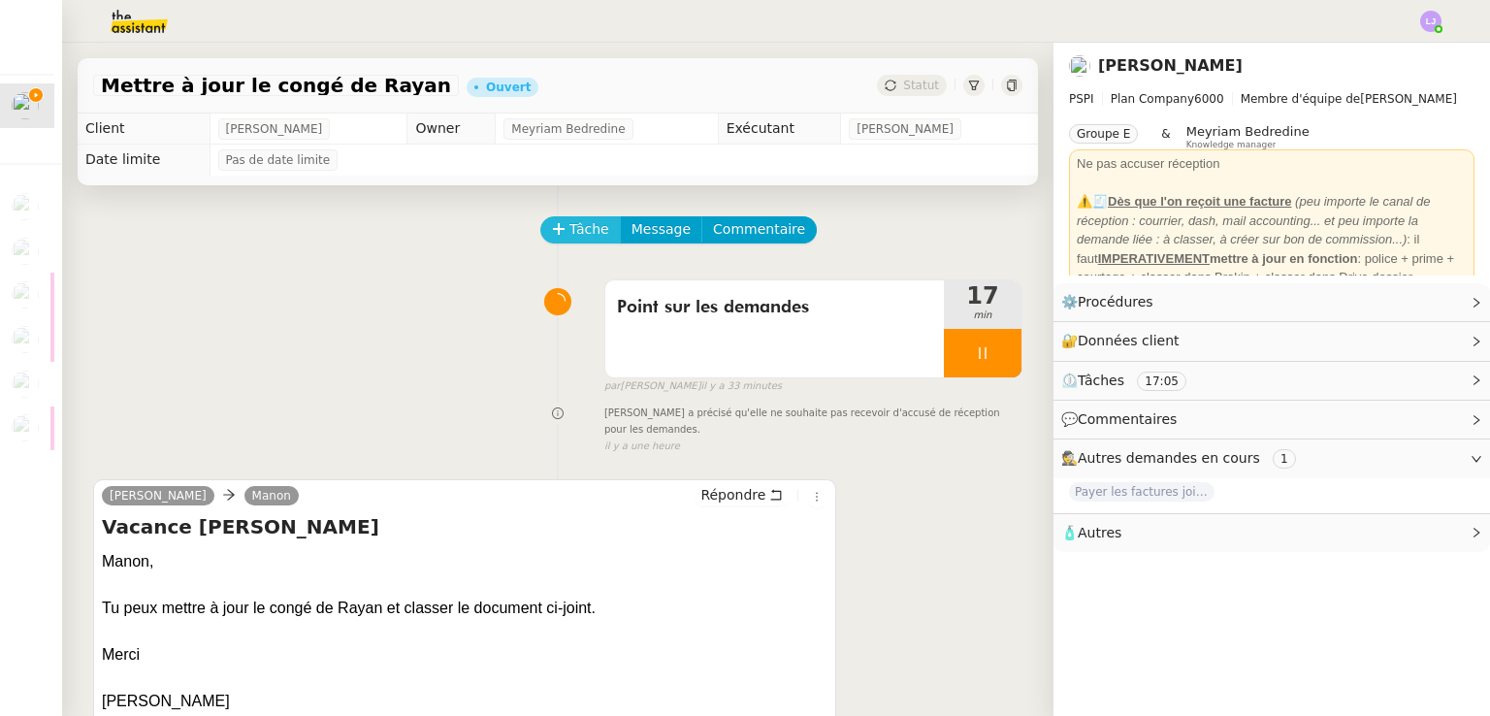
click at [585, 226] on span "Tâche" at bounding box center [590, 229] width 40 height 22
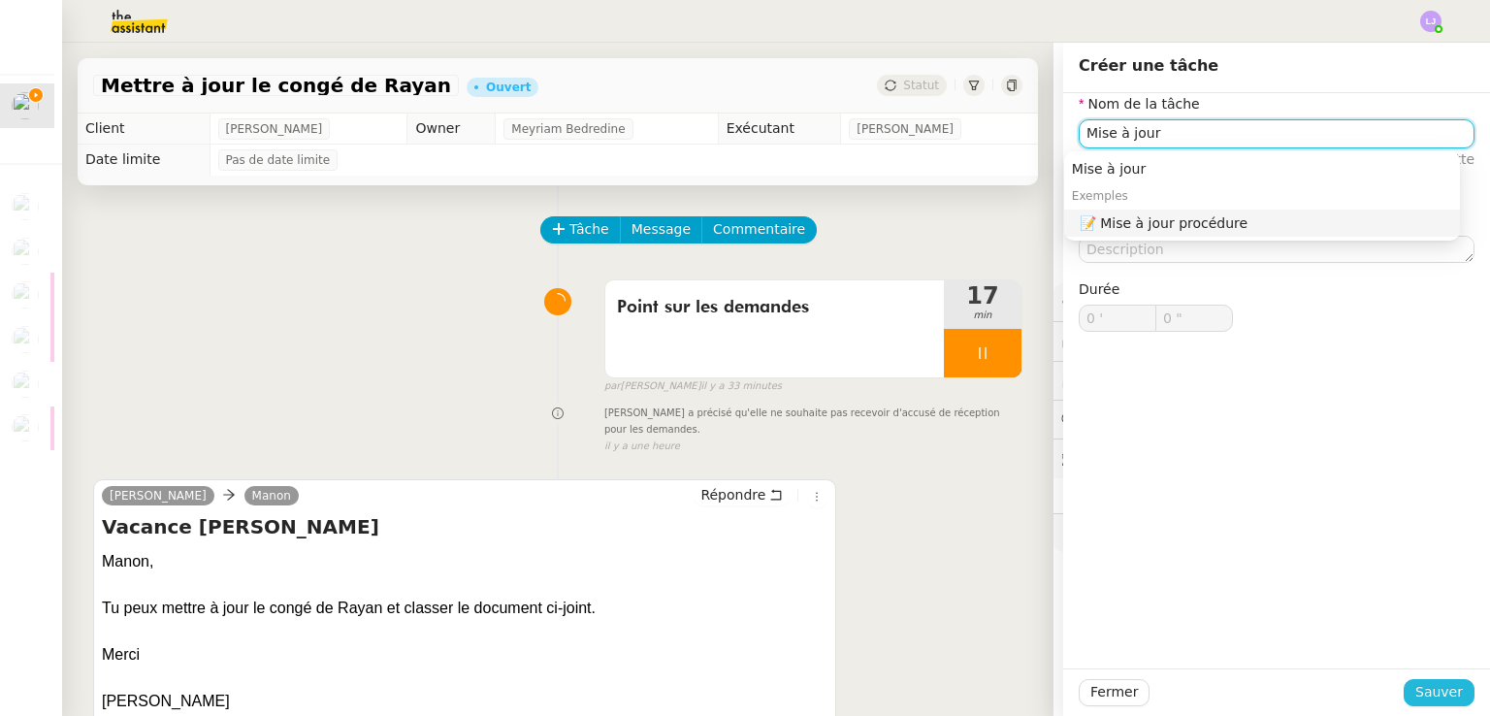
type input "Mise à jour"
click at [1418, 701] on span "Sauver" at bounding box center [1440, 692] width 48 height 22
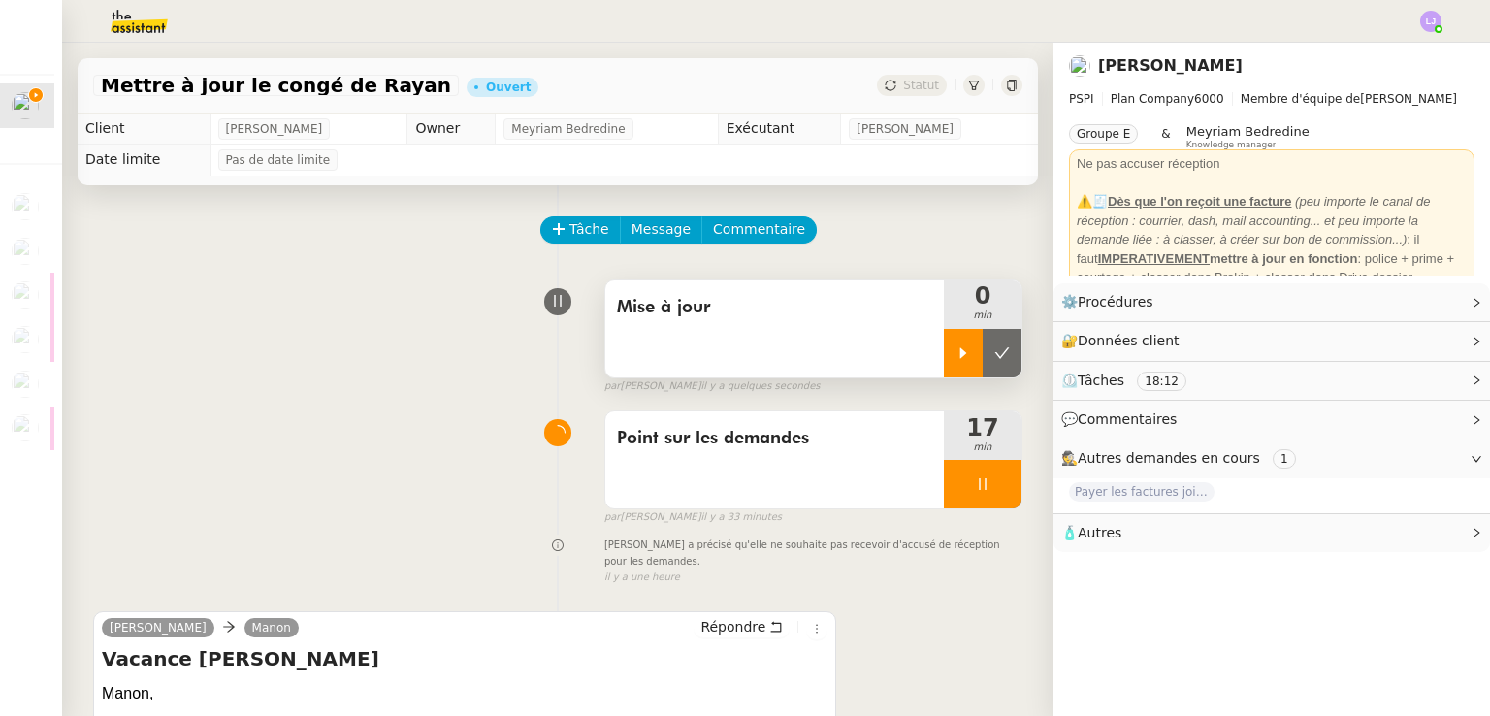
click at [956, 354] on icon at bounding box center [964, 353] width 16 height 16
click at [981, 500] on div at bounding box center [983, 484] width 78 height 49
click at [983, 500] on button at bounding box center [1002, 484] width 39 height 49
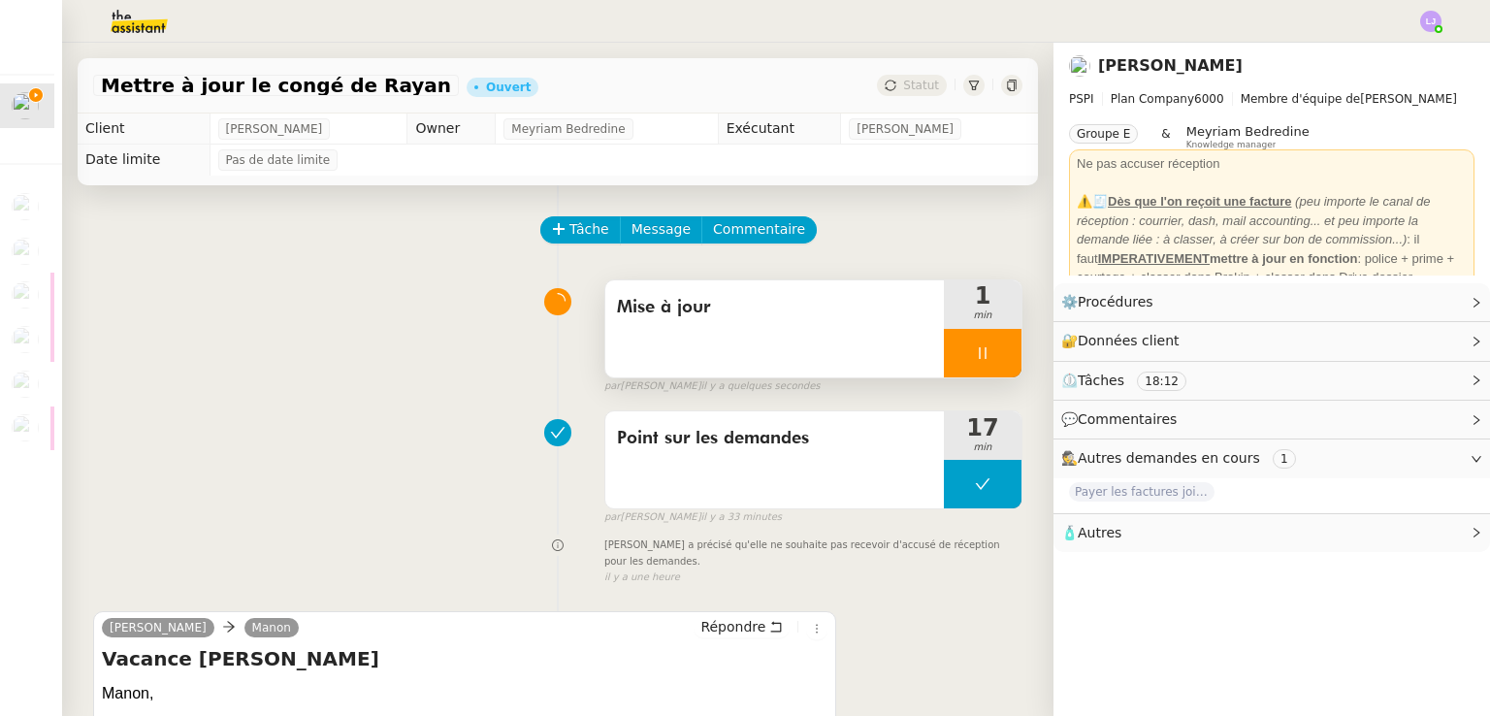
scroll to position [388, 0]
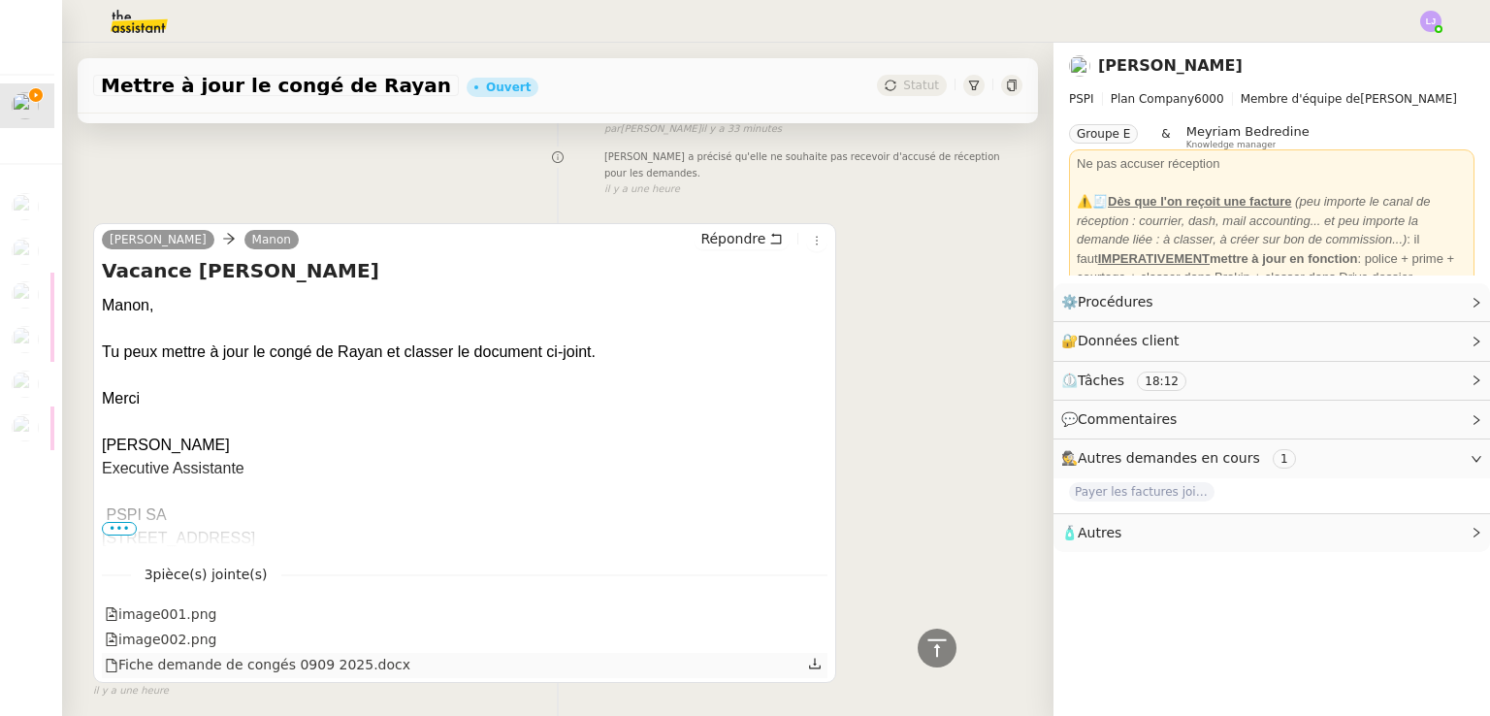
click at [808, 657] on icon at bounding box center [815, 664] width 14 height 14
click at [897, 606] on div "[PERSON_NAME] Manon Répondre Vacance [PERSON_NAME] [PERSON_NAME], Tu peux mettr…" at bounding box center [557, 453] width 929 height 494
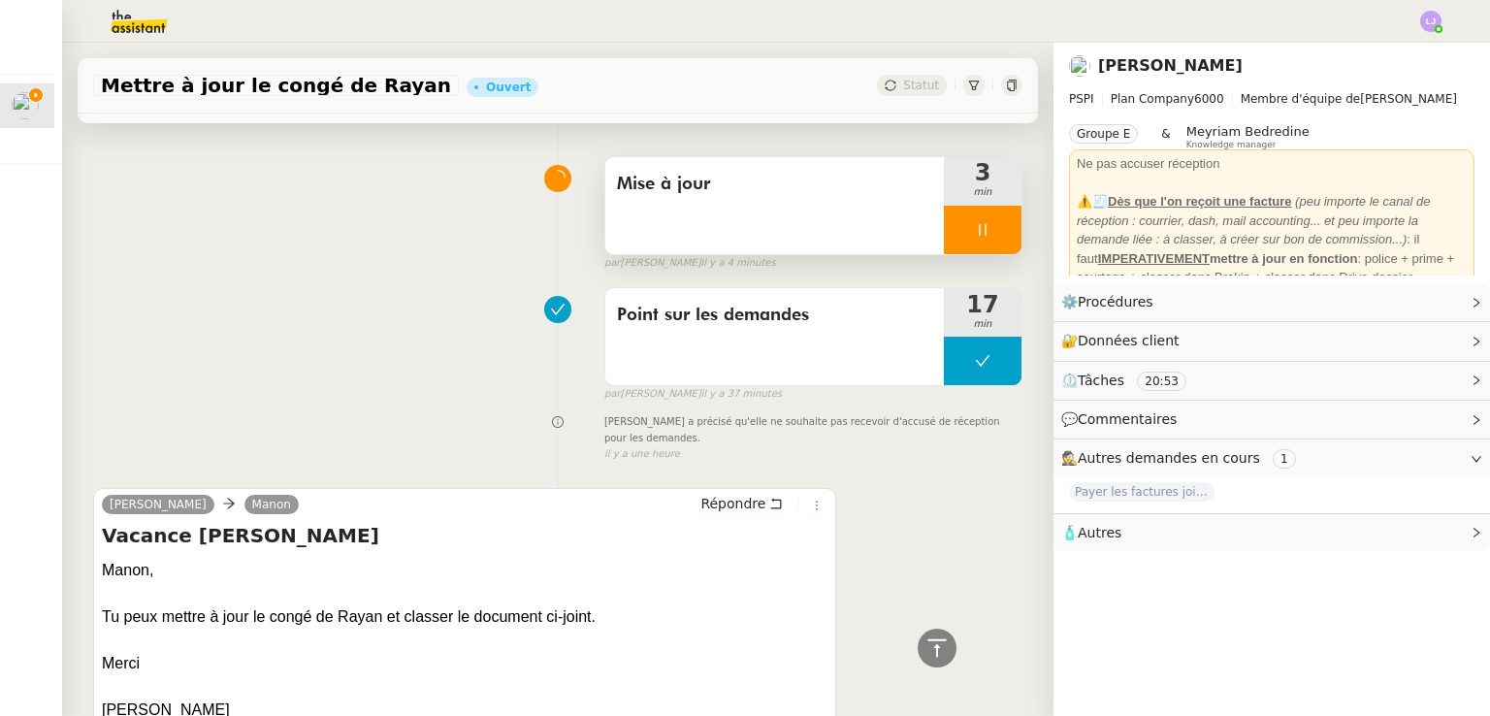
scroll to position [0, 0]
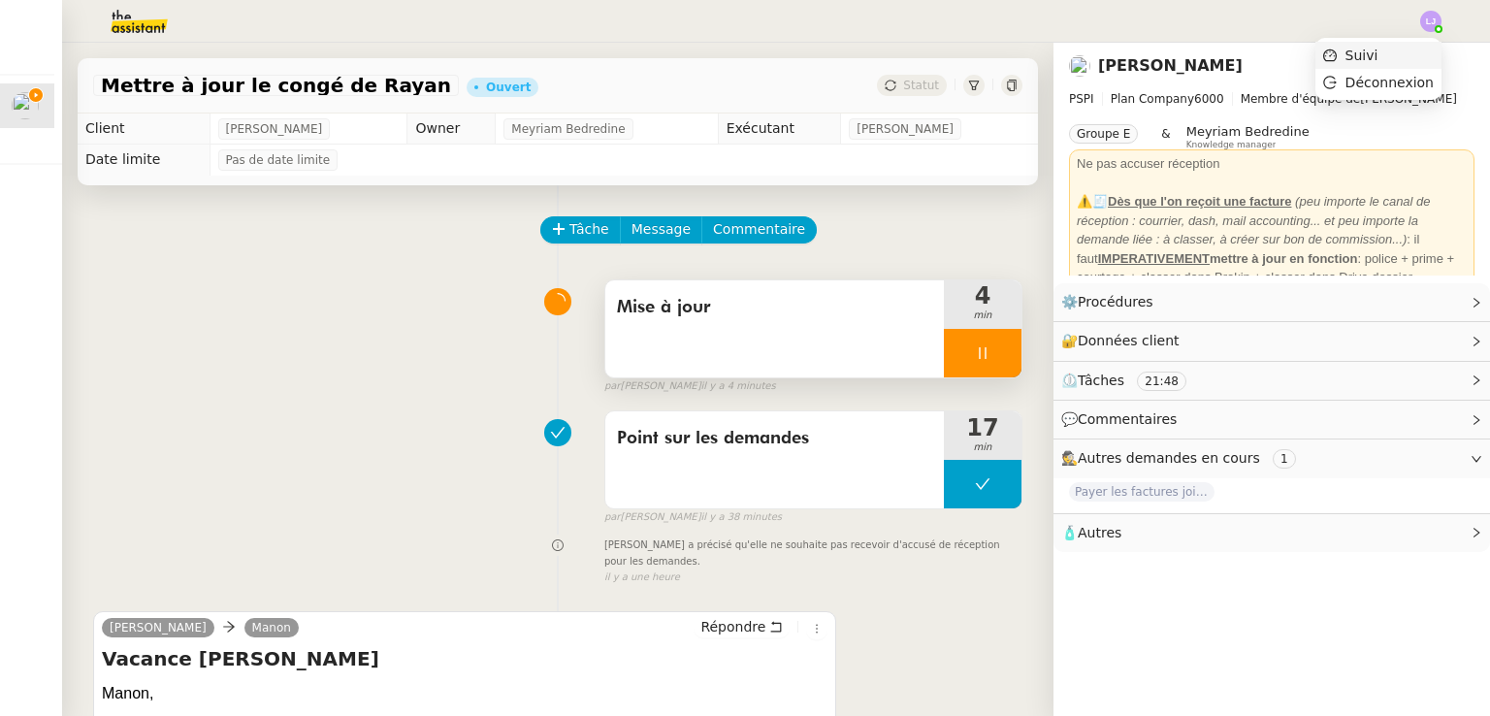
click at [1408, 56] on li "Suivi" at bounding box center [1379, 55] width 126 height 27
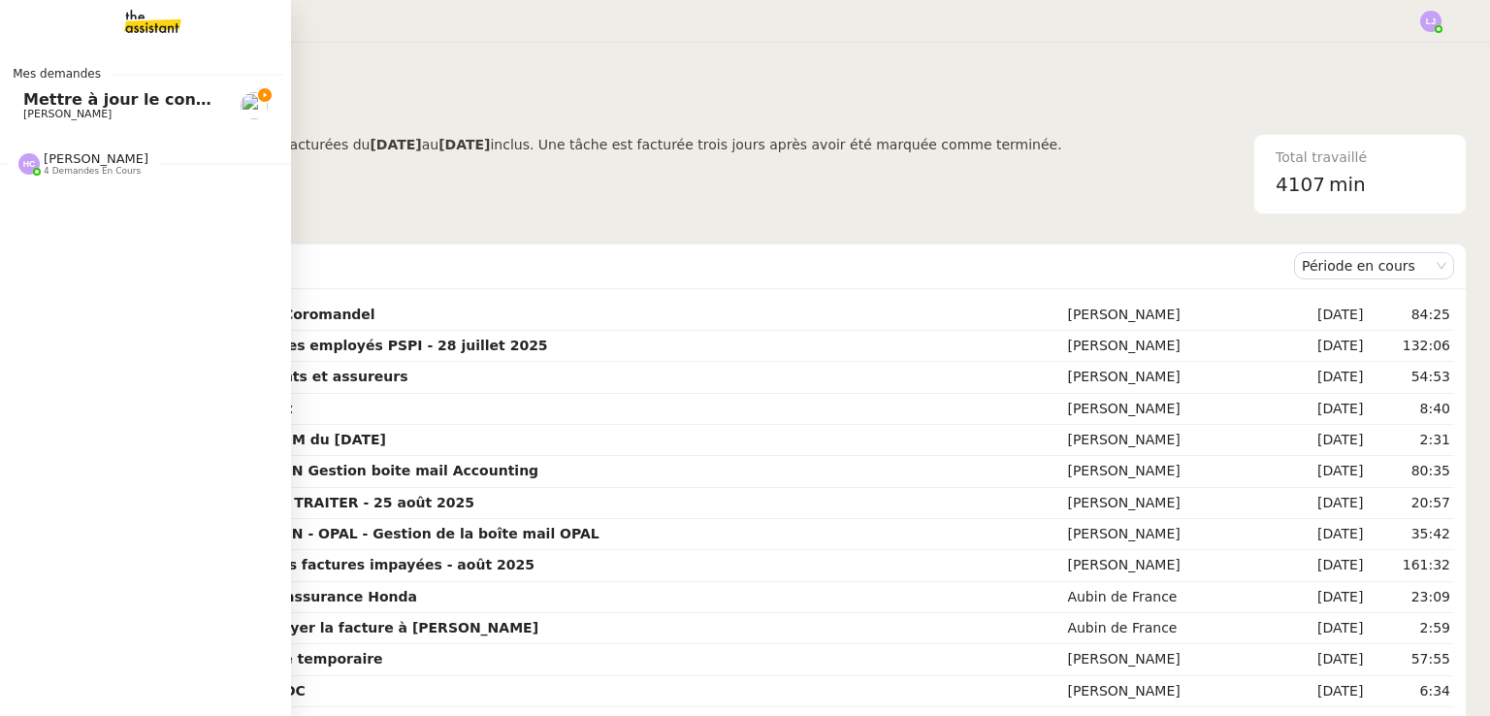
click at [131, 24] on img at bounding box center [137, 21] width 150 height 43
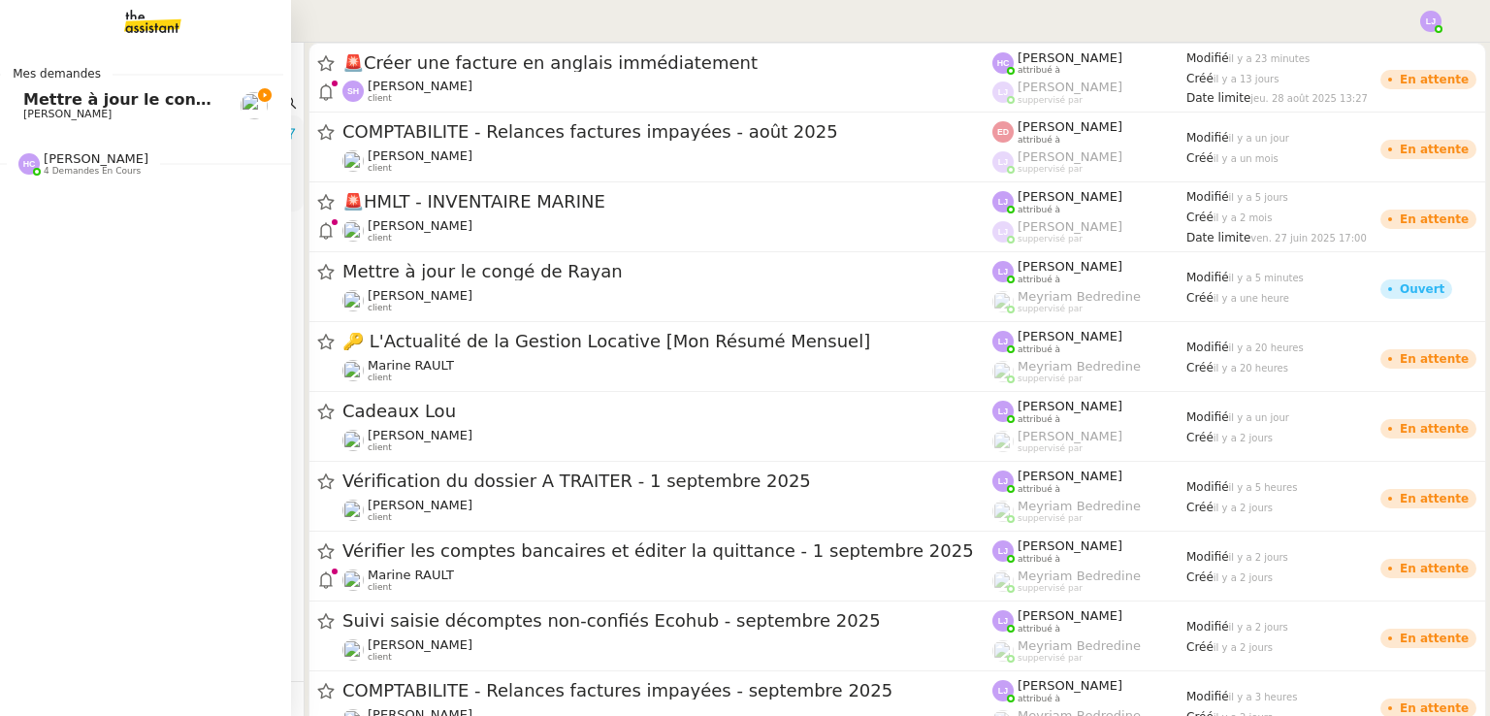
click at [107, 156] on span "[PERSON_NAME]" at bounding box center [96, 158] width 105 height 15
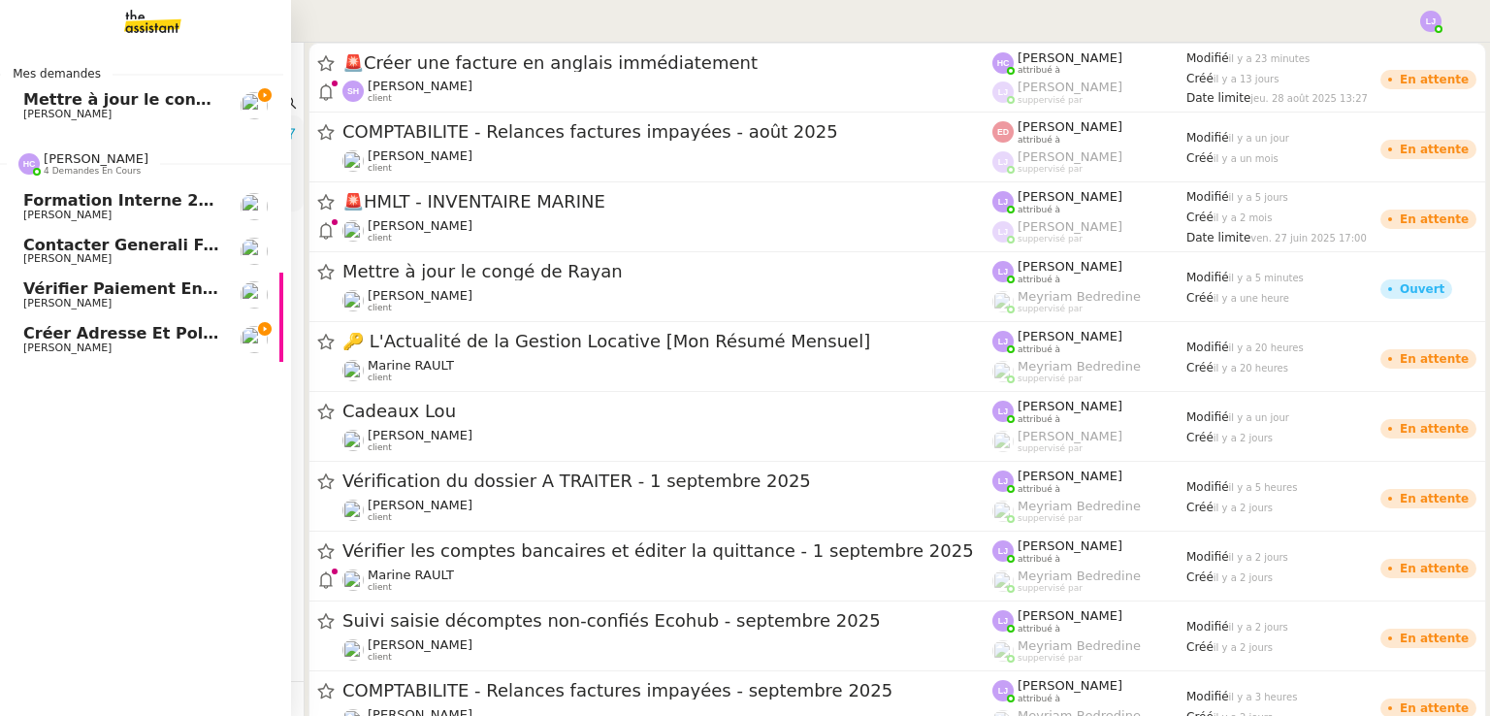
click at [124, 336] on span "Créer adresse et police pour [PERSON_NAME]" at bounding box center [223, 333] width 401 height 18
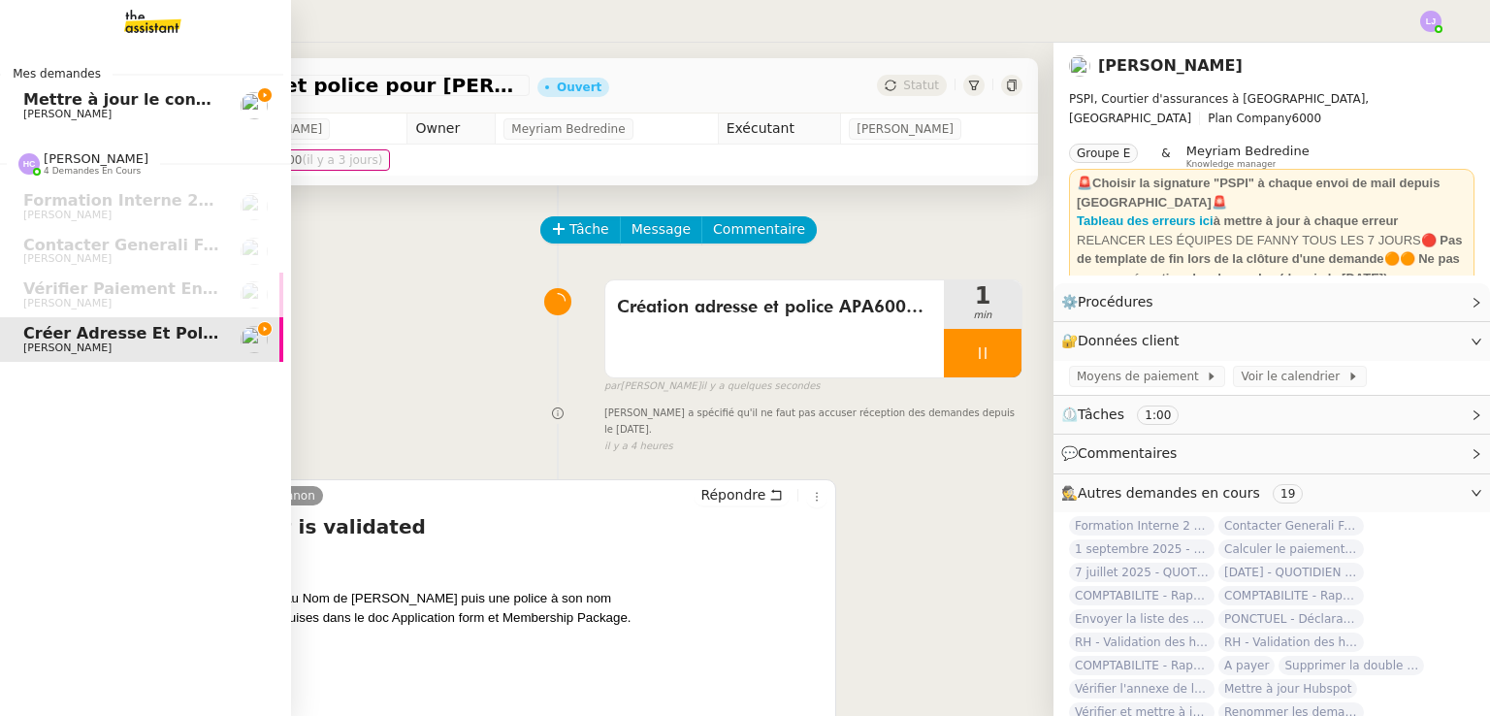
click at [31, 90] on span "Mettre à jour le congé de Rayan" at bounding box center [163, 99] width 280 height 18
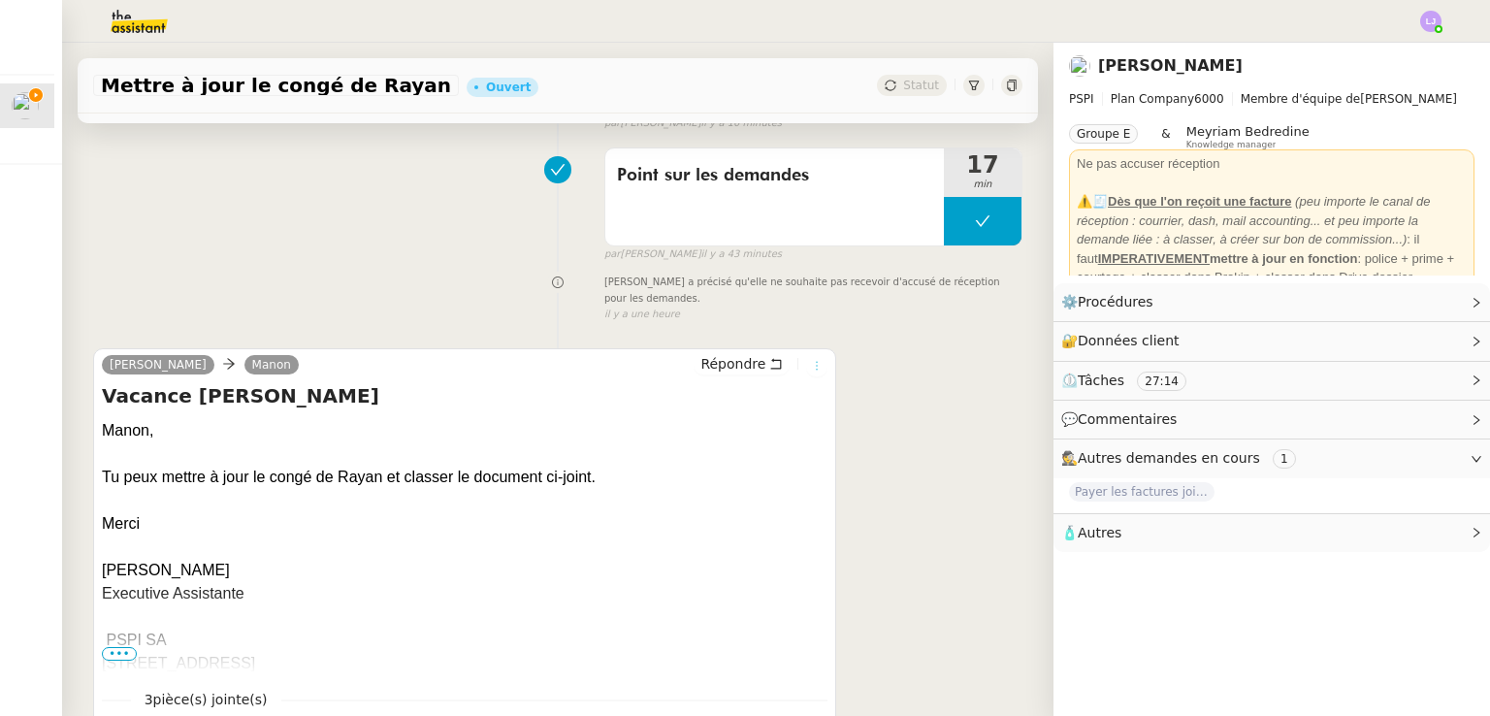
scroll to position [264, 0]
click at [737, 353] on span "Répondre" at bounding box center [733, 362] width 65 height 19
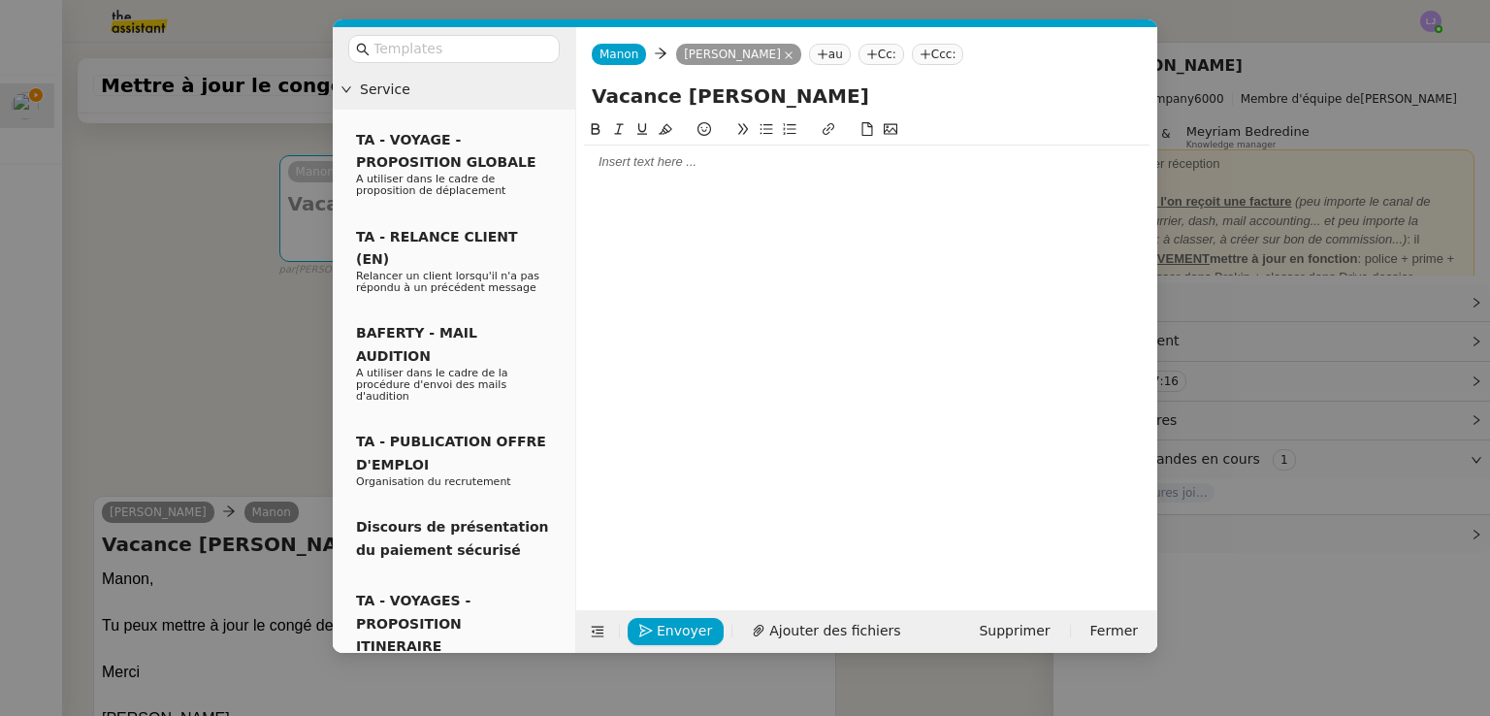
click at [720, 178] on div at bounding box center [867, 162] width 566 height 33
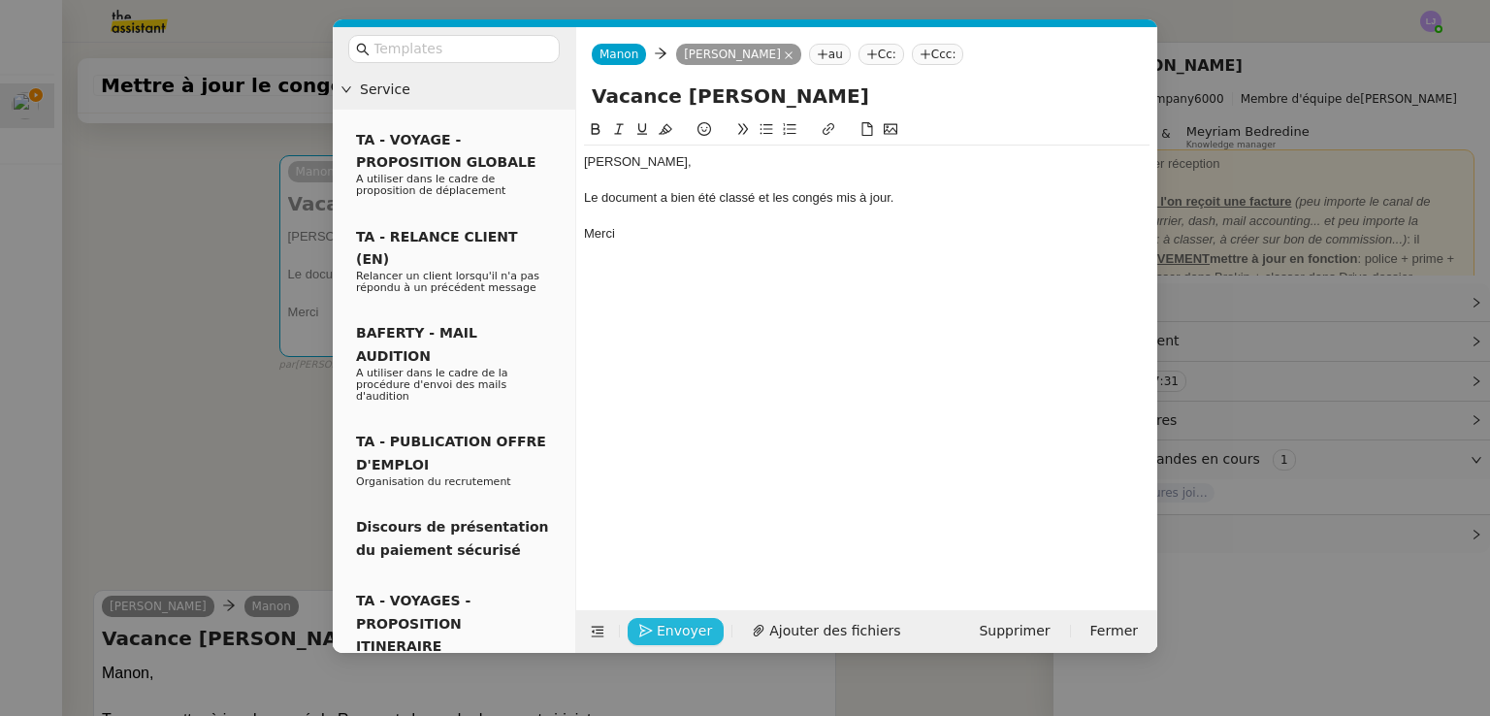
click at [677, 633] on span "Envoyer" at bounding box center [684, 631] width 55 height 22
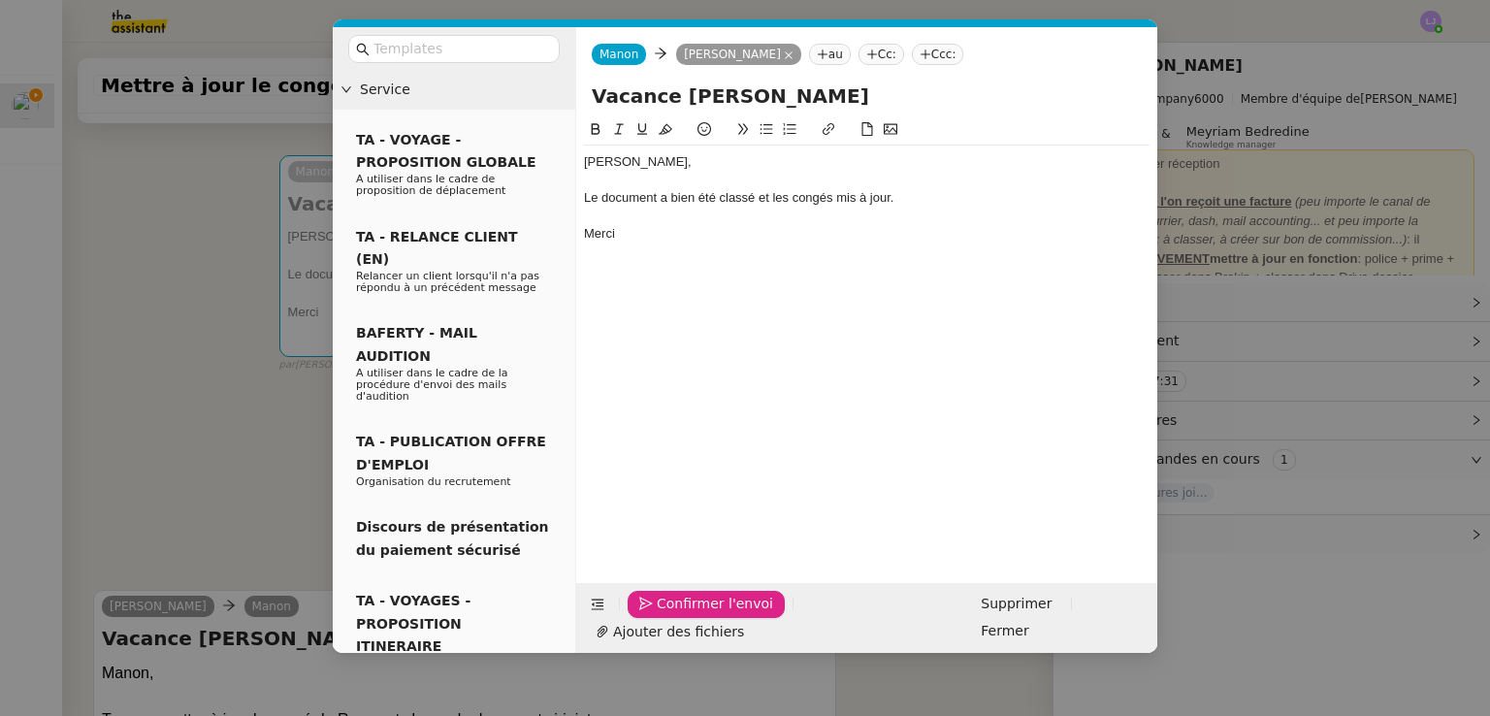
click at [677, 615] on span "Confirmer l'envoi" at bounding box center [715, 604] width 116 height 22
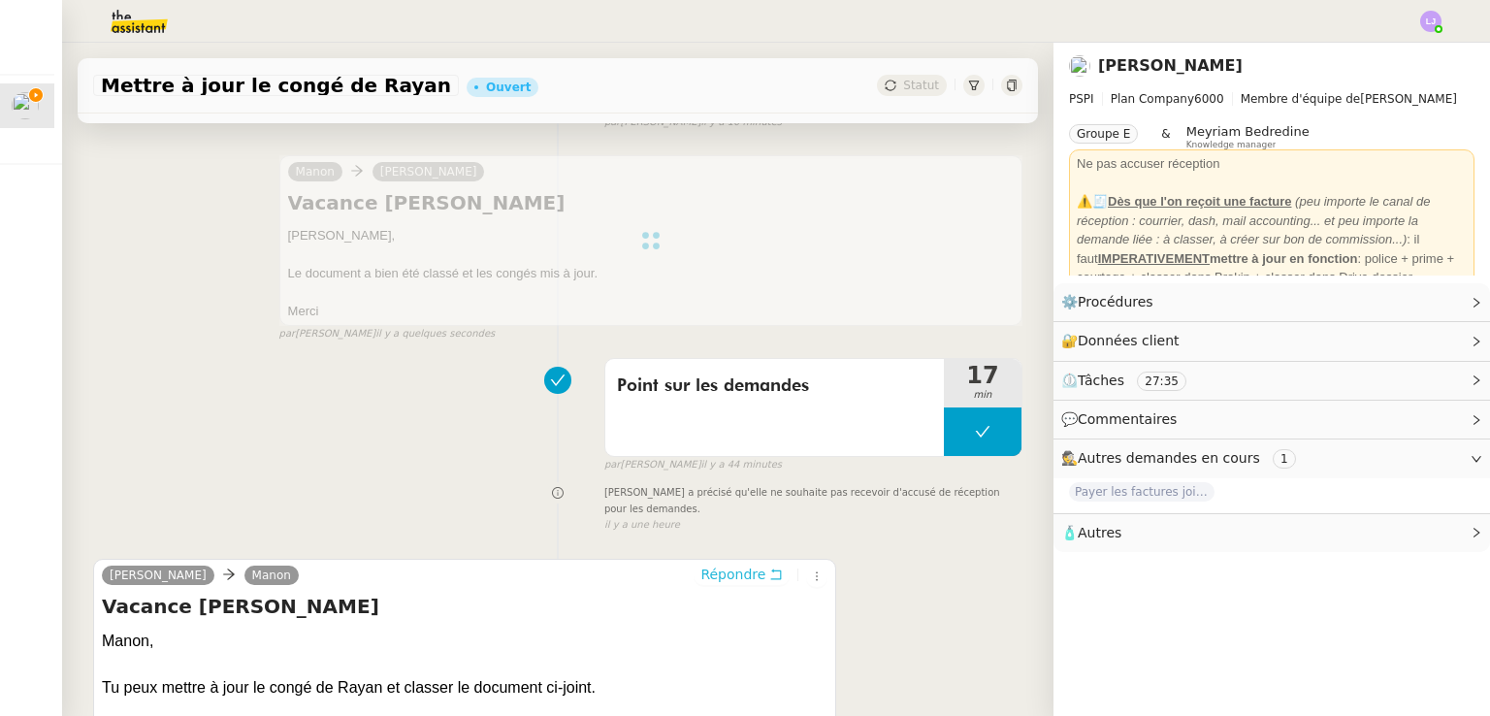
scroll to position [0, 0]
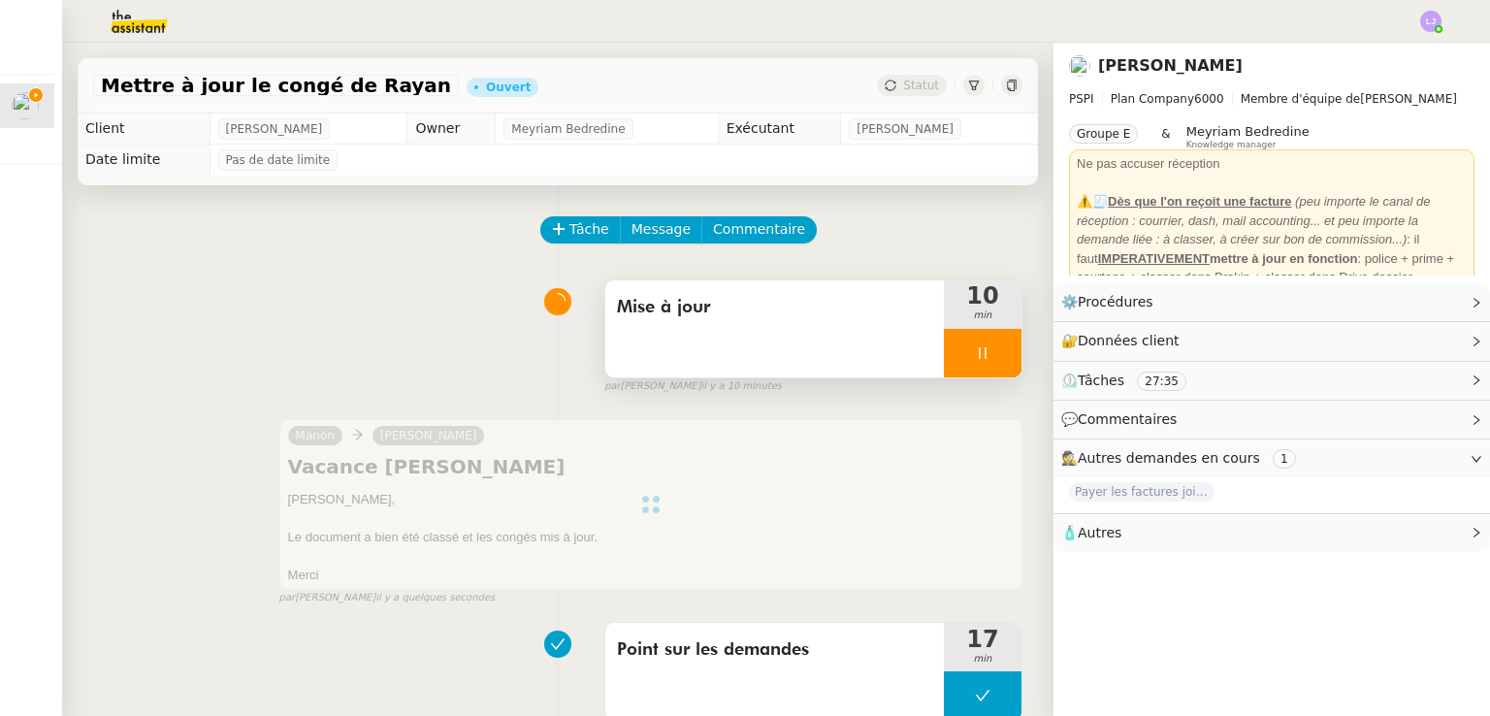
click at [976, 360] on div at bounding box center [983, 353] width 78 height 49
click at [995, 358] on icon at bounding box center [1002, 352] width 15 height 11
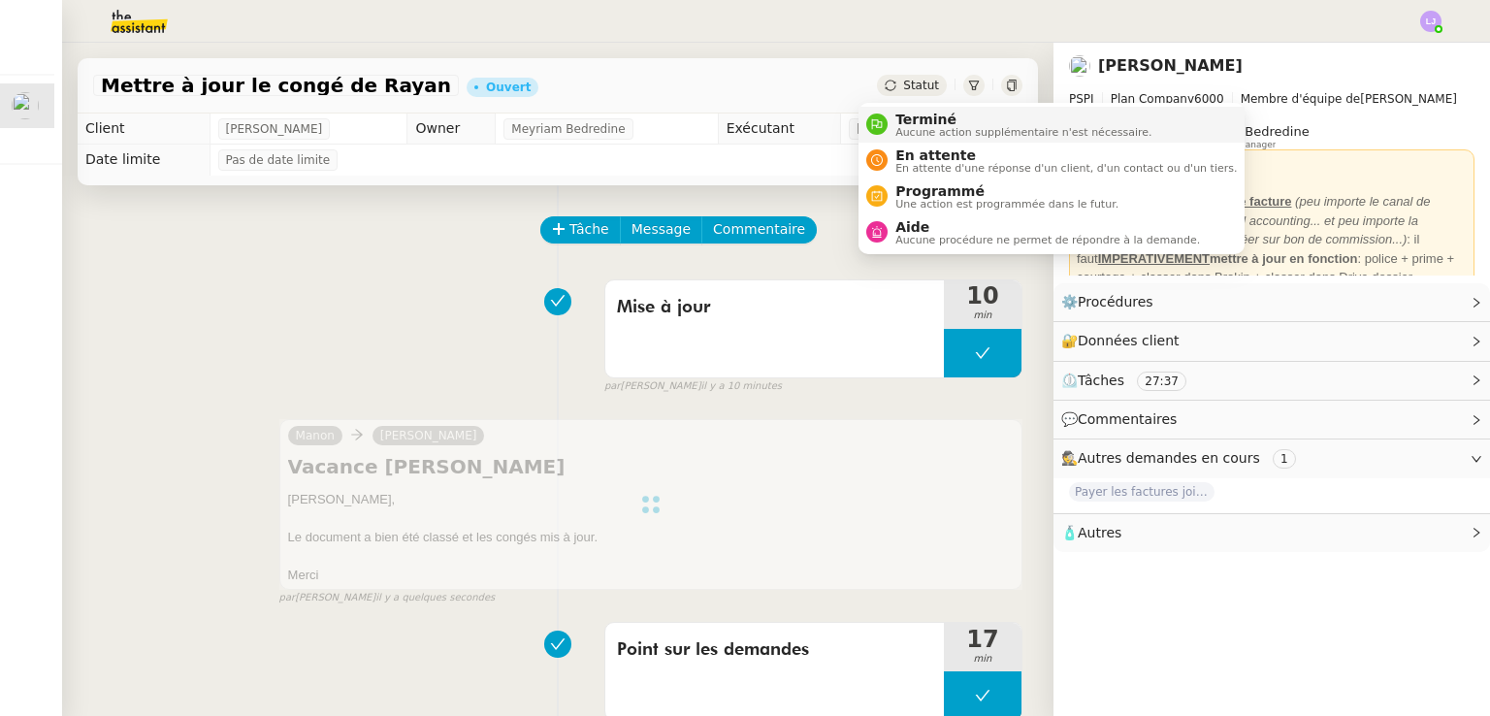
click at [910, 116] on span "Terminé" at bounding box center [1024, 120] width 256 height 16
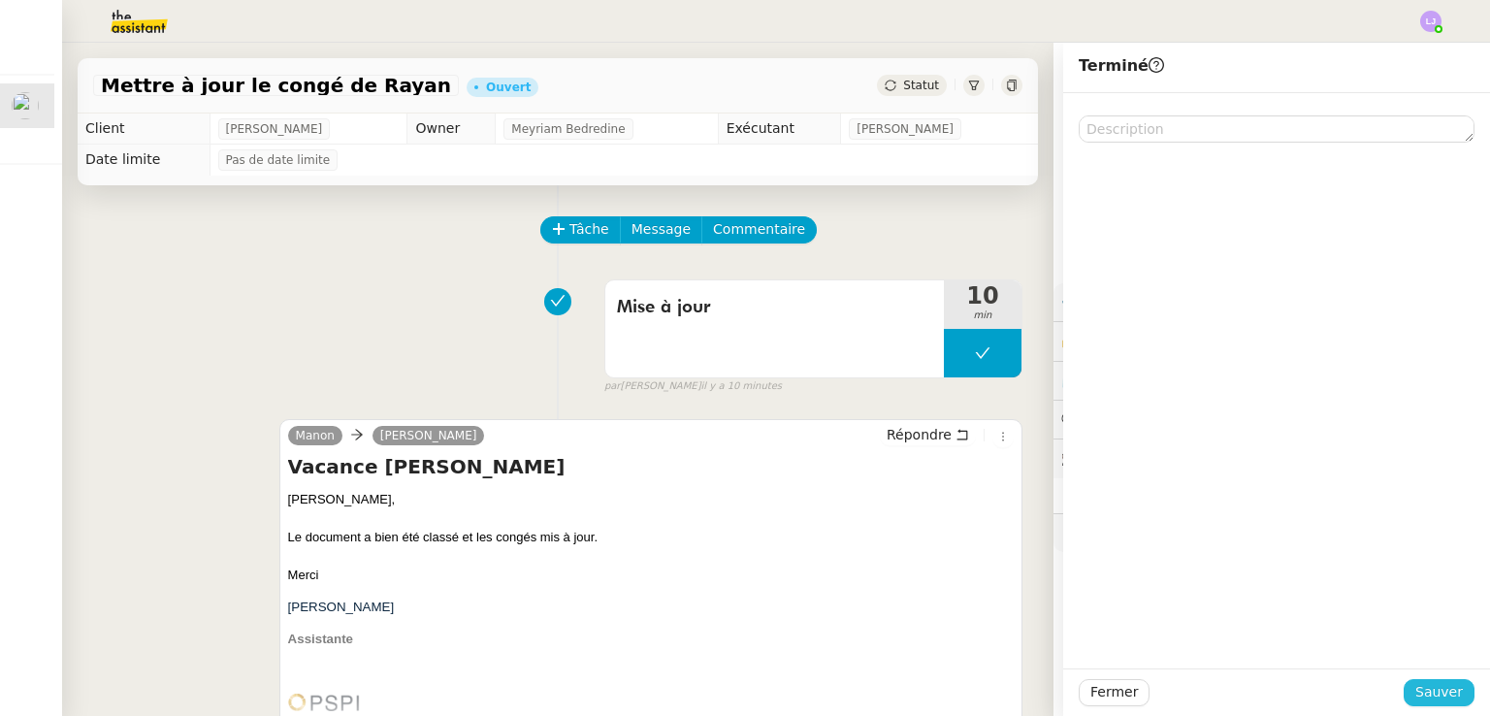
click at [1441, 698] on span "Sauver" at bounding box center [1440, 692] width 48 height 22
